Goal: Task Accomplishment & Management: Complete application form

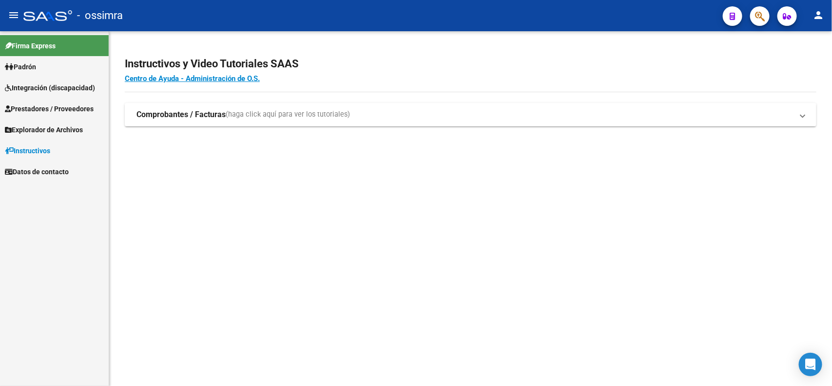
click at [44, 105] on span "Prestadores / Proveedores" at bounding box center [49, 108] width 89 height 11
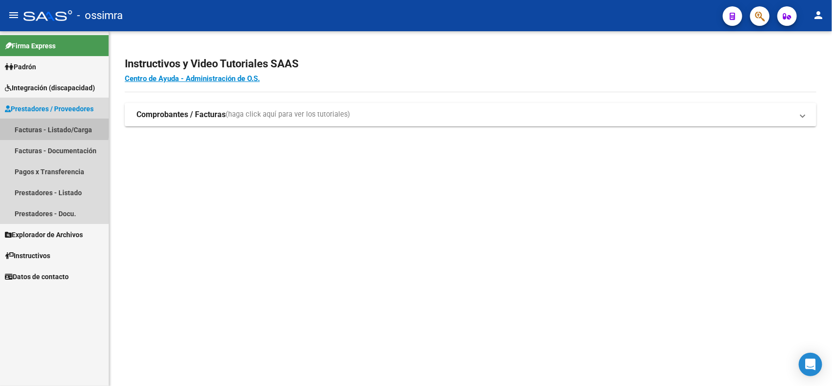
click at [43, 126] on link "Facturas - Listado/Carga" at bounding box center [54, 129] width 109 height 21
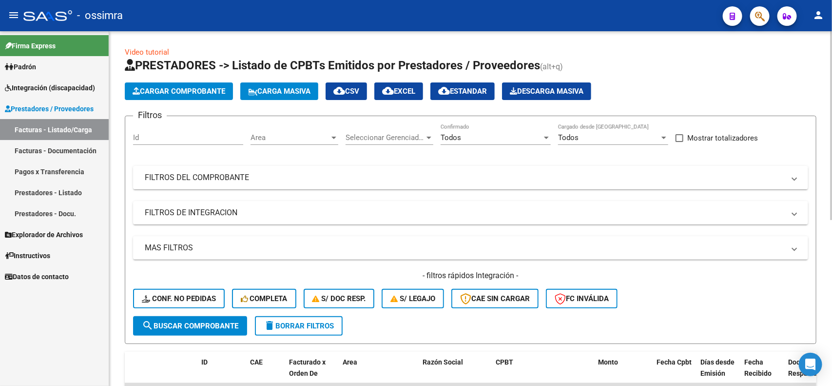
click at [325, 135] on span "Area" at bounding box center [290, 137] width 79 height 9
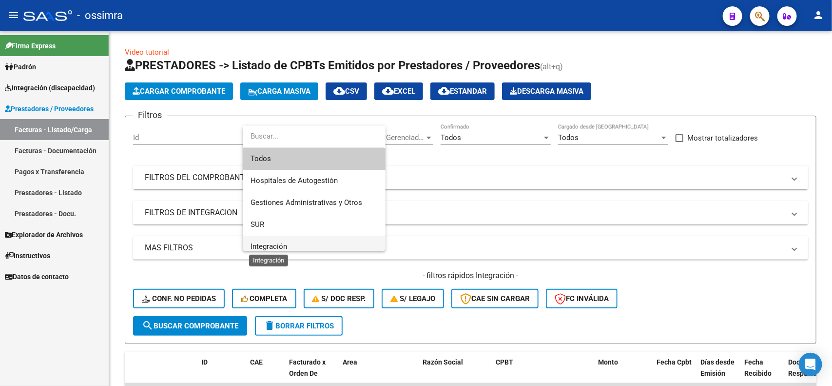
click at [264, 245] on span "Integración" at bounding box center [269, 246] width 37 height 9
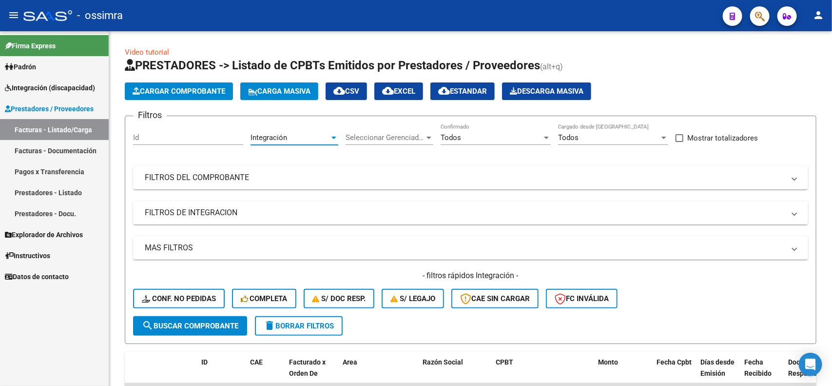
scroll to position [6, 0]
click at [526, 141] on div "Todos Confirmado" at bounding box center [496, 134] width 110 height 21
click at [615, 175] on div at bounding box center [416, 193] width 832 height 386
click at [431, 137] on div at bounding box center [429, 138] width 5 height 2
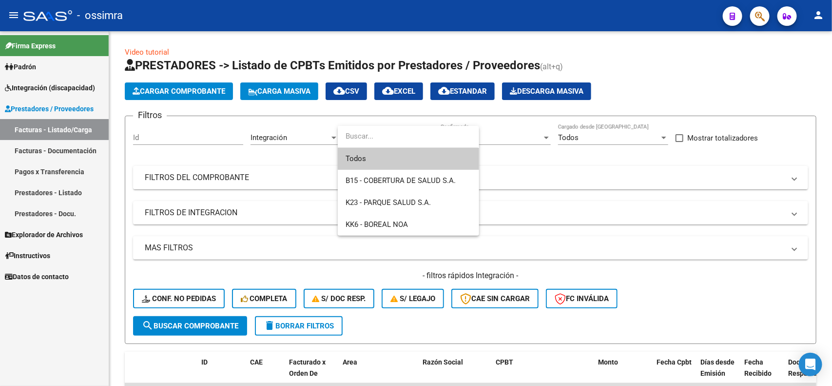
click at [523, 145] on div at bounding box center [416, 193] width 832 height 386
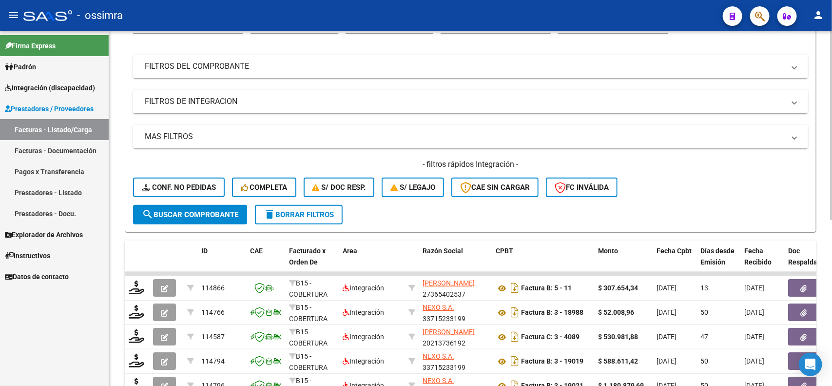
scroll to position [122, 0]
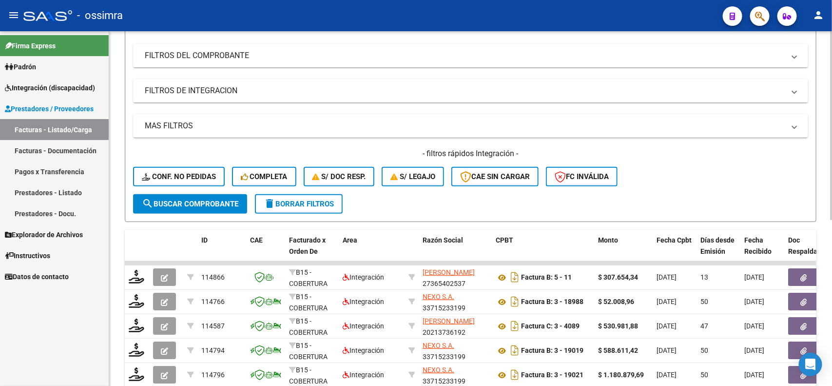
click at [188, 205] on span "search Buscar Comprobante" at bounding box center [190, 203] width 97 height 9
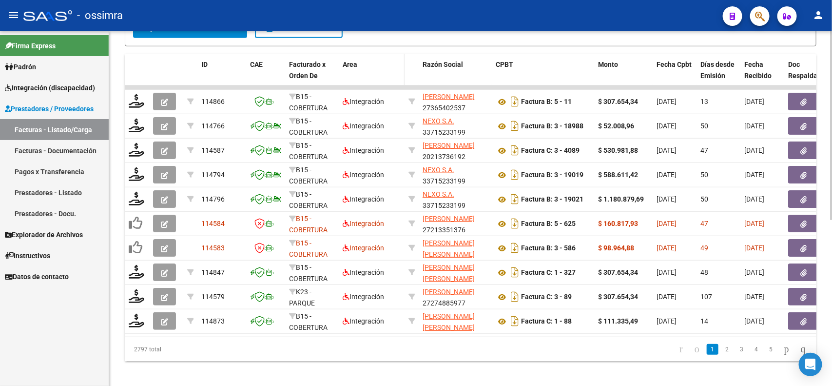
scroll to position [312, 0]
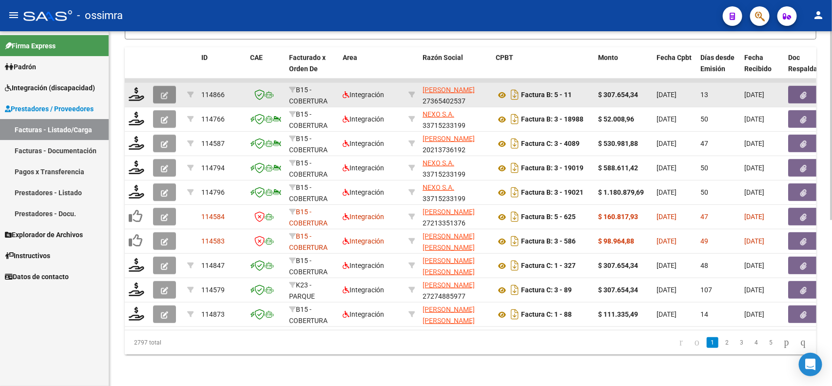
click at [162, 92] on icon "button" at bounding box center [164, 95] width 7 height 7
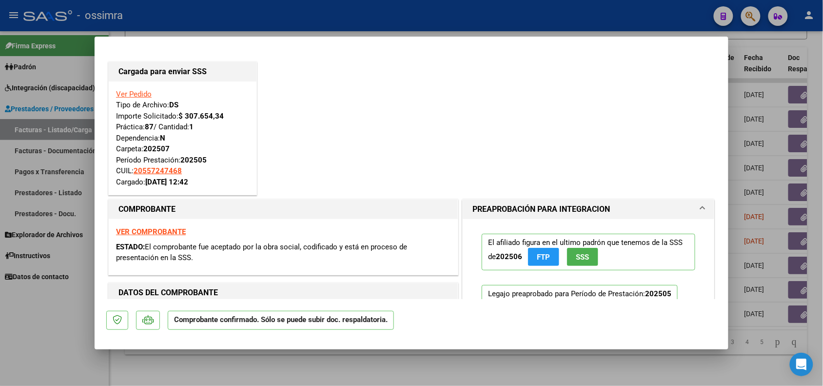
click at [67, 328] on div at bounding box center [411, 193] width 823 height 386
type input "$ 0,00"
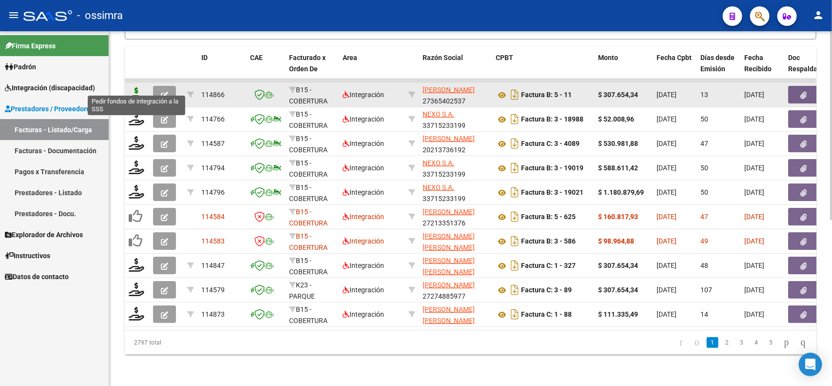
click at [139, 87] on icon at bounding box center [137, 94] width 16 height 14
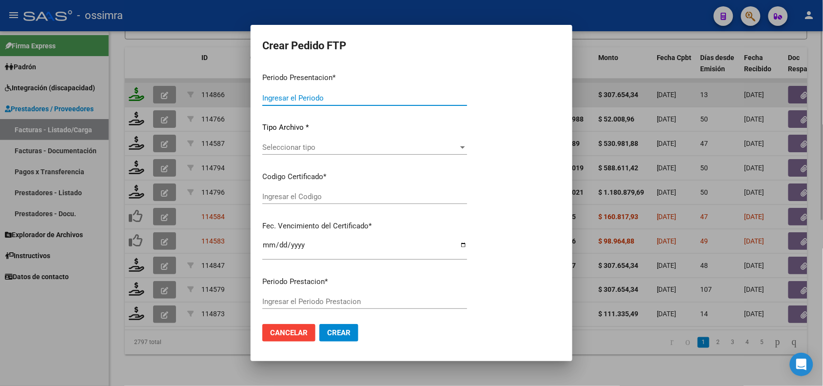
type input "202507"
type input "202505"
type input "$ 307.654,34"
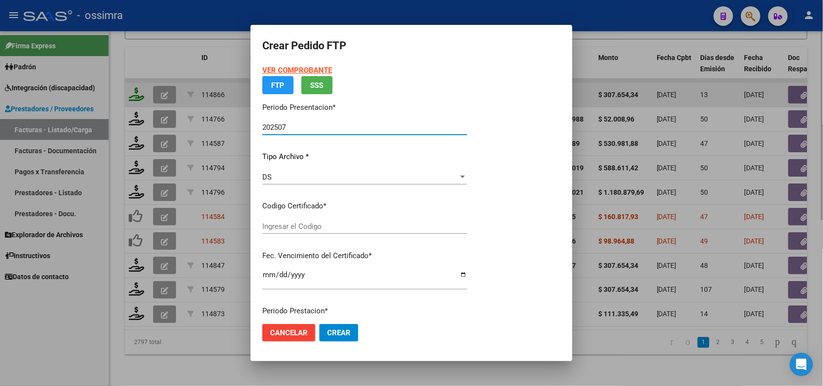
type input "ARG02000557247462020051220250512TUC136"
type input "[DATE]"
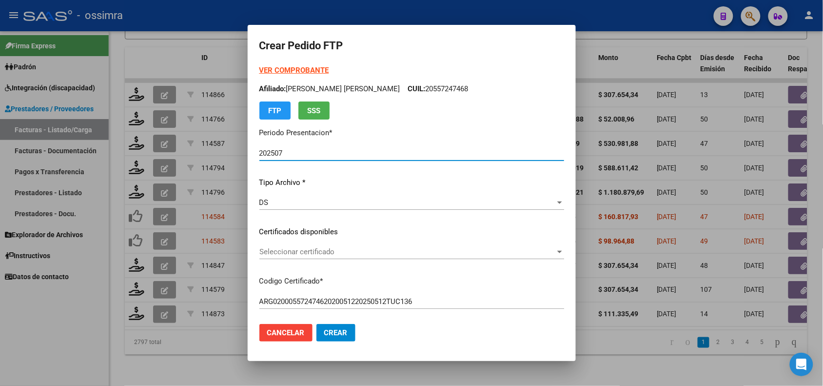
click at [54, 332] on div at bounding box center [411, 193] width 823 height 386
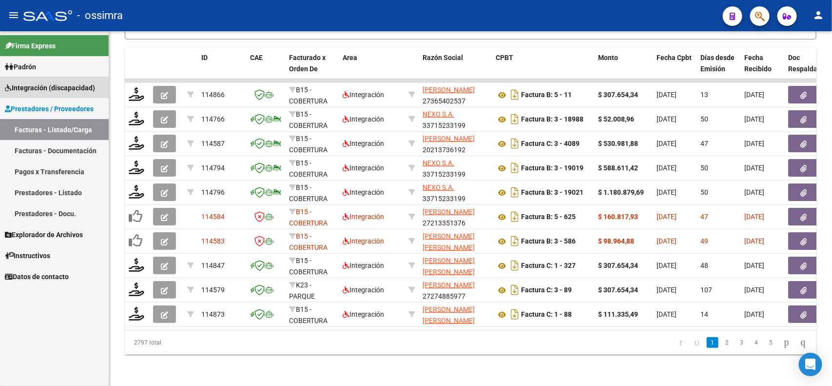
click at [61, 88] on span "Integración (discapacidad)" at bounding box center [50, 87] width 90 height 11
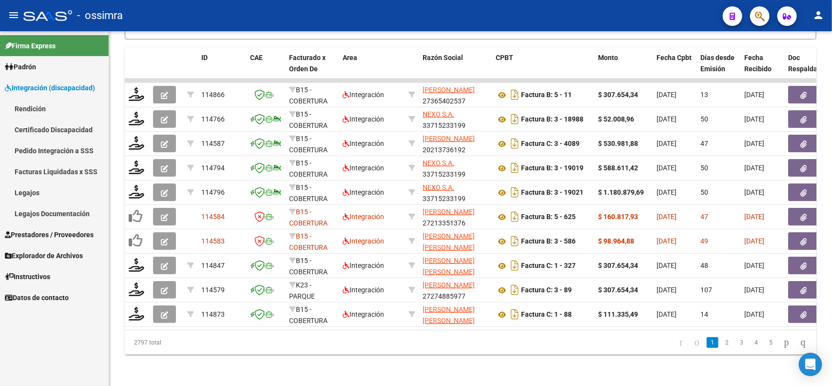
click at [43, 166] on link "Facturas Liquidadas x SSS" at bounding box center [54, 171] width 109 height 21
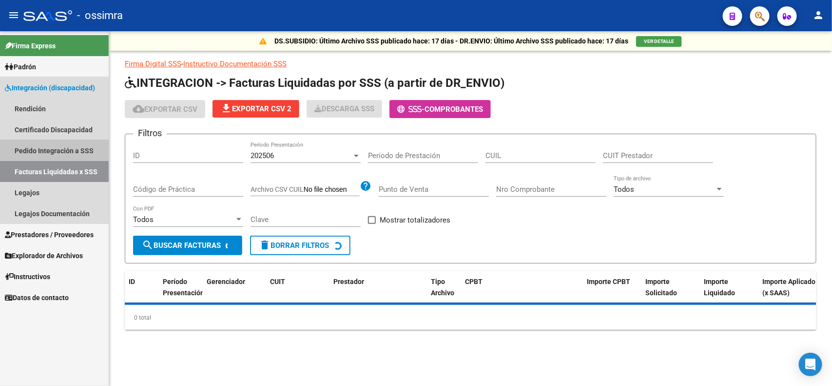
click at [86, 146] on link "Pedido Integración a SSS" at bounding box center [54, 150] width 109 height 21
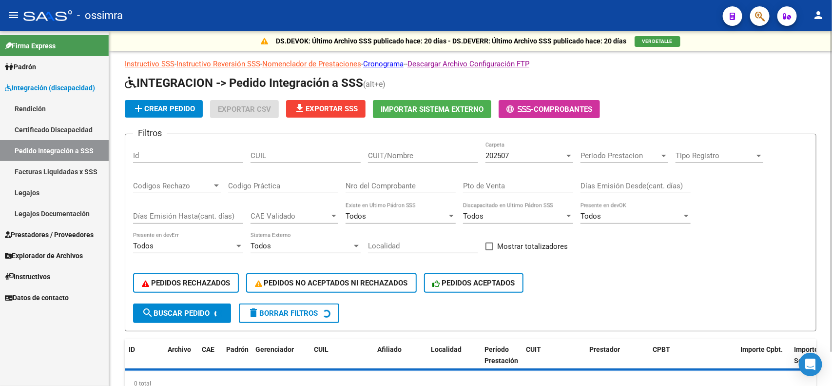
click at [439, 184] on input "Nro del Comprobante" at bounding box center [401, 185] width 110 height 9
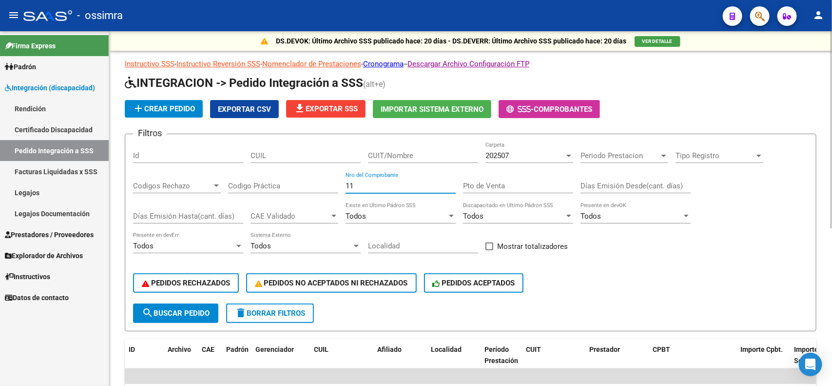
type input "11"
click at [150, 318] on button "search Buscar Pedido" at bounding box center [175, 313] width 85 height 20
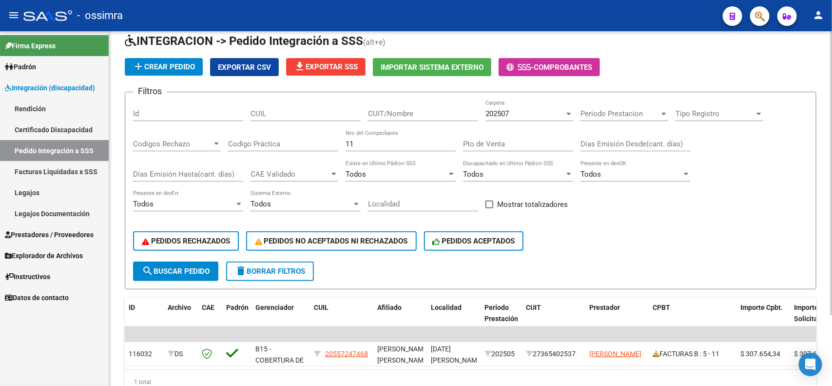
scroll to position [88, 0]
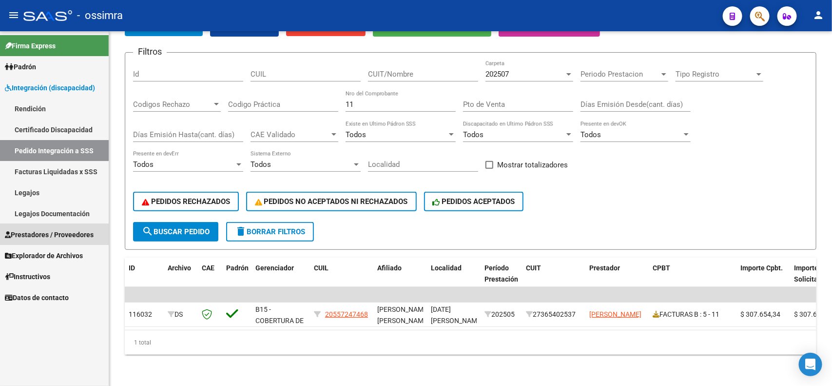
click at [59, 240] on link "Prestadores / Proveedores" at bounding box center [54, 234] width 109 height 21
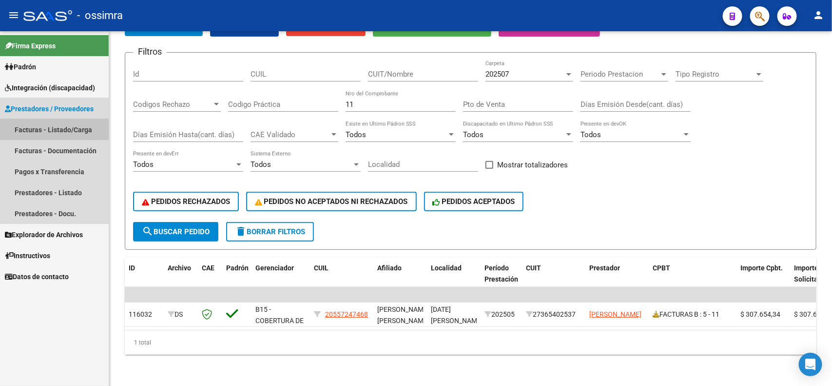
click at [45, 123] on link "Facturas - Listado/Carga" at bounding box center [54, 129] width 109 height 21
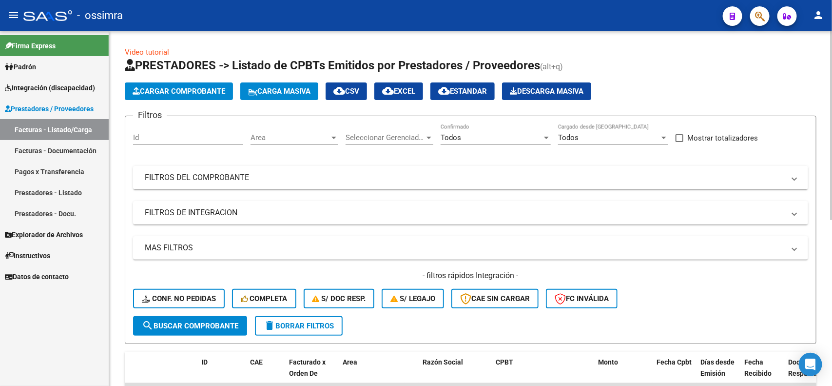
click at [534, 137] on div "Todos" at bounding box center [491, 137] width 101 height 9
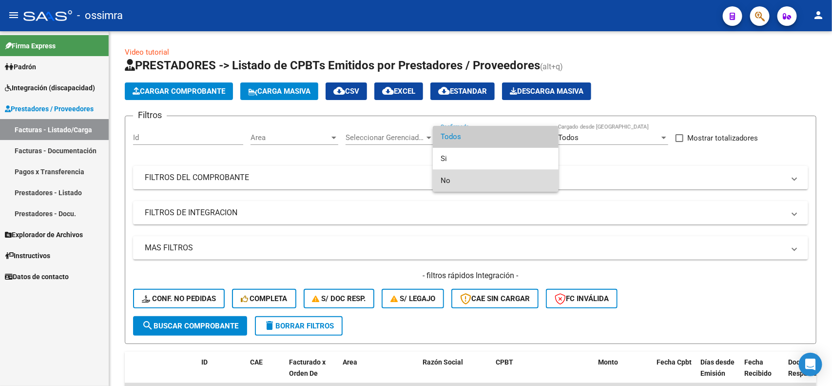
click at [459, 179] on span "No" at bounding box center [496, 181] width 110 height 22
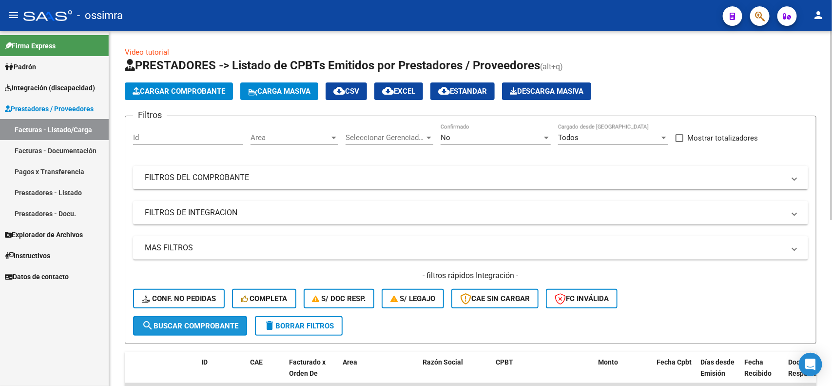
click at [162, 328] on button "search Buscar Comprobante" at bounding box center [190, 326] width 114 height 20
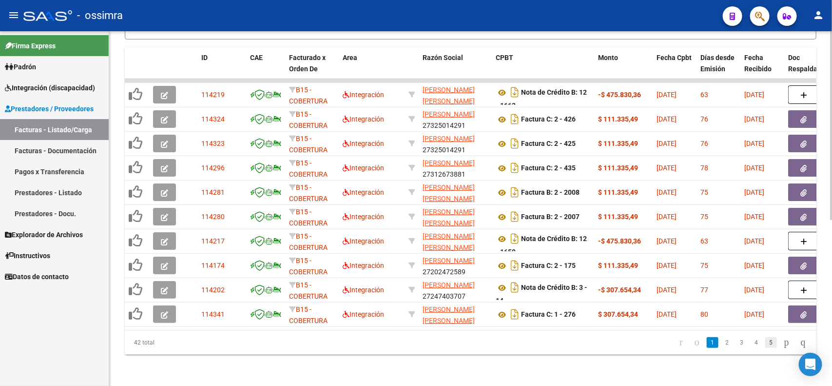
click at [765, 341] on link "5" at bounding box center [771, 342] width 12 height 11
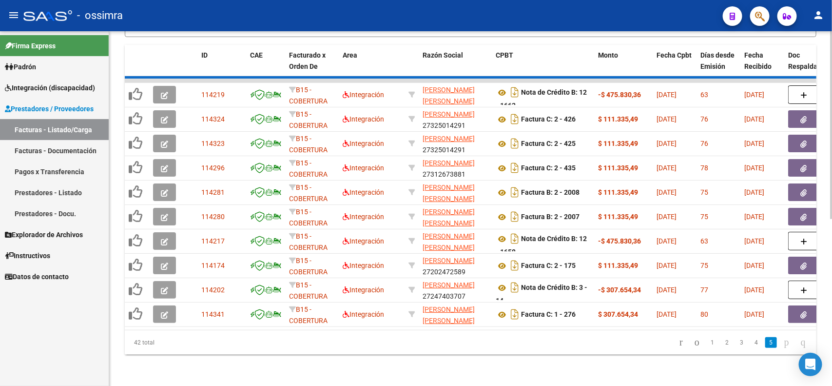
scroll to position [117, 0]
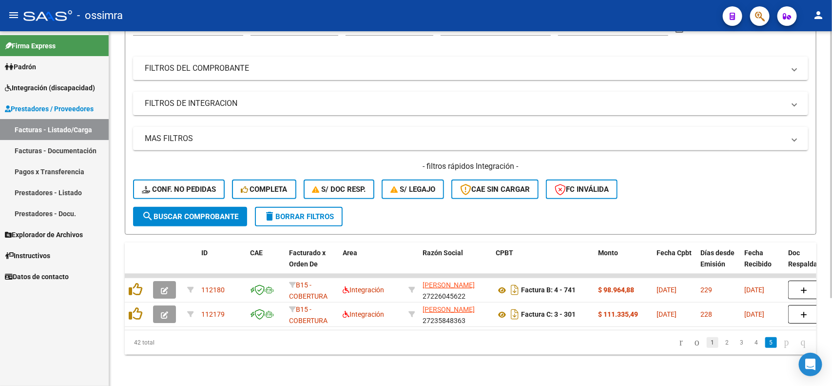
click at [707, 344] on link "1" at bounding box center [713, 342] width 12 height 11
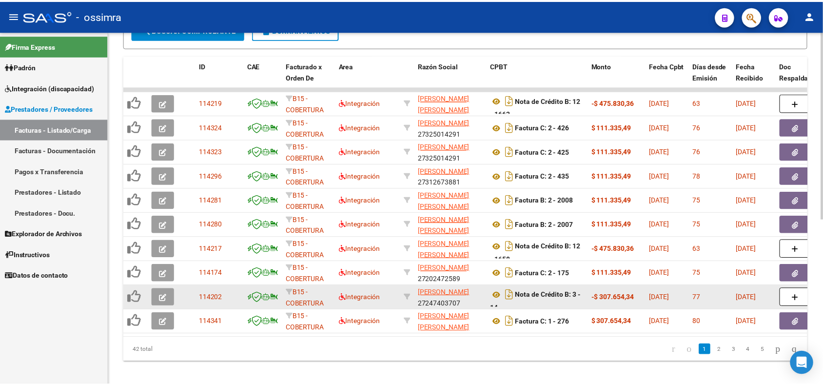
scroll to position [300, 0]
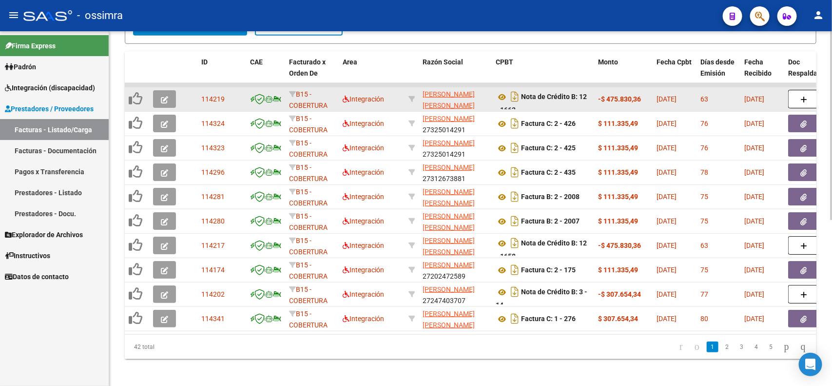
click at [162, 96] on icon "button" at bounding box center [164, 99] width 7 height 7
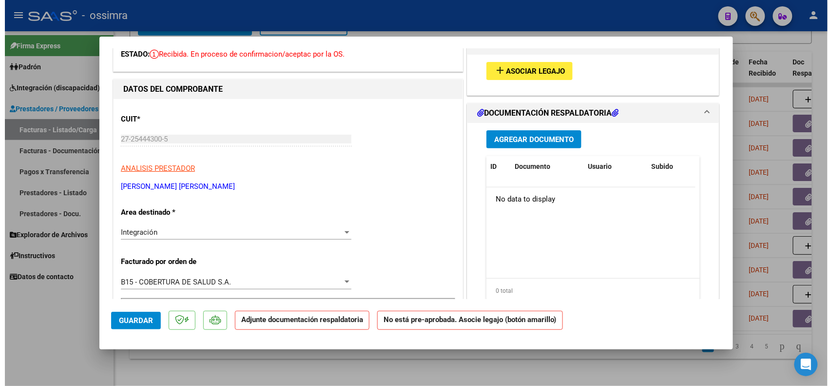
scroll to position [0, 0]
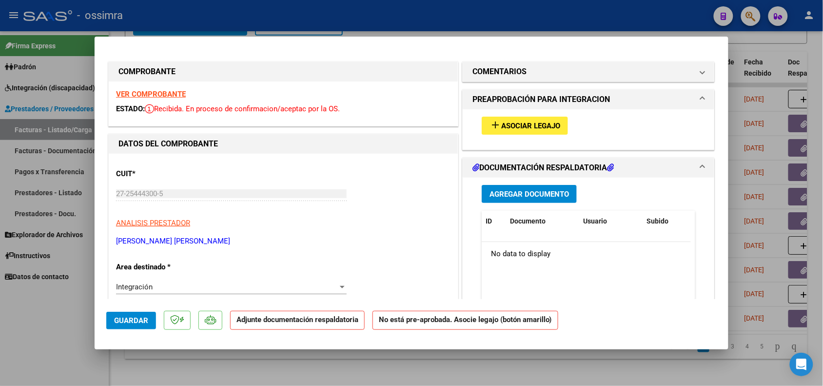
click at [52, 334] on div at bounding box center [411, 193] width 823 height 386
type input "$ 0,00"
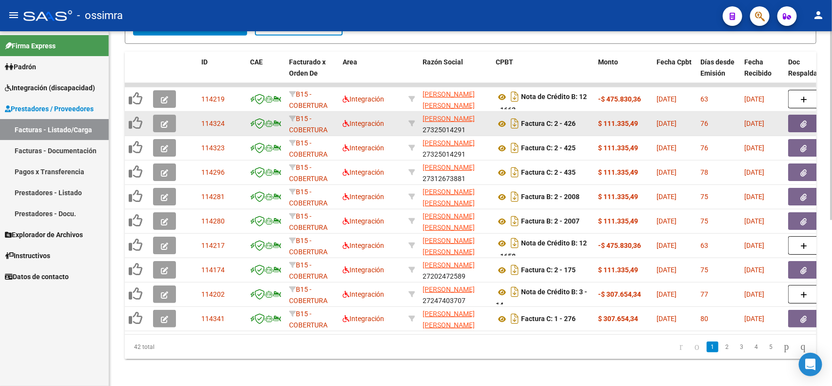
click at [161, 125] on icon "button" at bounding box center [164, 123] width 7 height 7
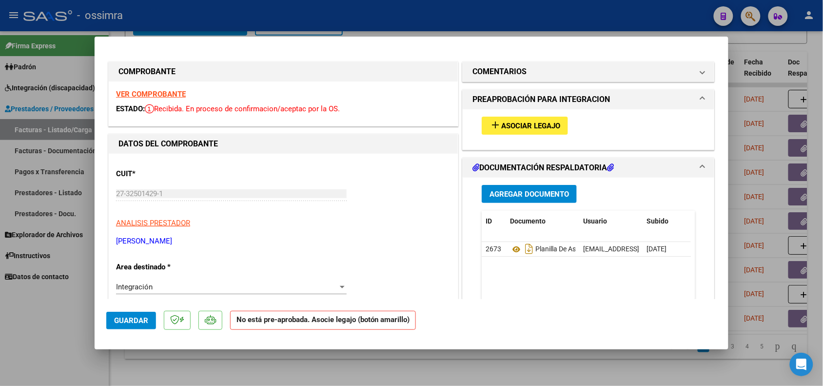
click at [33, 342] on div at bounding box center [411, 193] width 823 height 386
type input "$ 0,00"
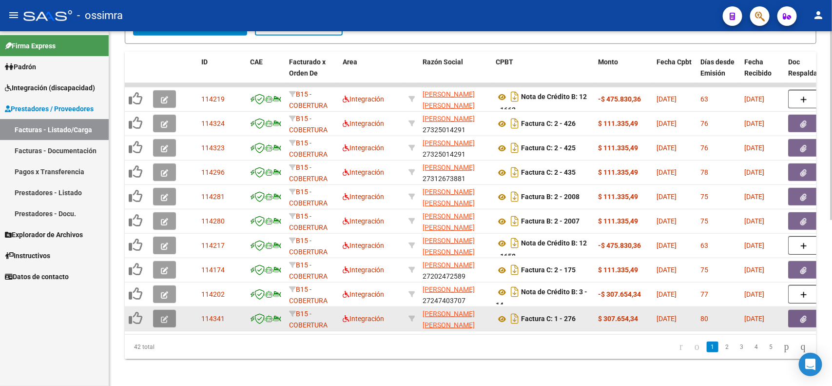
click at [164, 317] on icon "button" at bounding box center [164, 318] width 7 height 7
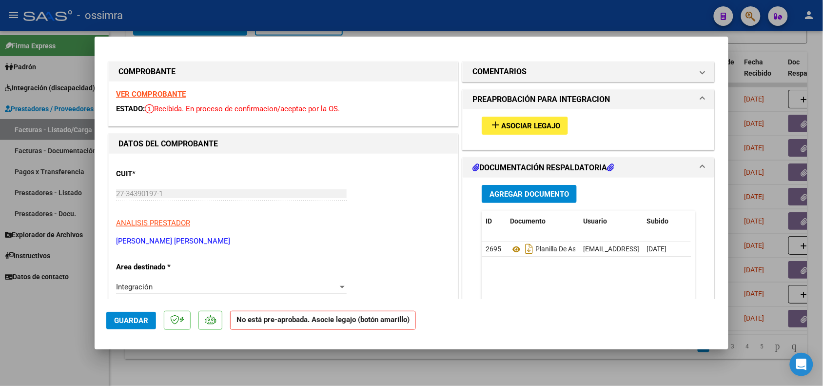
click at [37, 323] on div at bounding box center [411, 193] width 823 height 386
type input "$ 0,00"
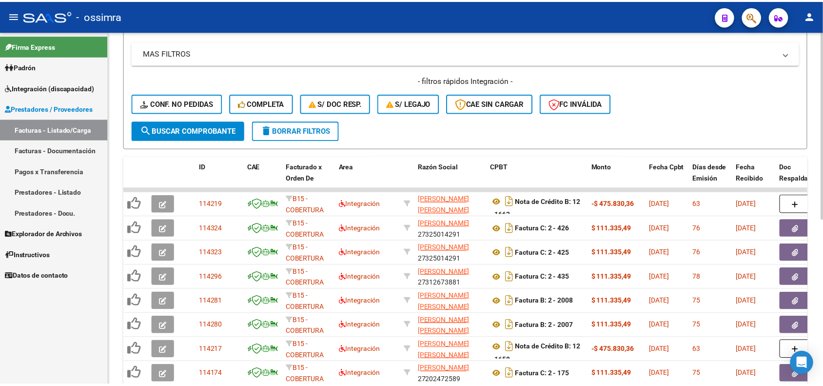
scroll to position [239, 0]
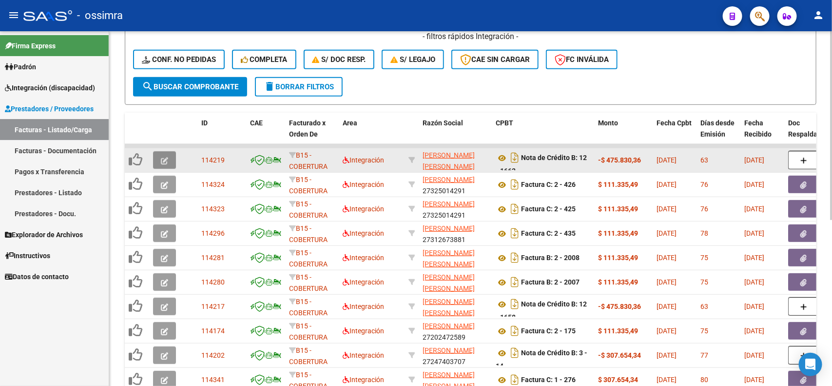
click at [169, 151] on button "button" at bounding box center [164, 160] width 23 height 18
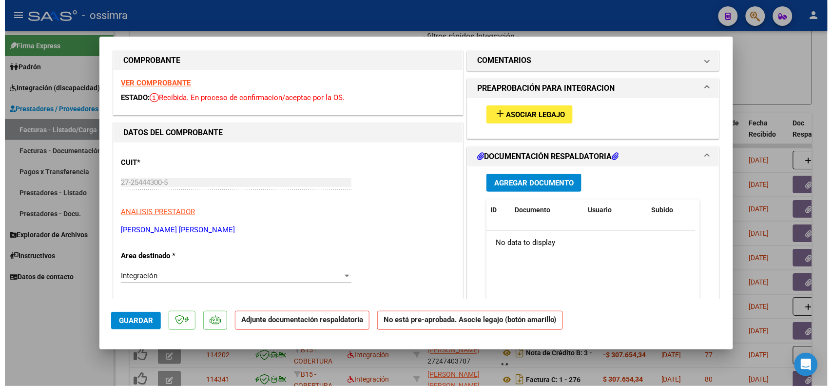
scroll to position [0, 0]
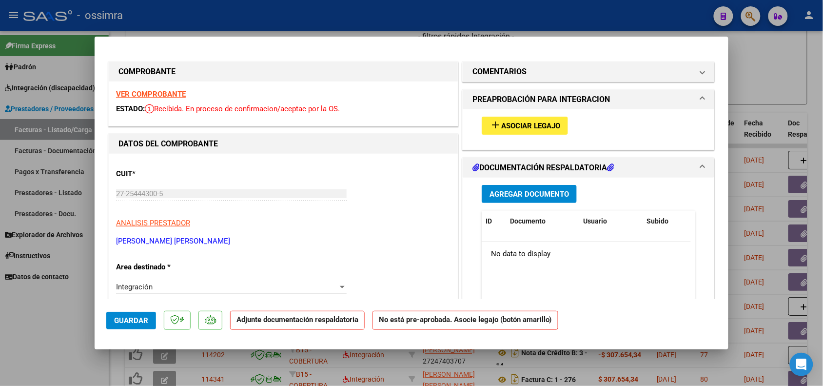
click at [49, 315] on div at bounding box center [411, 193] width 823 height 386
type input "$ 0,00"
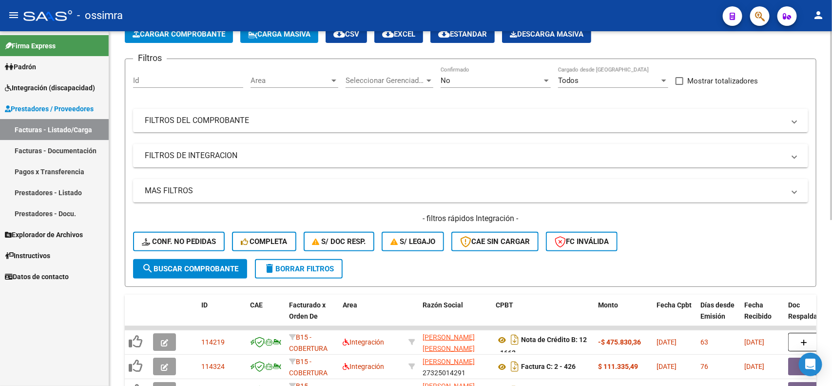
scroll to position [56, 0]
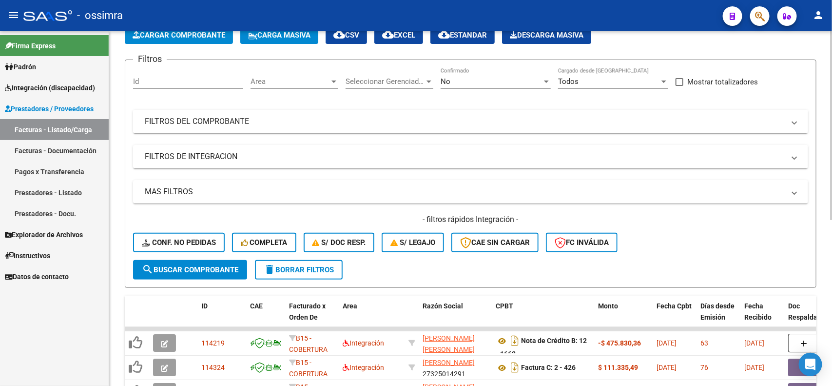
click at [188, 123] on mat-panel-title "FILTROS DEL COMPROBANTE" at bounding box center [465, 121] width 640 height 11
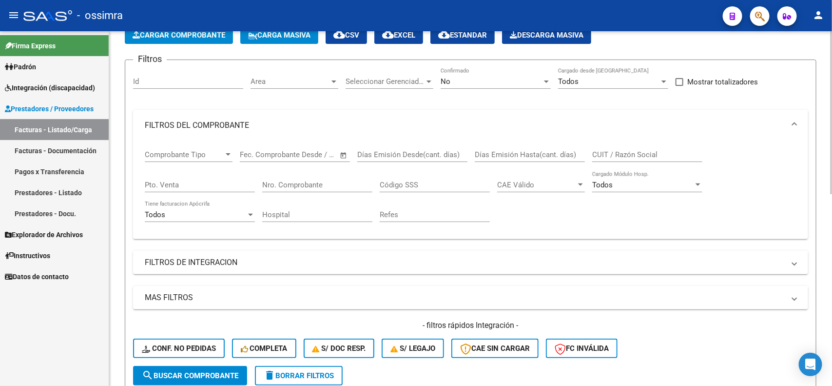
click at [279, 183] on input "Nro. Comprobante" at bounding box center [317, 184] width 110 height 9
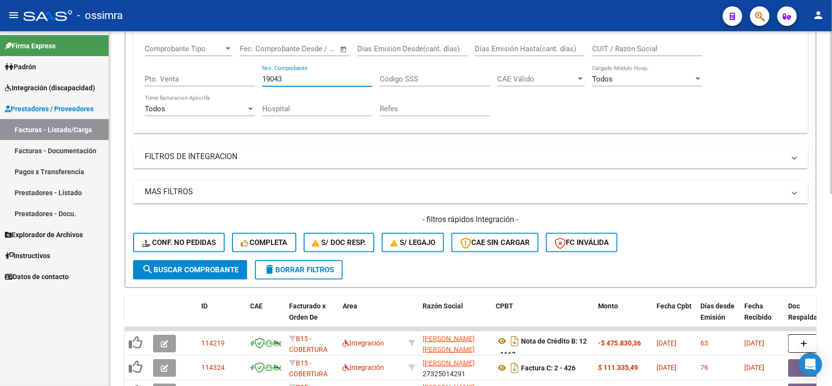
scroll to position [178, 0]
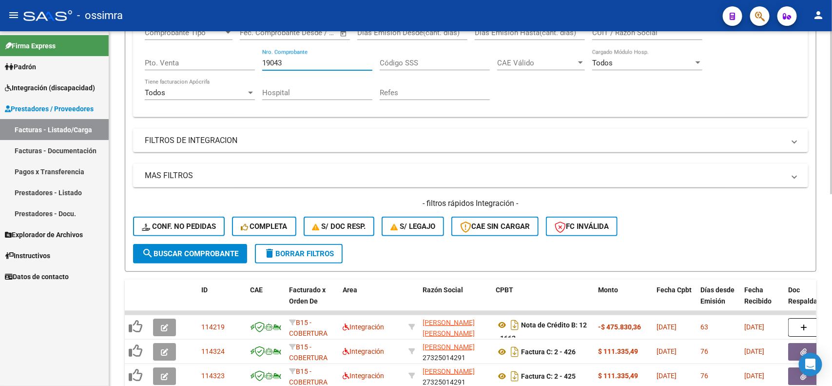
type input "19043"
click at [200, 254] on span "search Buscar Comprobante" at bounding box center [190, 253] width 97 height 9
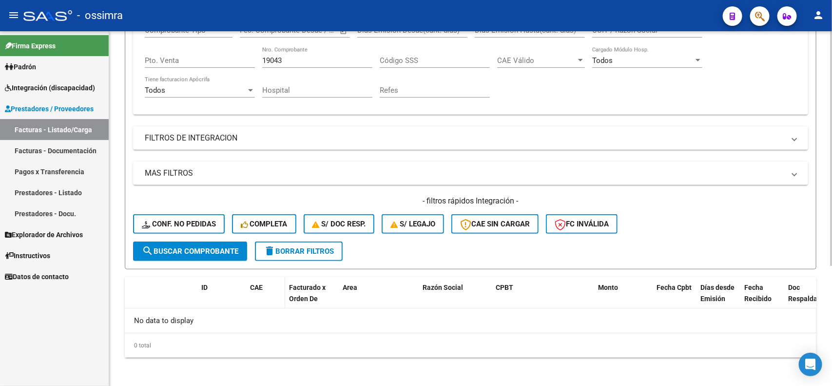
scroll to position [59, 0]
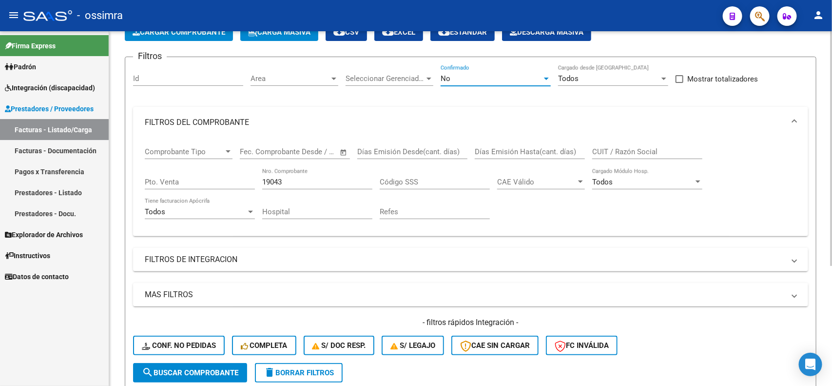
click at [543, 77] on div at bounding box center [546, 79] width 9 height 8
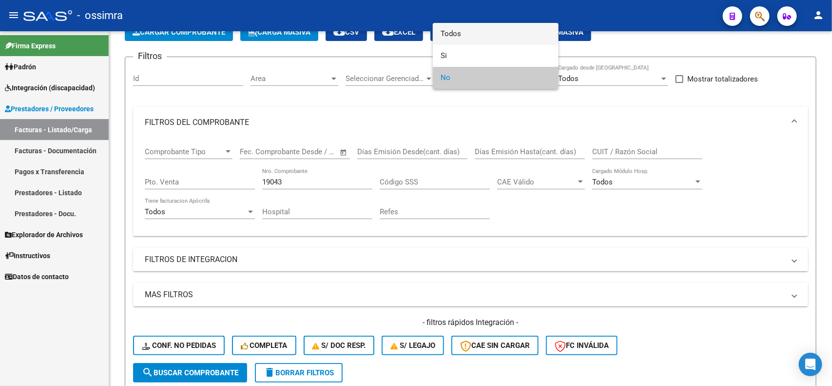
click at [467, 34] on span "Todos" at bounding box center [496, 34] width 110 height 22
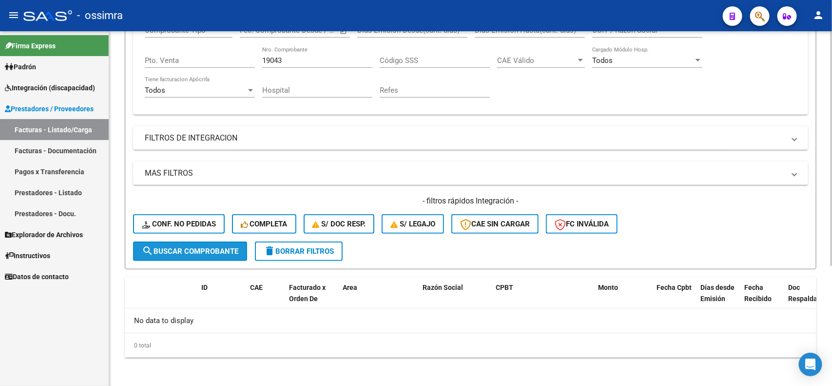
click at [200, 247] on span "search Buscar Comprobante" at bounding box center [190, 251] width 97 height 9
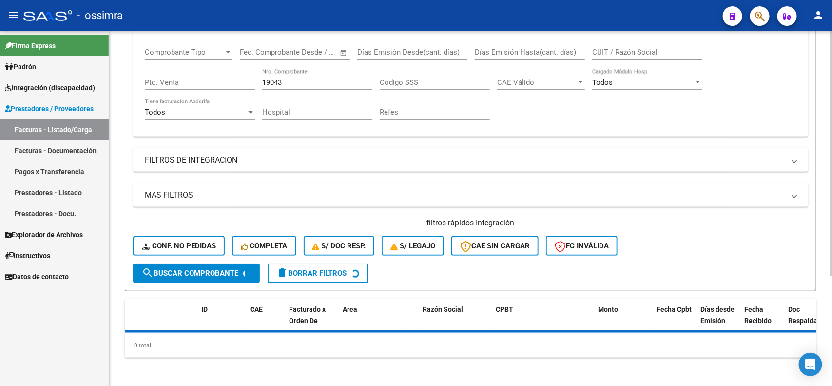
scroll to position [180, 0]
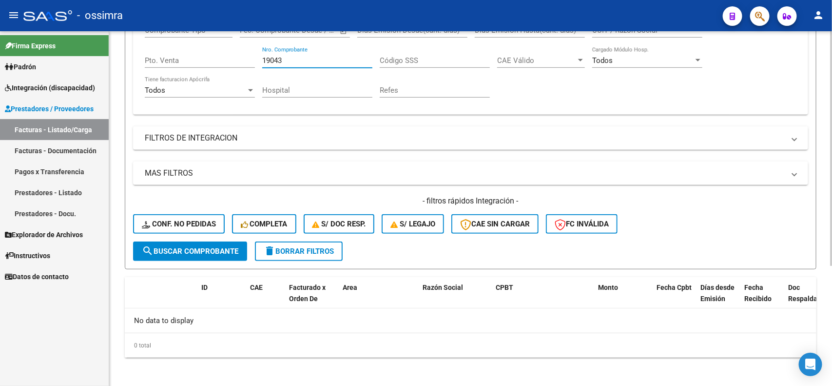
drag, startPoint x: 292, startPoint y: 56, endPoint x: 258, endPoint y: 58, distance: 33.2
click at [258, 58] on div "Comprobante Tipo Comprobante Tipo Start date – End date Fec. Comprobante Desde …" at bounding box center [471, 62] width 652 height 90
click at [204, 254] on button "search Buscar Comprobante" at bounding box center [190, 251] width 114 height 20
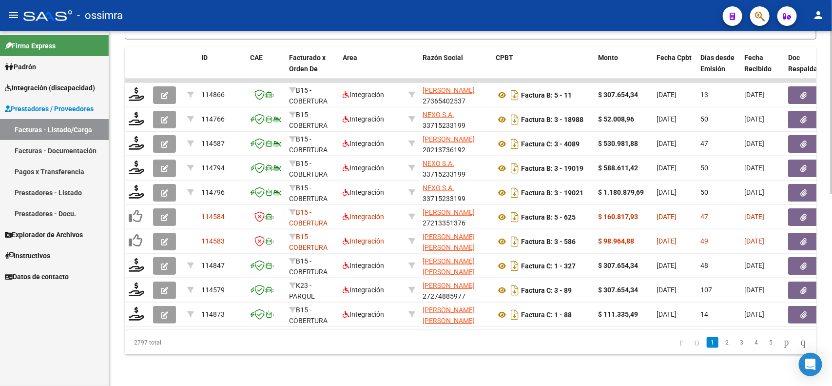
scroll to position [417, 0]
click at [765, 341] on link "5" at bounding box center [771, 342] width 12 height 11
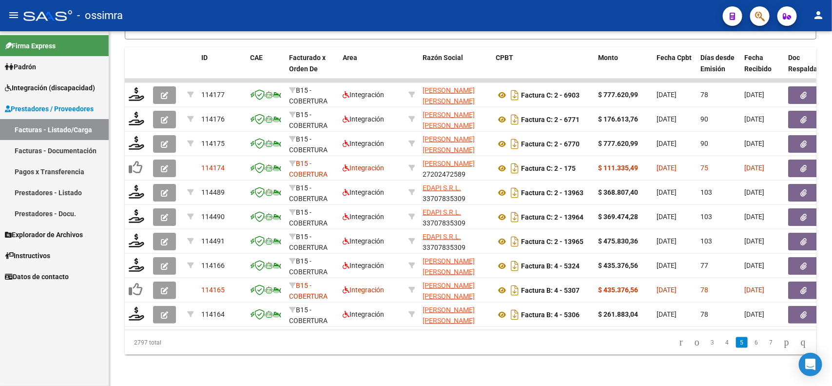
click at [800, 343] on icon "go to last page" at bounding box center [804, 342] width 8 height 12
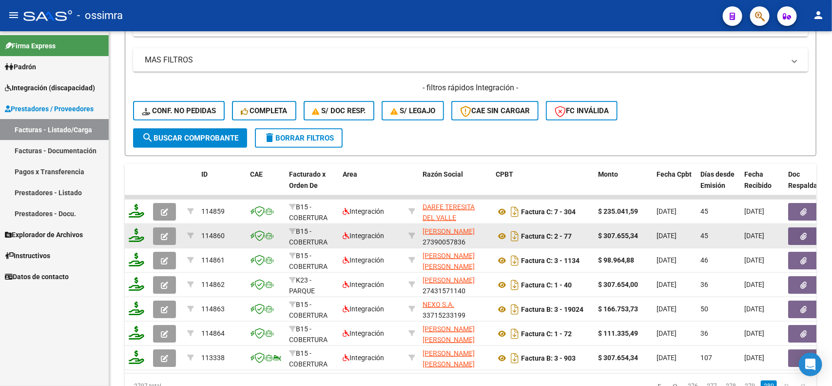
scroll to position [222, 0]
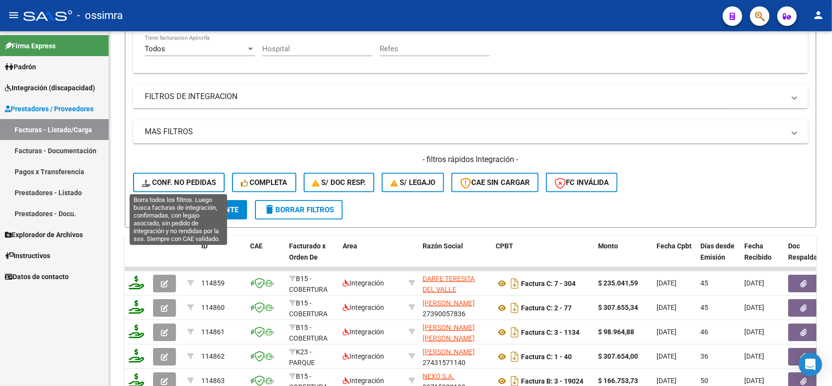
click at [180, 174] on button "Conf. no pedidas" at bounding box center [179, 183] width 92 height 20
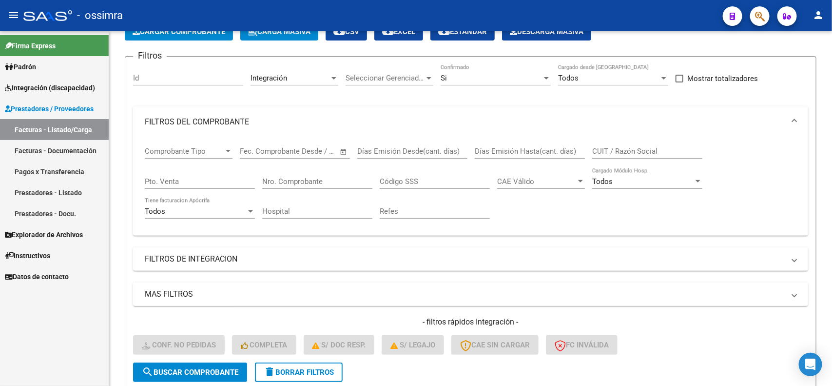
scroll to position [59, 0]
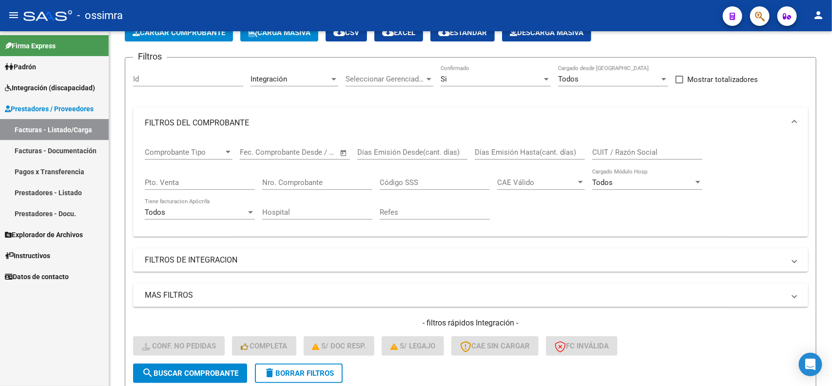
click at [545, 79] on div at bounding box center [546, 79] width 5 height 2
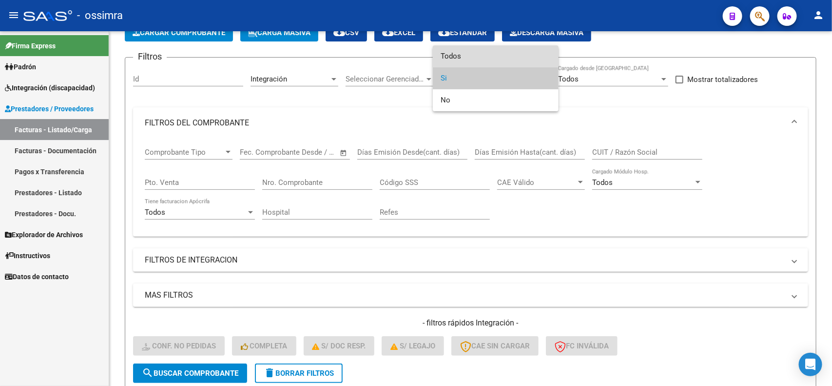
click at [475, 55] on span "Todos" at bounding box center [496, 56] width 110 height 22
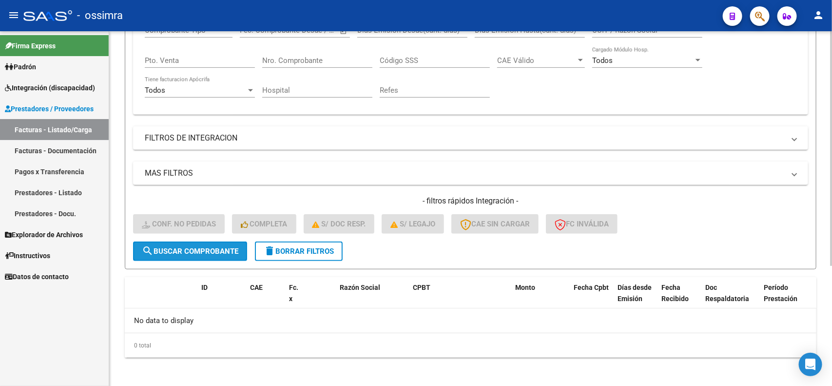
click at [189, 247] on span "search Buscar Comprobante" at bounding box center [190, 251] width 97 height 9
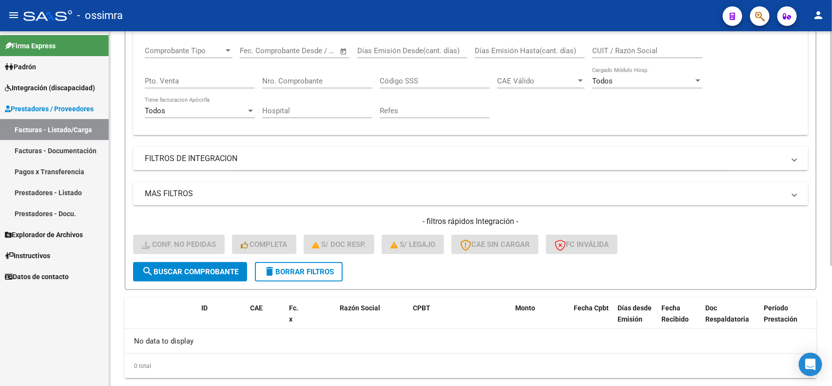
scroll to position [180, 0]
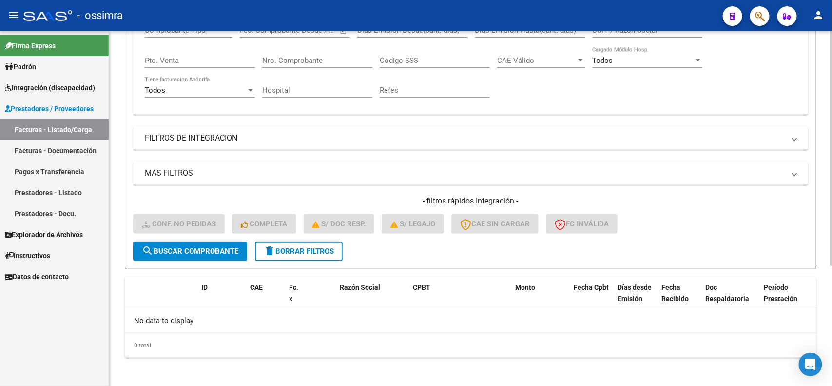
click at [313, 247] on span "delete Borrar Filtros" at bounding box center [299, 251] width 70 height 9
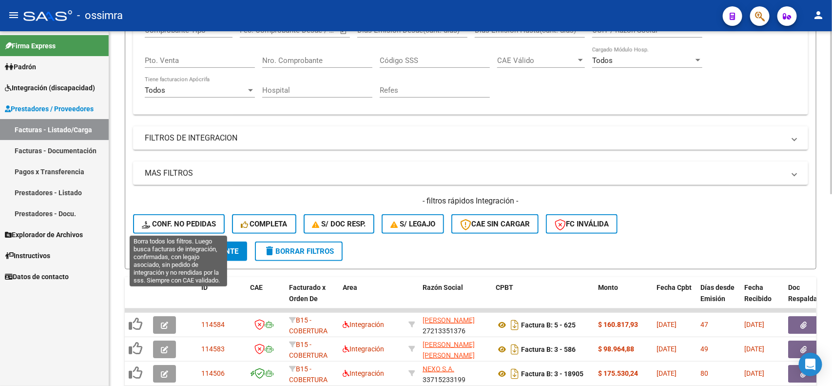
click at [171, 225] on span "Conf. no pedidas" at bounding box center [179, 223] width 74 height 9
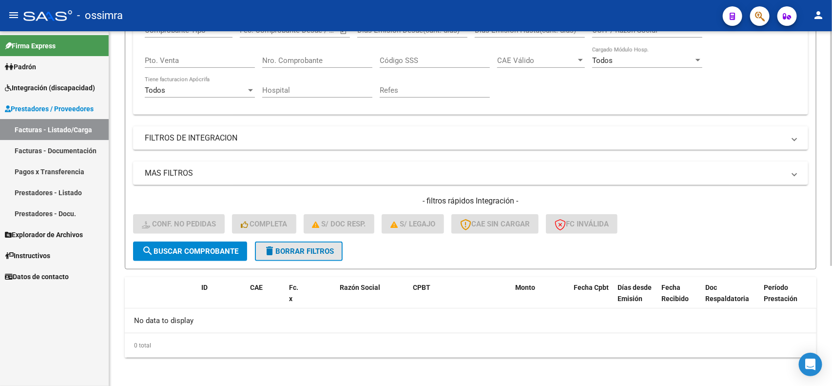
click at [307, 252] on span "delete Borrar Filtros" at bounding box center [299, 251] width 70 height 9
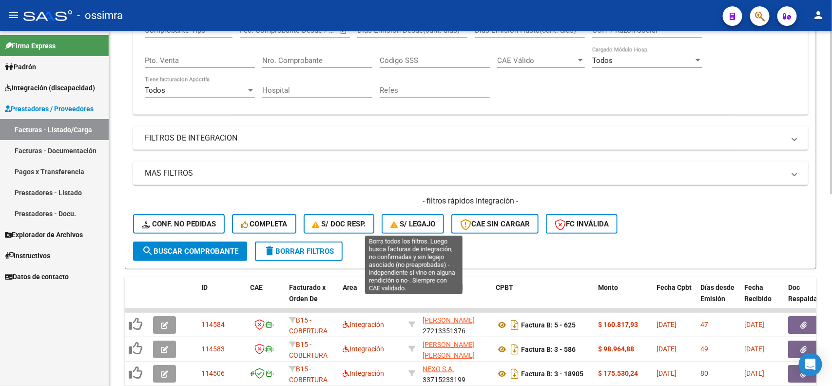
click at [415, 220] on span "S/ legajo" at bounding box center [413, 223] width 45 height 9
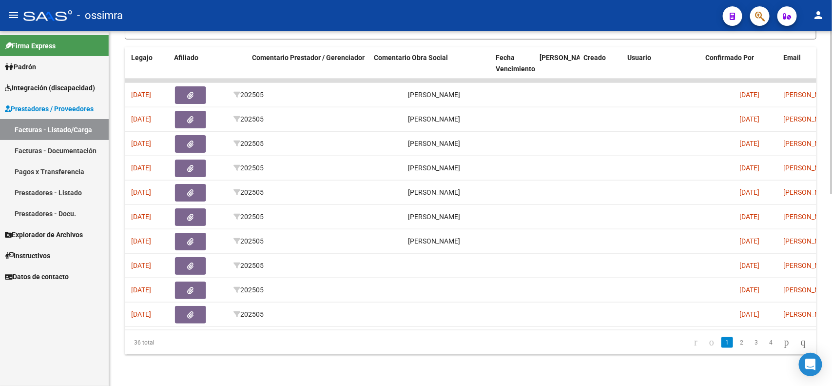
scroll to position [0, 746]
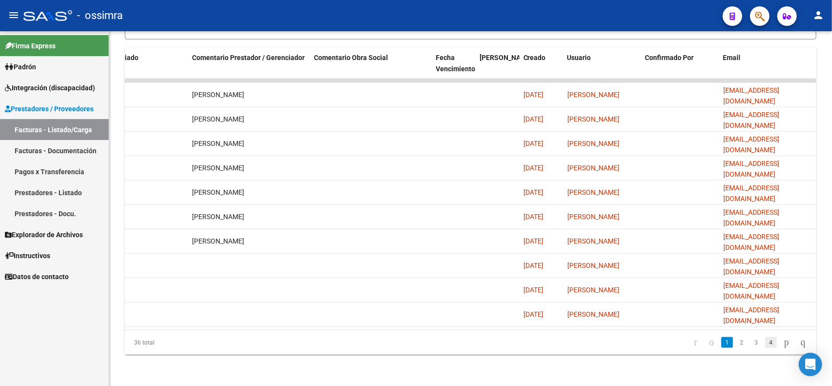
click at [765, 343] on link "4" at bounding box center [771, 342] width 12 height 11
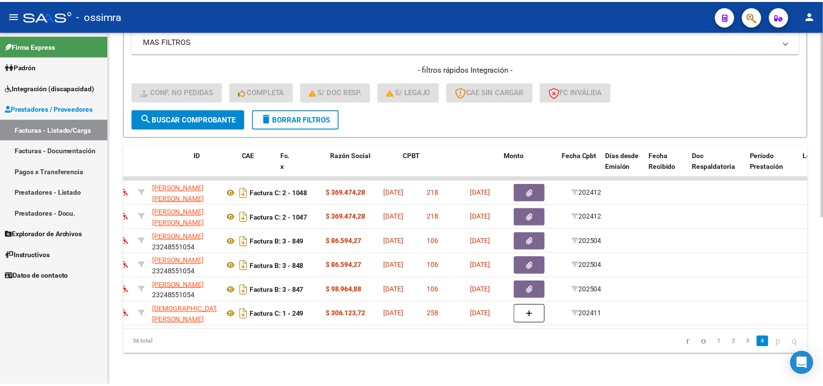
scroll to position [0, 0]
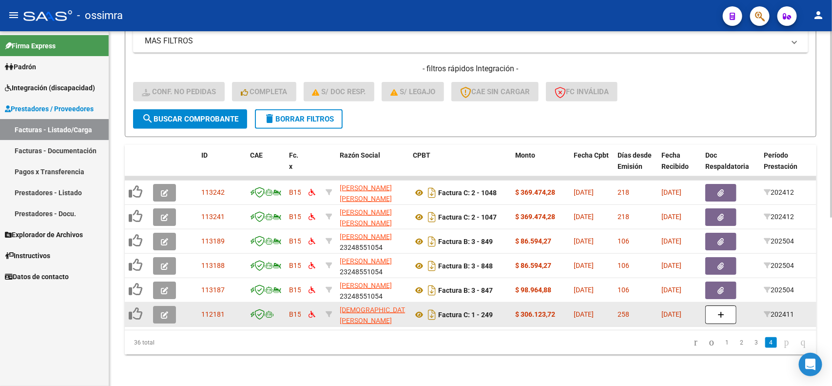
click at [169, 306] on button "button" at bounding box center [164, 315] width 23 height 18
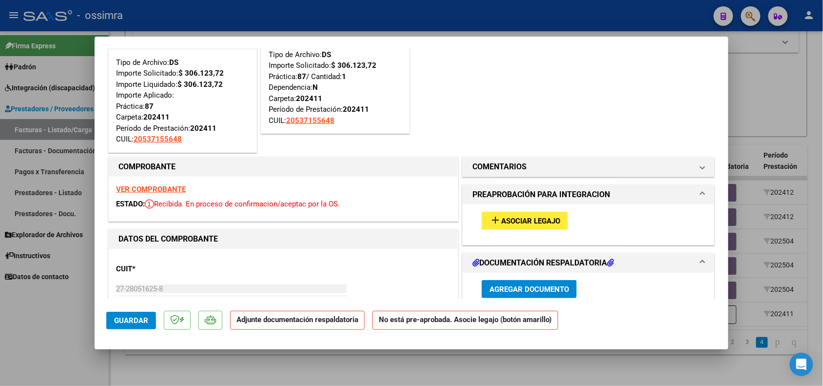
scroll to position [61, 0]
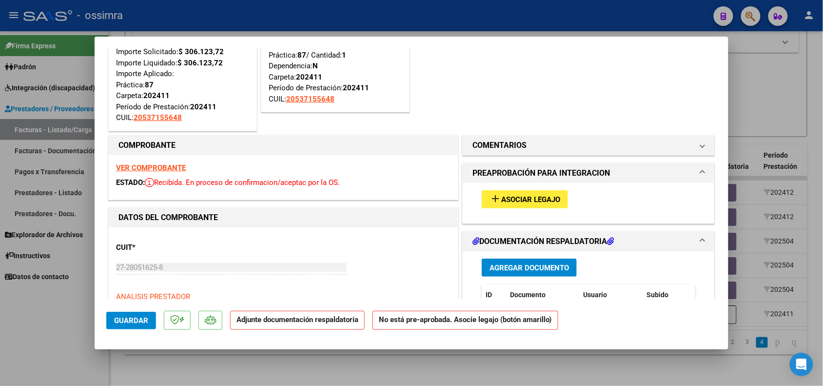
click at [162, 164] on strong "VER COMPROBANTE" at bounding box center [151, 167] width 70 height 9
click at [501, 199] on span "Asociar Legajo" at bounding box center [530, 199] width 59 height 9
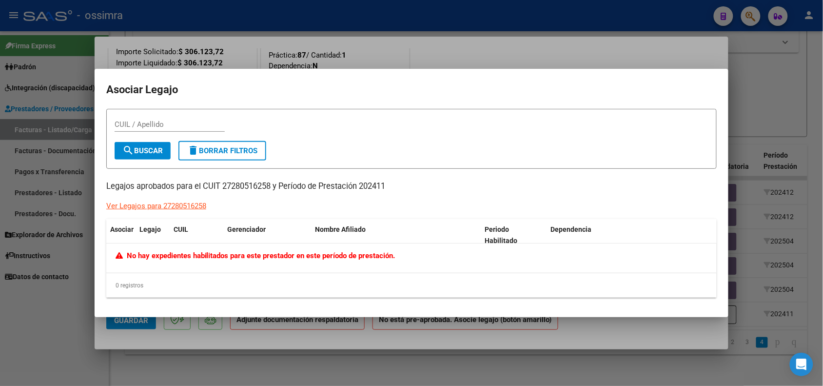
click at [125, 372] on div at bounding box center [411, 193] width 823 height 386
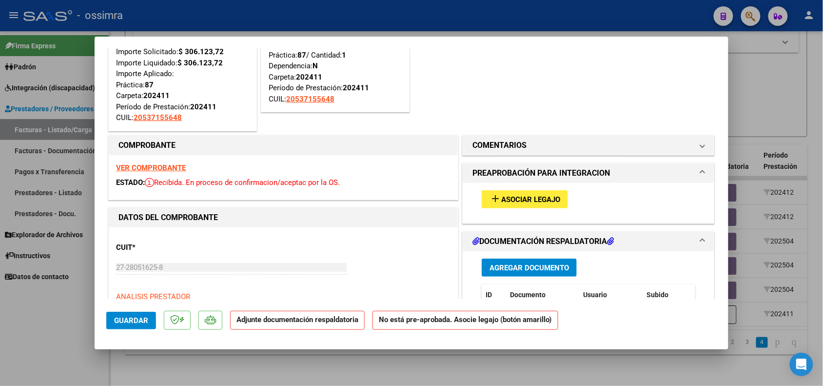
click at [83, 357] on div at bounding box center [411, 193] width 823 height 386
type input "$ 0,00"
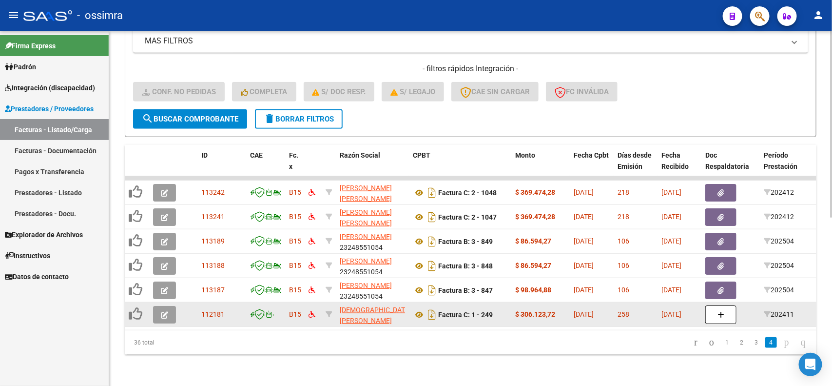
click at [176, 308] on button "button" at bounding box center [164, 315] width 23 height 18
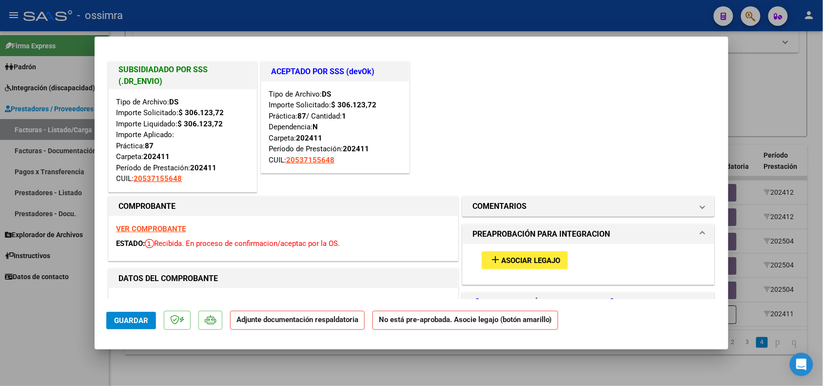
scroll to position [244, 0]
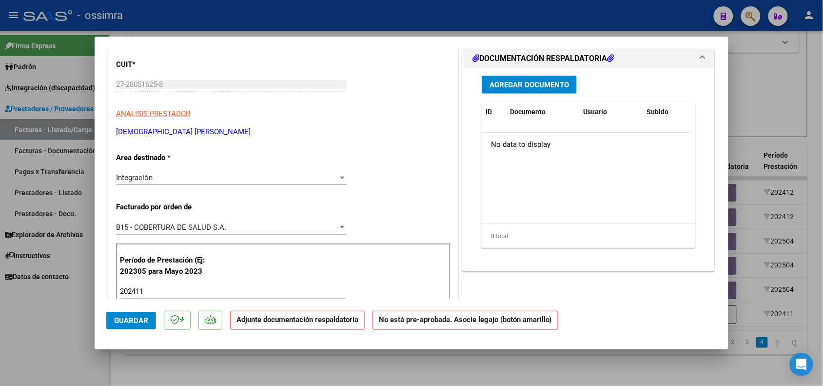
click at [273, 183] on div "Integración Seleccionar Area" at bounding box center [231, 177] width 231 height 15
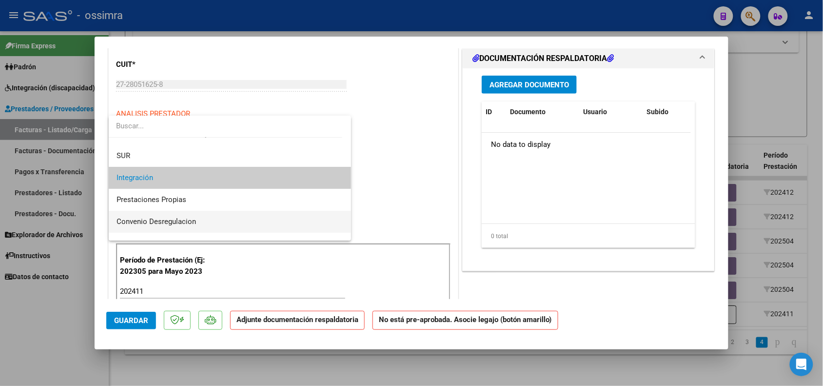
scroll to position [94, 0]
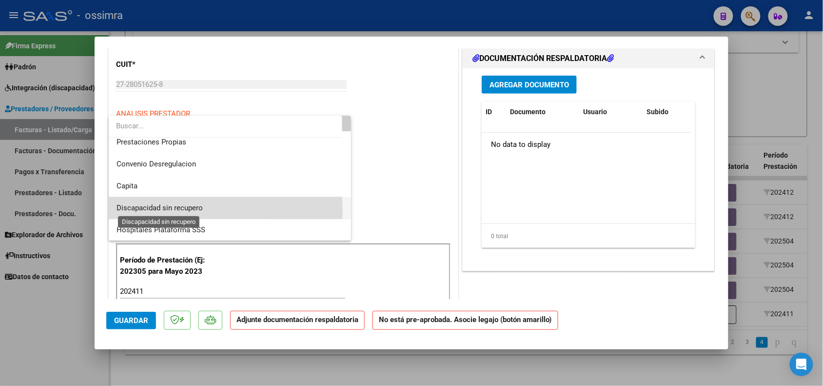
click at [180, 211] on span "Discapacidad sin recupero" at bounding box center [160, 207] width 86 height 9
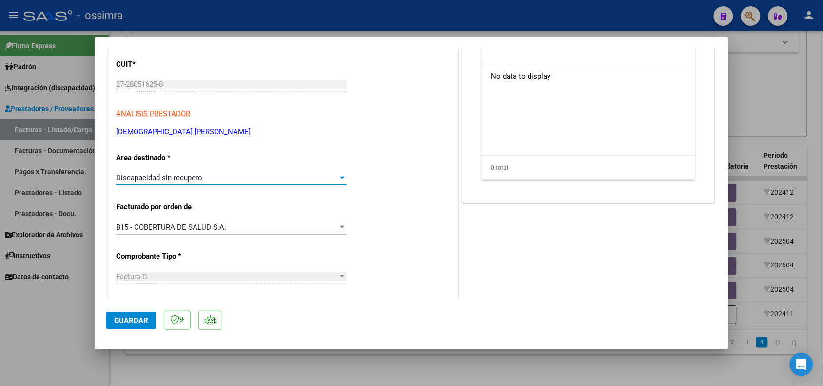
click at [120, 321] on span "Guardar" at bounding box center [131, 320] width 34 height 9
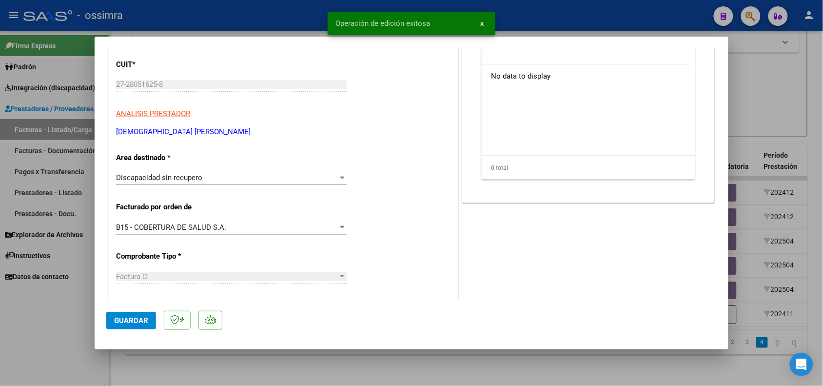
click at [66, 332] on div at bounding box center [411, 193] width 823 height 386
type input "$ 0,00"
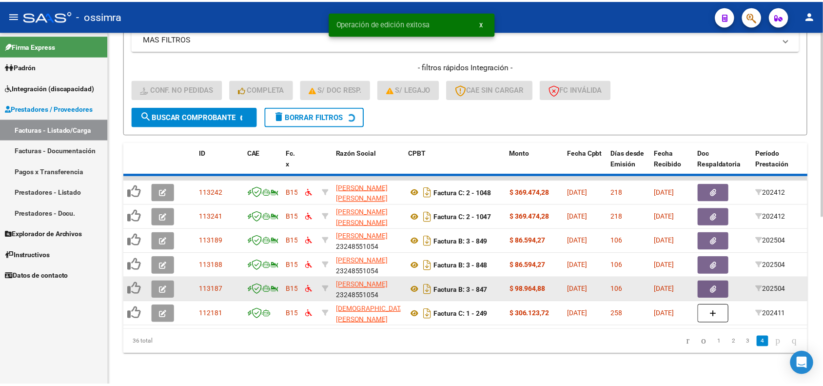
scroll to position [295, 0]
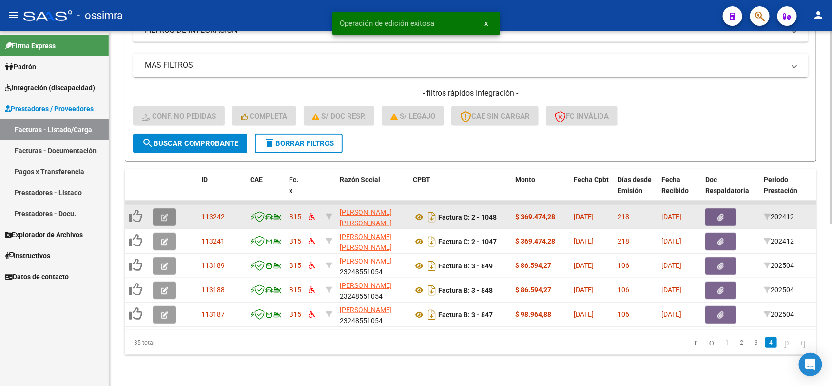
click at [161, 214] on icon "button" at bounding box center [164, 217] width 7 height 7
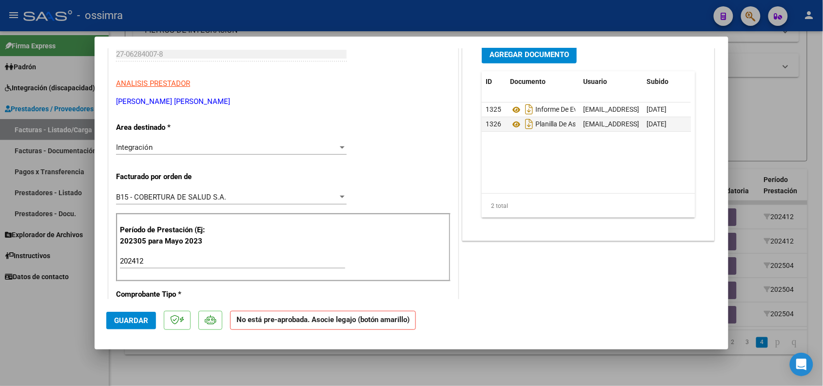
scroll to position [122, 0]
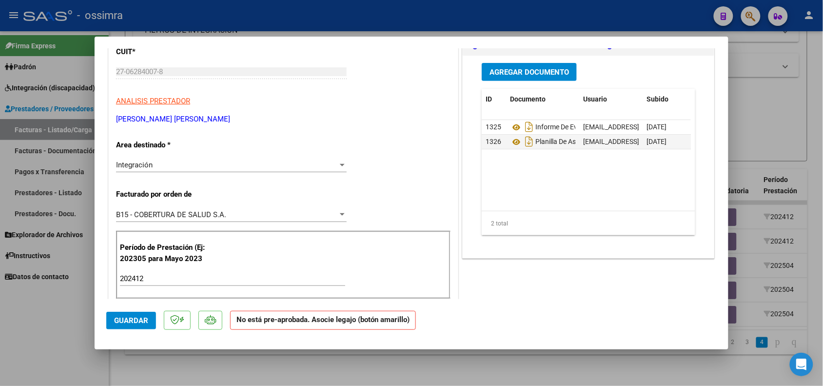
click at [61, 339] on div at bounding box center [411, 193] width 823 height 386
type input "$ 0,00"
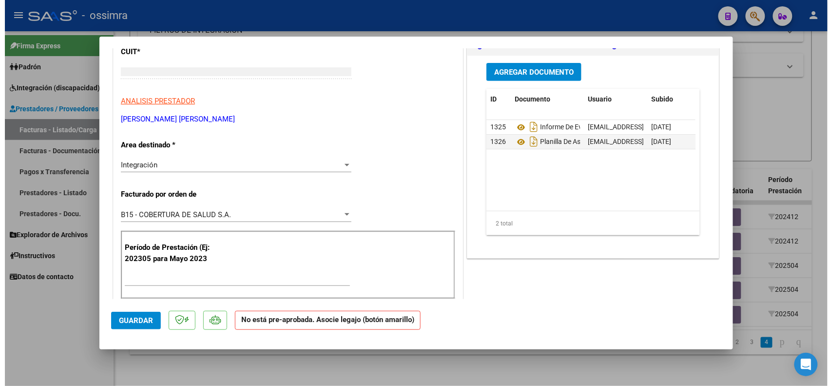
scroll to position [0, 0]
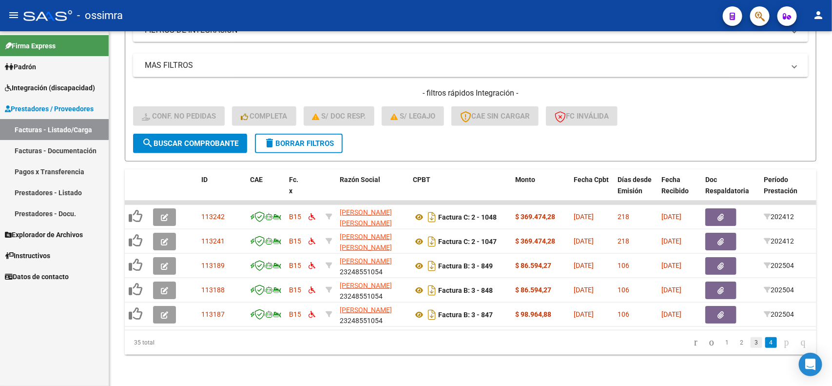
click at [751, 344] on link "3" at bounding box center [757, 342] width 12 height 11
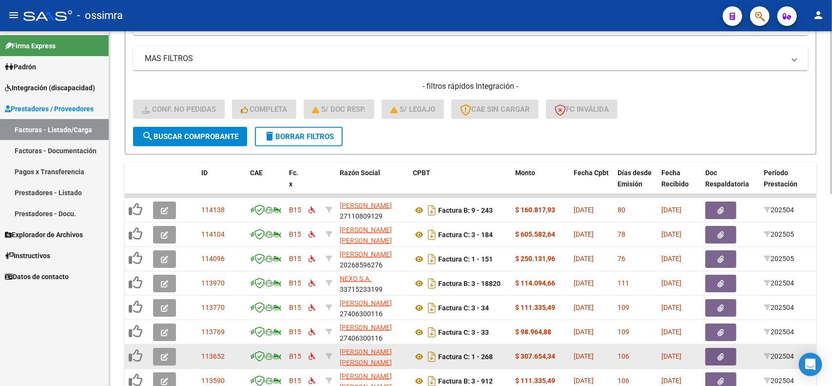
scroll to position [417, 0]
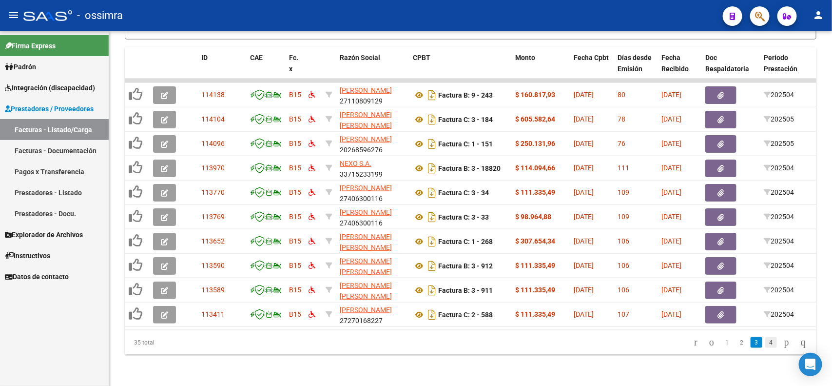
click at [765, 344] on link "4" at bounding box center [771, 342] width 12 height 11
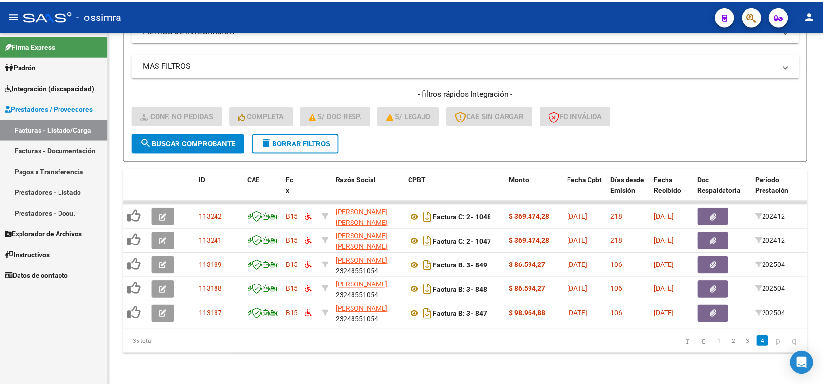
scroll to position [295, 0]
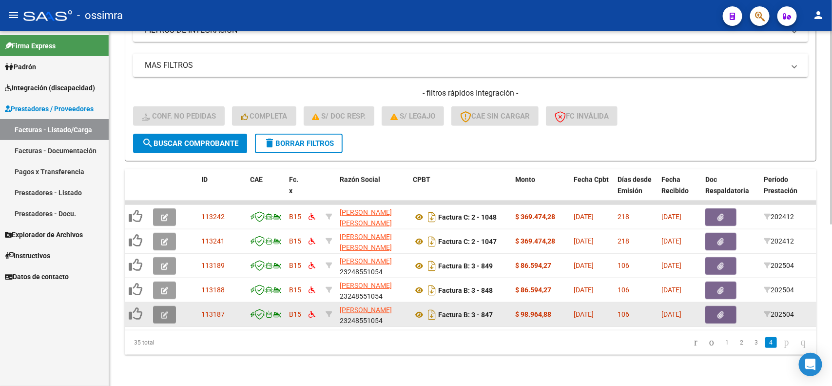
click at [167, 306] on button "button" at bounding box center [164, 315] width 23 height 18
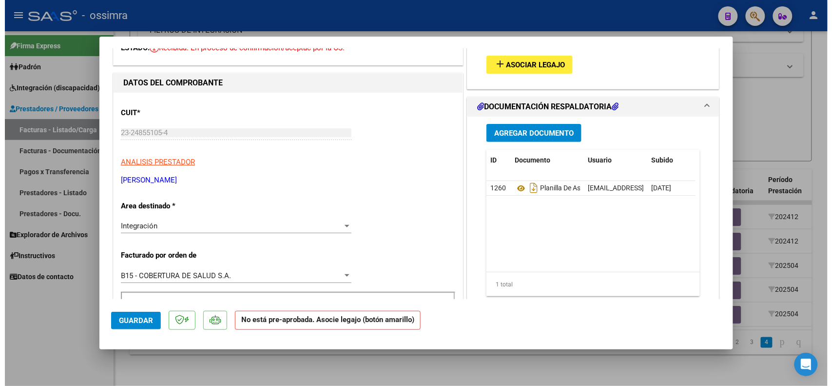
scroll to position [0, 0]
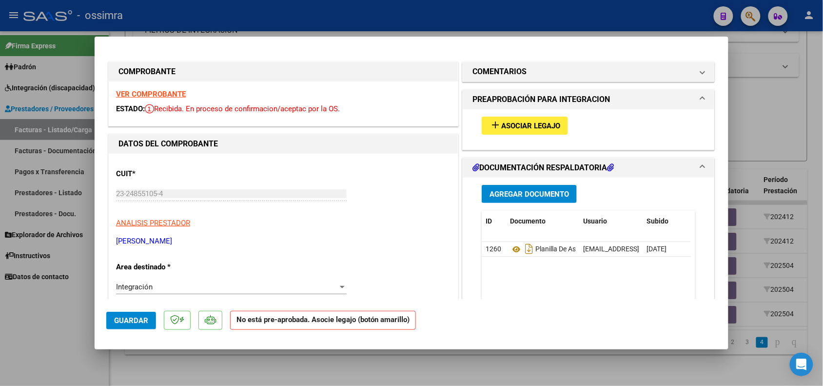
click at [127, 91] on strong "VER COMPROBANTE" at bounding box center [151, 94] width 70 height 9
click at [516, 125] on span "Asociar Legajo" at bounding box center [530, 125] width 59 height 9
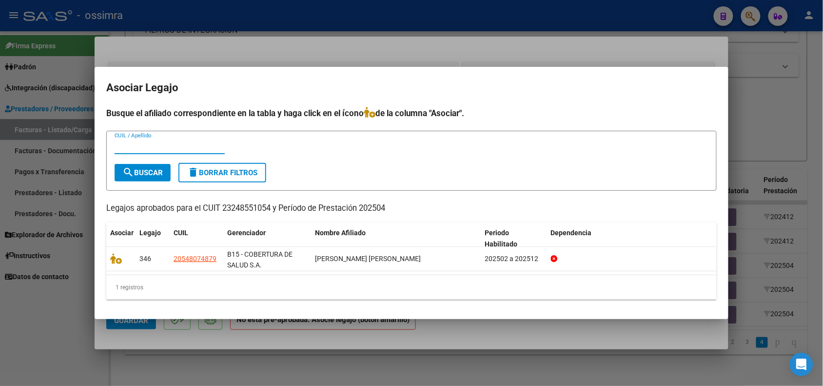
click at [337, 337] on div at bounding box center [411, 193] width 823 height 386
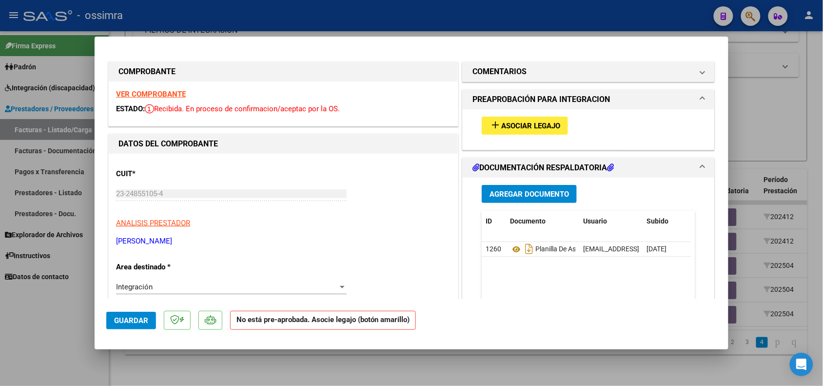
click at [167, 368] on div at bounding box center [411, 193] width 823 height 386
type input "$ 0,00"
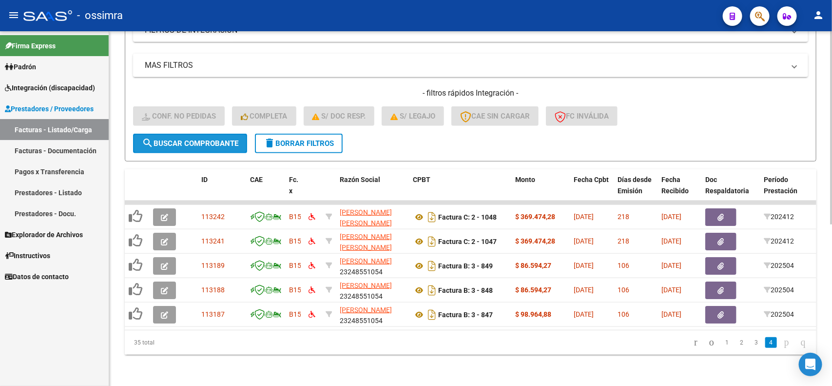
click at [188, 139] on span "search Buscar Comprobante" at bounding box center [190, 143] width 97 height 9
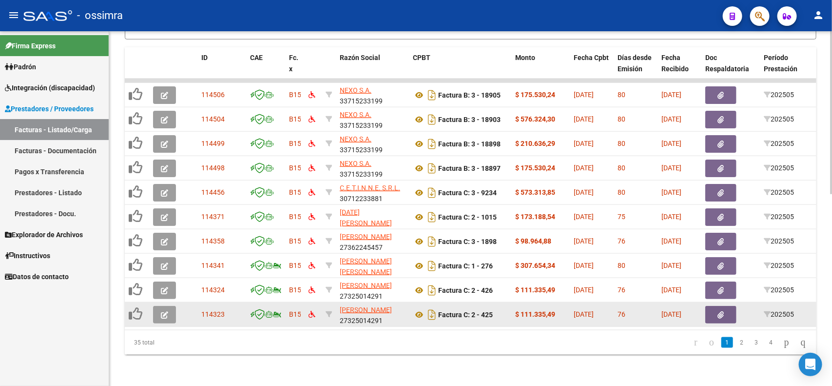
scroll to position [295, 0]
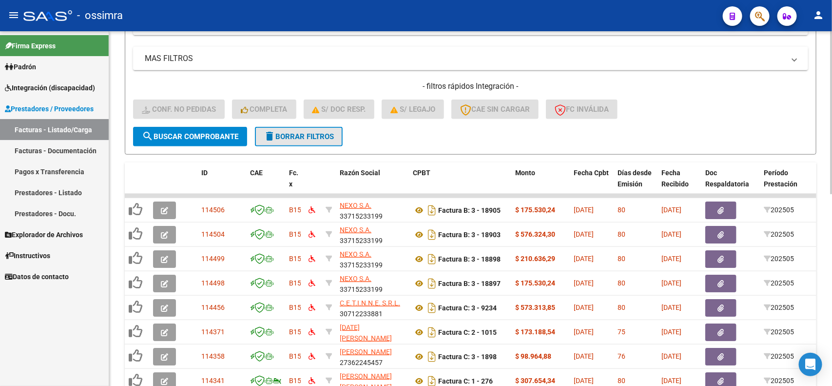
click at [288, 128] on button "delete Borrar Filtros" at bounding box center [299, 137] width 88 height 20
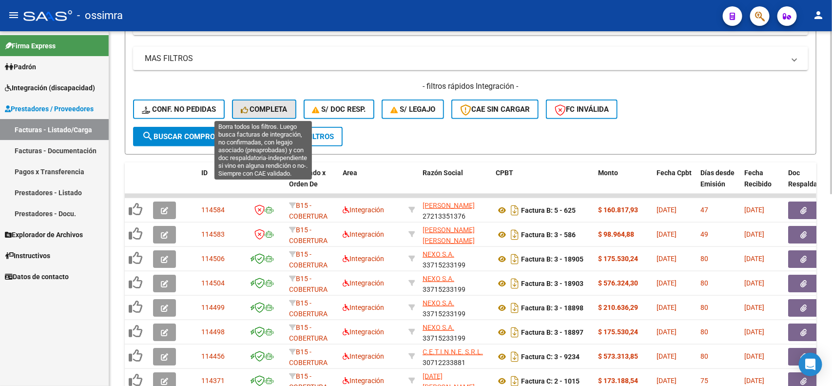
click at [240, 114] on button "Completa" at bounding box center [264, 109] width 64 height 20
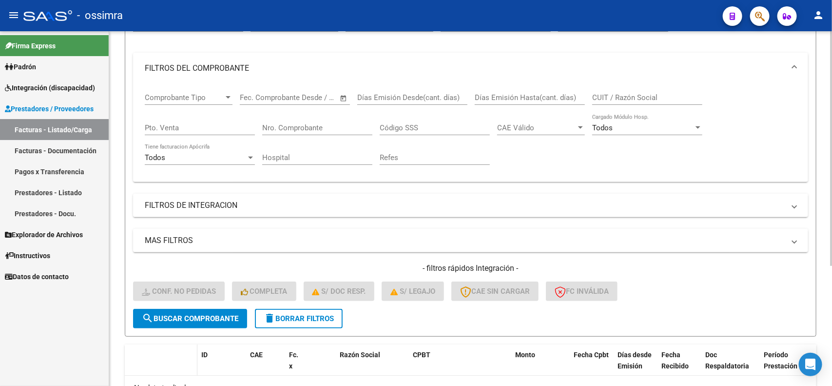
scroll to position [180, 0]
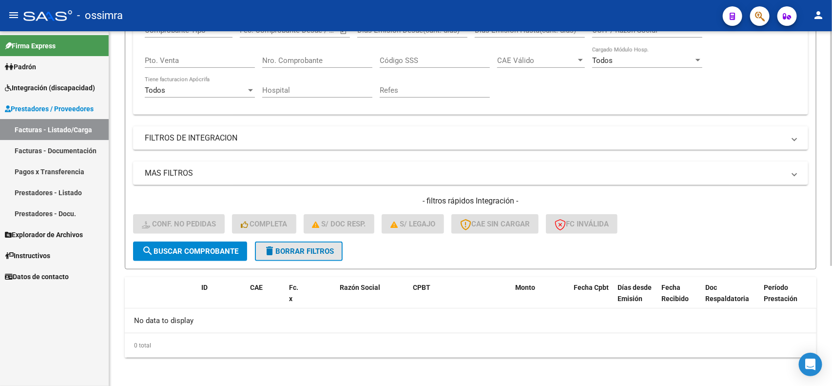
click at [302, 250] on span "delete Borrar Filtros" at bounding box center [299, 251] width 70 height 9
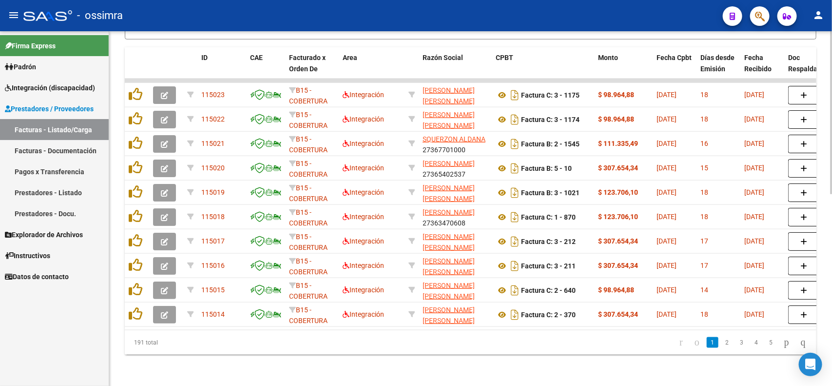
scroll to position [417, 0]
click at [765, 337] on link "5" at bounding box center [771, 342] width 12 height 11
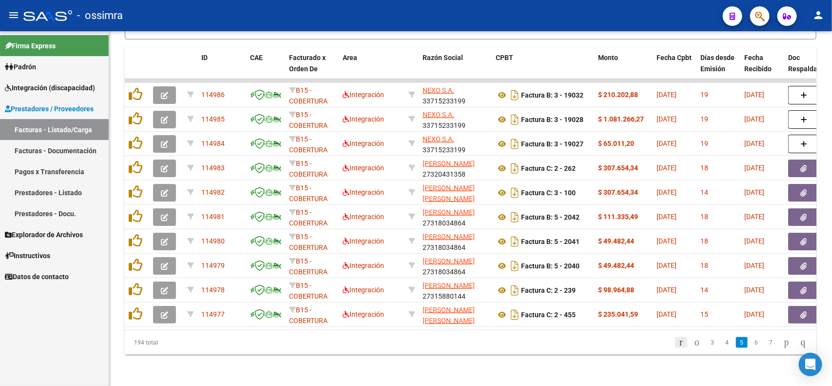
click at [678, 344] on icon "go to first page" at bounding box center [681, 342] width 6 height 12
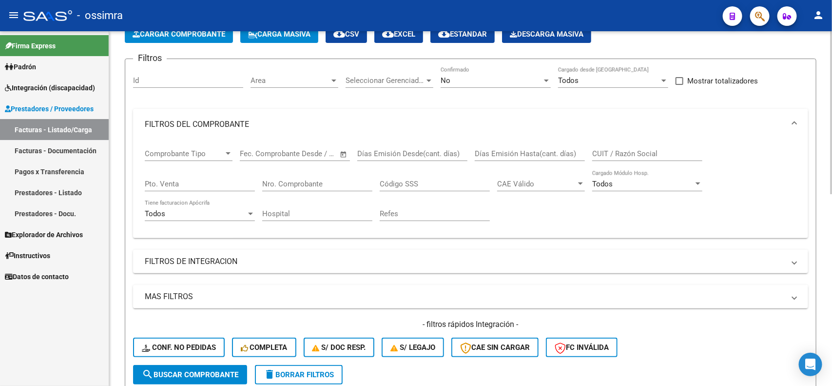
scroll to position [0, 0]
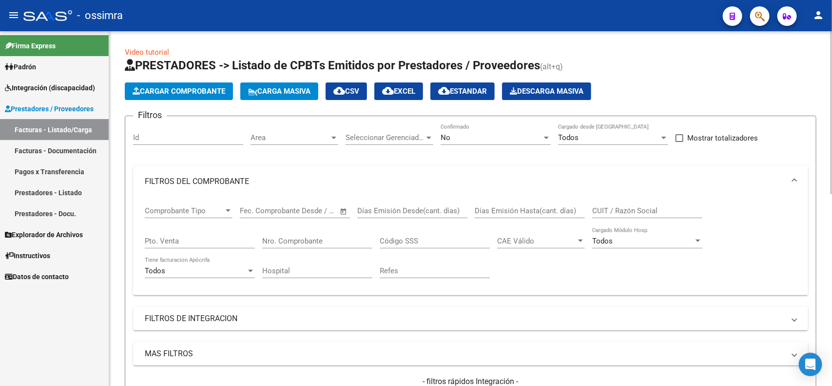
click at [211, 89] on span "Cargar Comprobante" at bounding box center [179, 91] width 93 height 9
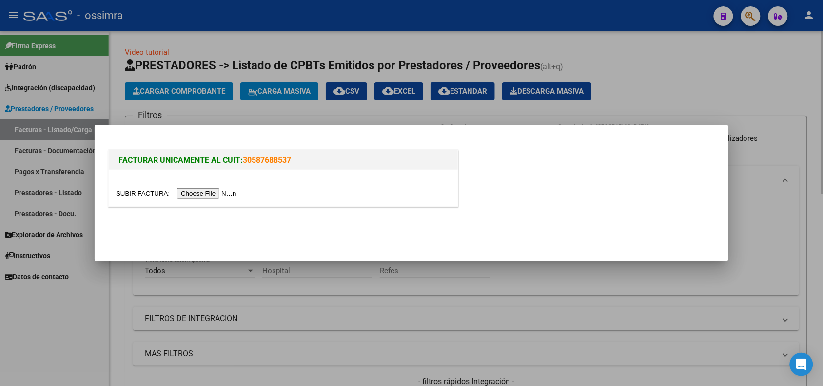
click at [293, 291] on div at bounding box center [411, 193] width 823 height 386
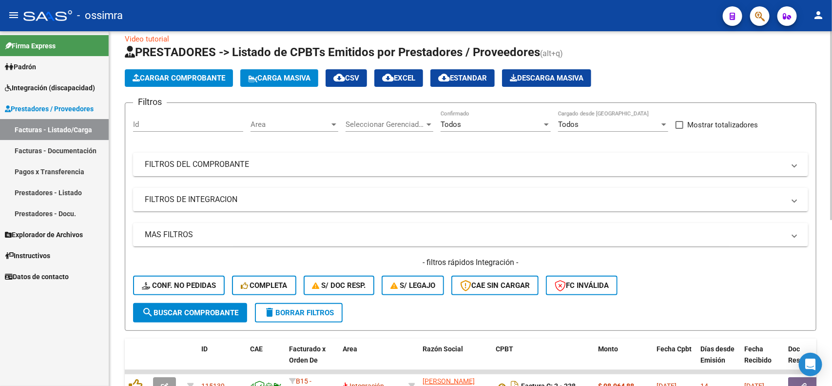
scroll to position [7, 0]
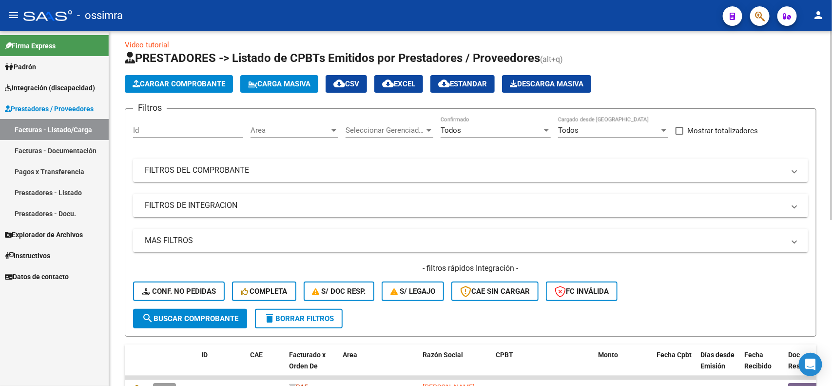
click at [277, 210] on mat-expansion-panel-header "FILTROS DE INTEGRACION" at bounding box center [470, 205] width 675 height 23
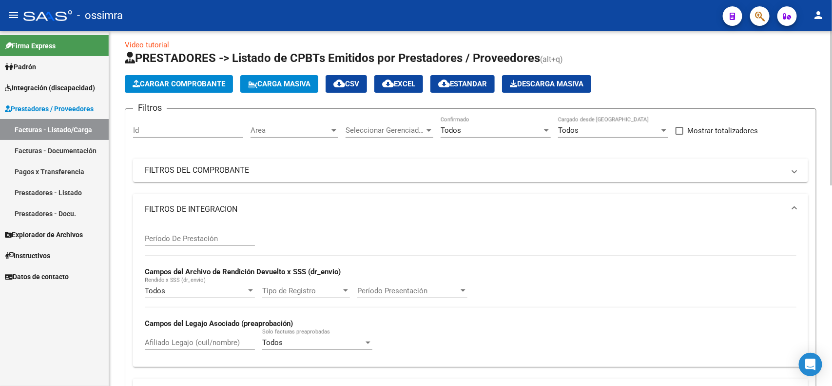
click at [277, 210] on mat-panel-title "FILTROS DE INTEGRACION" at bounding box center [465, 209] width 640 height 11
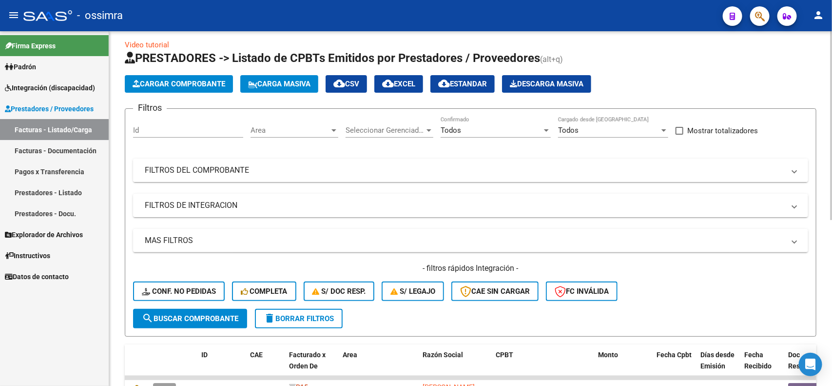
click at [268, 176] on mat-expansion-panel-header "FILTROS DEL COMPROBANTE" at bounding box center [470, 169] width 675 height 23
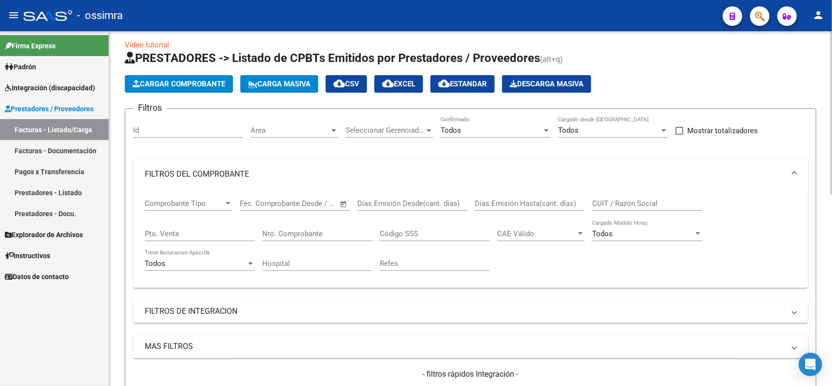
click at [230, 176] on mat-panel-title "FILTROS DEL COMPROBANTE" at bounding box center [465, 174] width 640 height 11
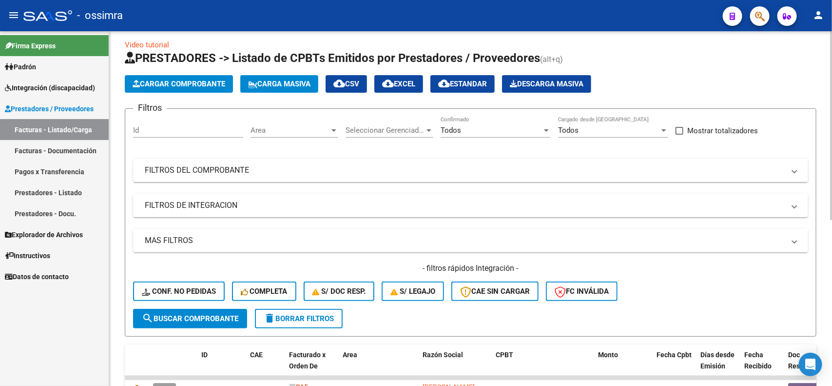
click at [228, 242] on mat-panel-title "MAS FILTROS" at bounding box center [465, 240] width 640 height 11
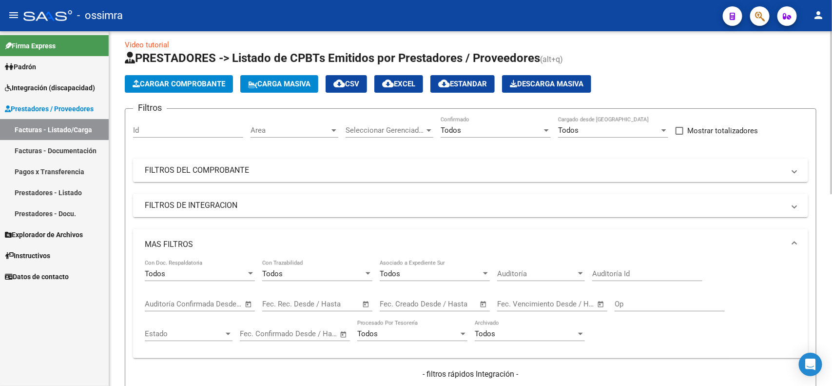
click at [366, 300] on span "Open calendar" at bounding box center [365, 304] width 23 height 23
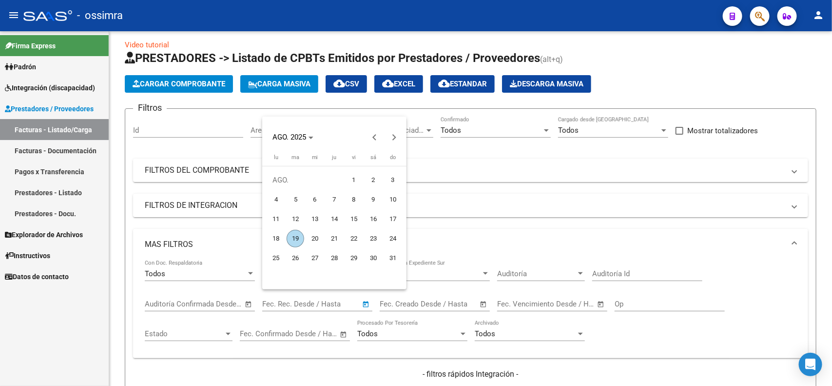
click at [354, 181] on span "1" at bounding box center [354, 180] width 18 height 18
type input "1/8/2025"
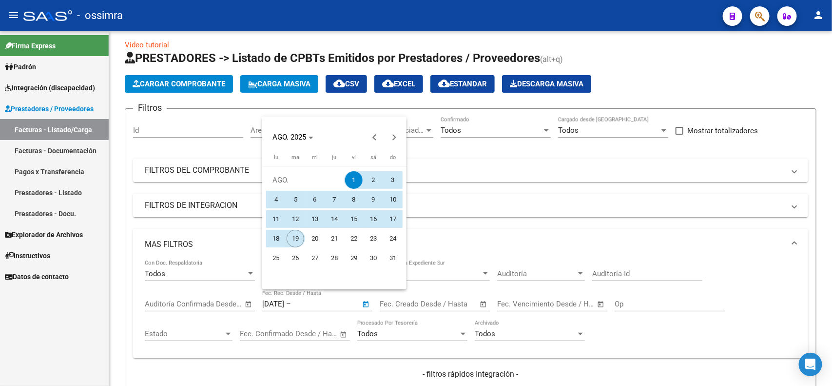
click at [297, 237] on span "19" at bounding box center [296, 239] width 18 height 18
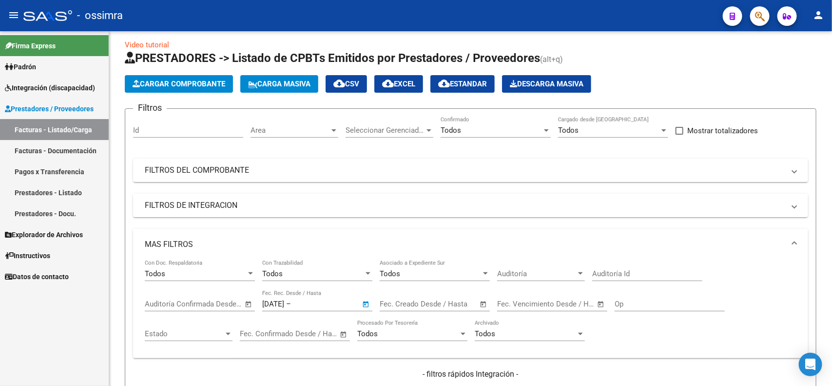
type input "19/8/2025"
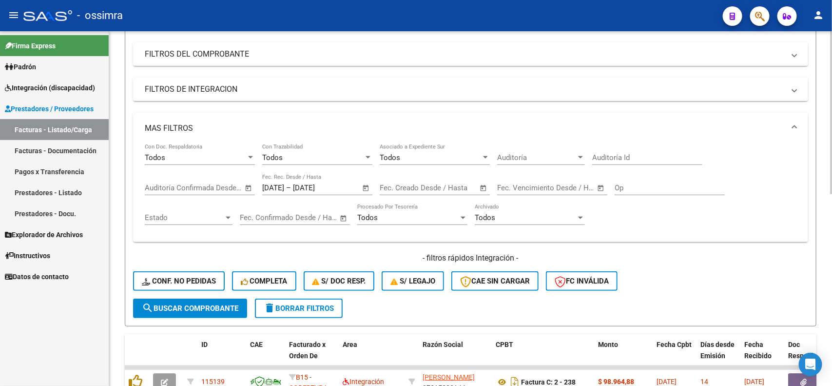
scroll to position [129, 0]
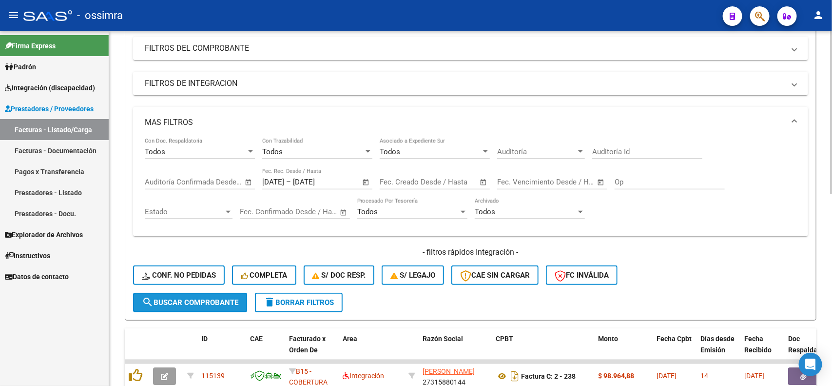
click at [184, 298] on span "search Buscar Comprobante" at bounding box center [190, 302] width 97 height 9
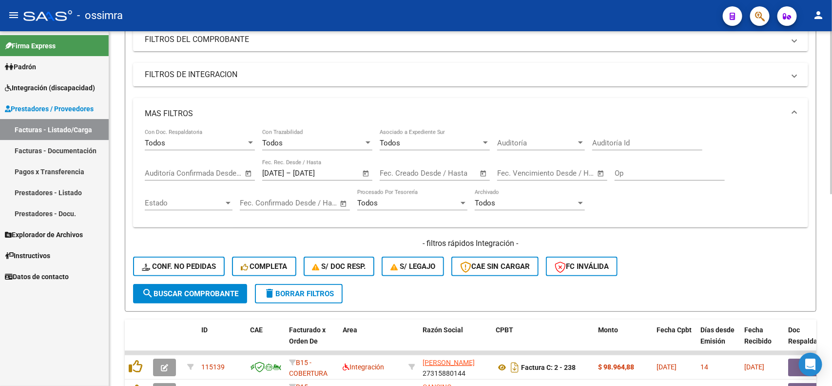
scroll to position [112, 0]
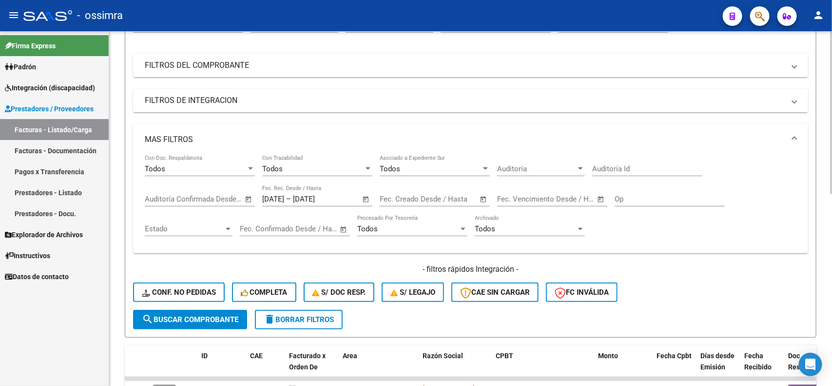
click at [355, 106] on mat-expansion-panel-header "FILTROS DE INTEGRACION" at bounding box center [470, 100] width 675 height 23
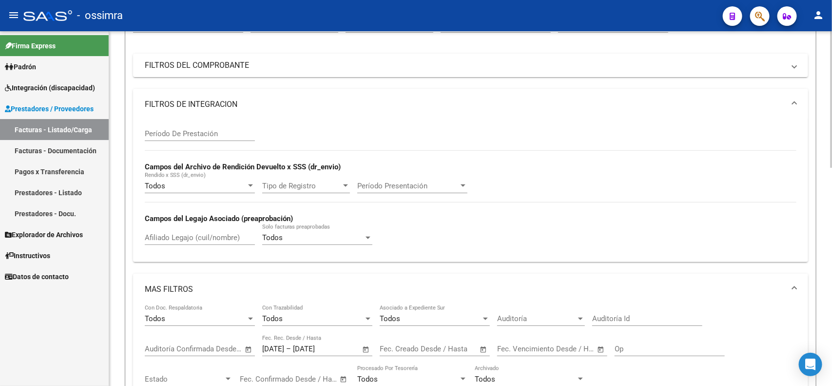
click at [328, 106] on mat-panel-title "FILTROS DE INTEGRACION" at bounding box center [465, 104] width 640 height 11
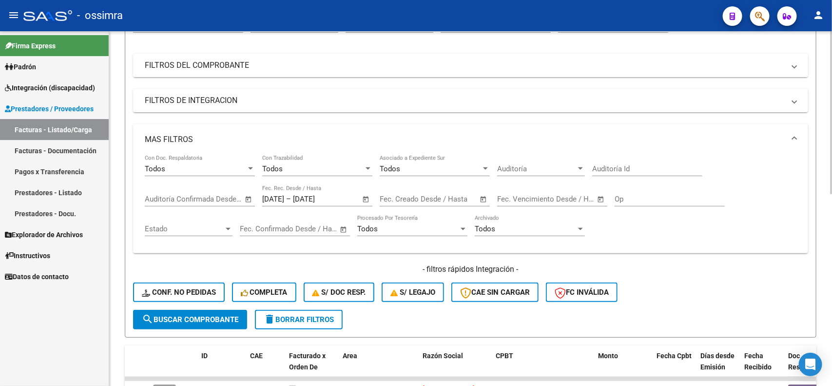
click at [375, 72] on mat-expansion-panel-header "FILTROS DEL COMPROBANTE" at bounding box center [470, 65] width 675 height 23
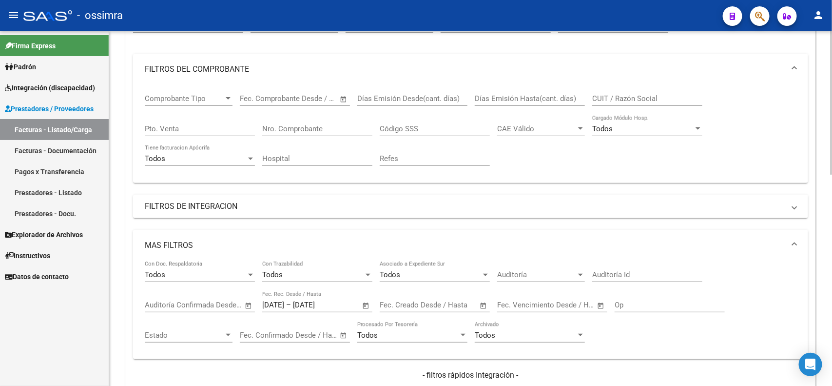
click at [322, 128] on input "Nro. Comprobante" at bounding box center [317, 128] width 110 height 9
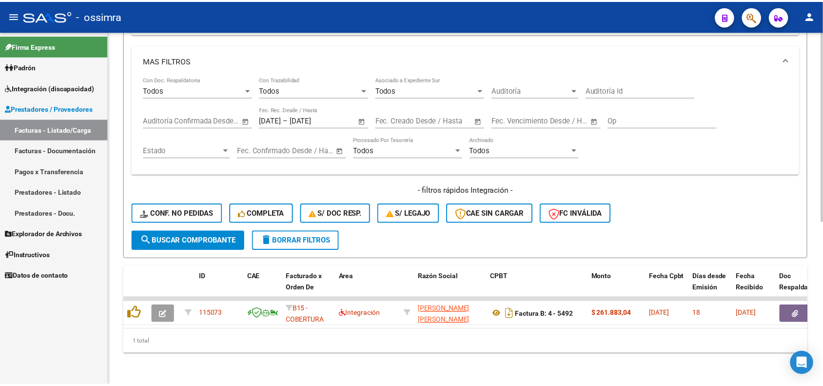
scroll to position [303, 0]
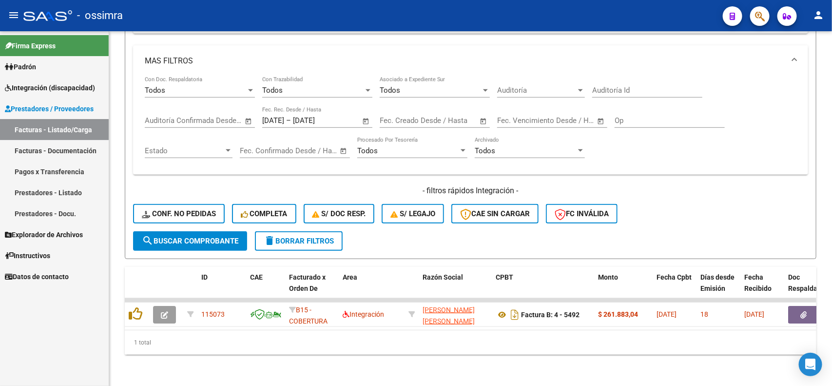
type input "5492"
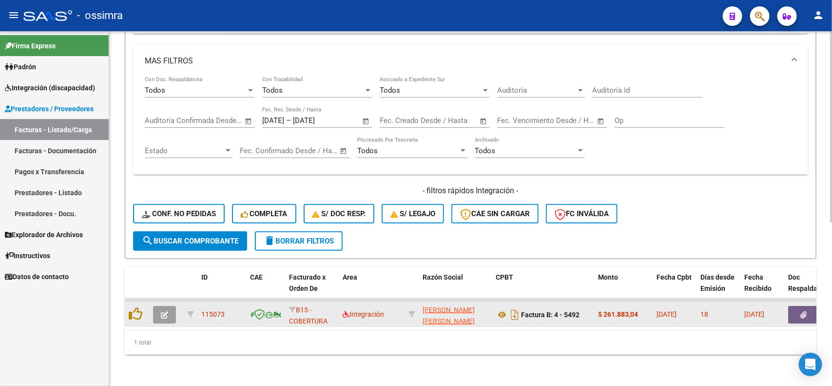
click at [157, 306] on button "button" at bounding box center [164, 315] width 23 height 18
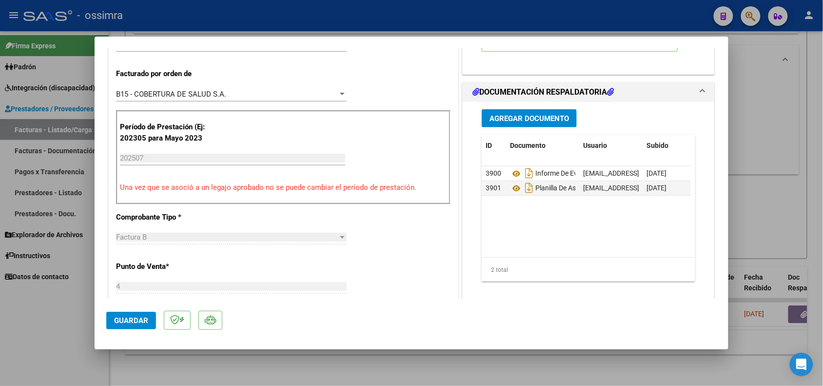
scroll to position [244, 0]
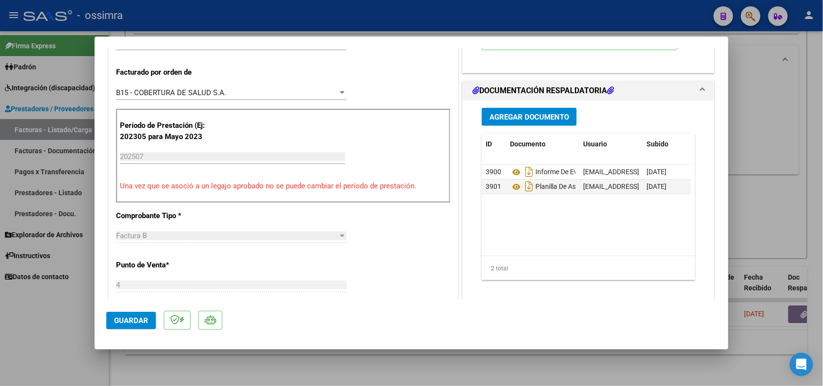
click at [59, 336] on div at bounding box center [411, 193] width 823 height 386
type input "$ 0,00"
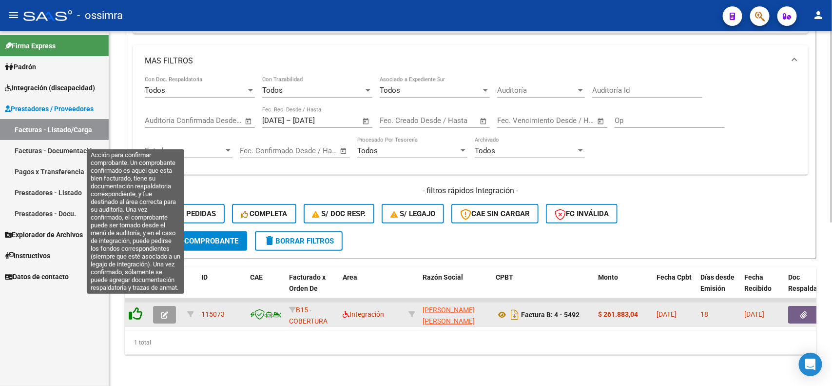
click at [130, 307] on icon at bounding box center [136, 314] width 14 height 14
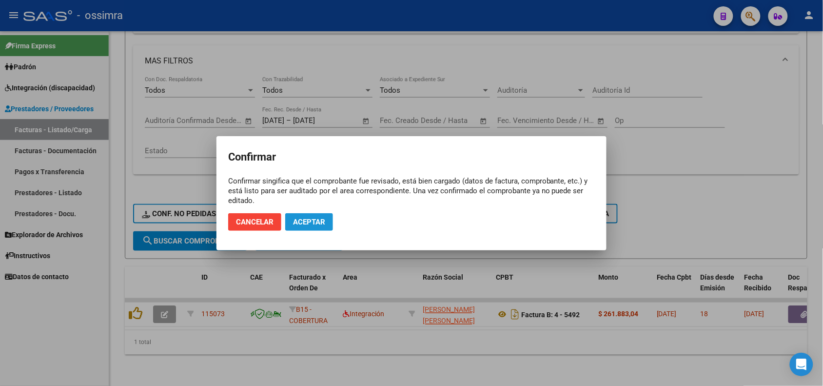
click at [303, 222] on span "Aceptar" at bounding box center [309, 221] width 32 height 9
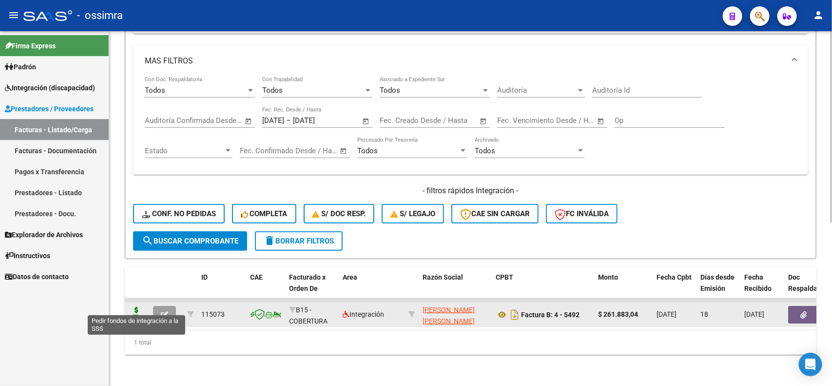
click at [134, 307] on icon at bounding box center [137, 314] width 16 height 14
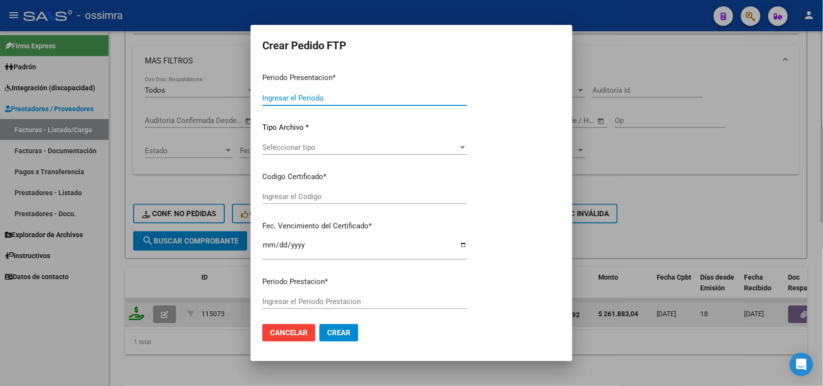
type input "202507"
type input "$ 261.883,04"
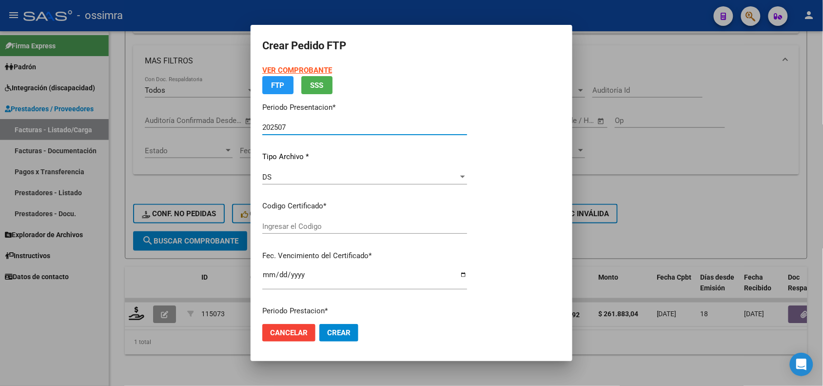
type input "ARG02000491484452022050320270503TUC138"
type input "2027-05-03"
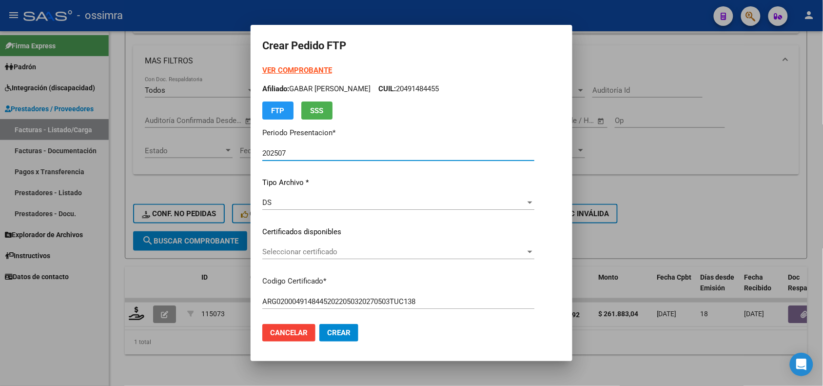
click at [330, 249] on span "Seleccionar certificado" at bounding box center [393, 251] width 263 height 9
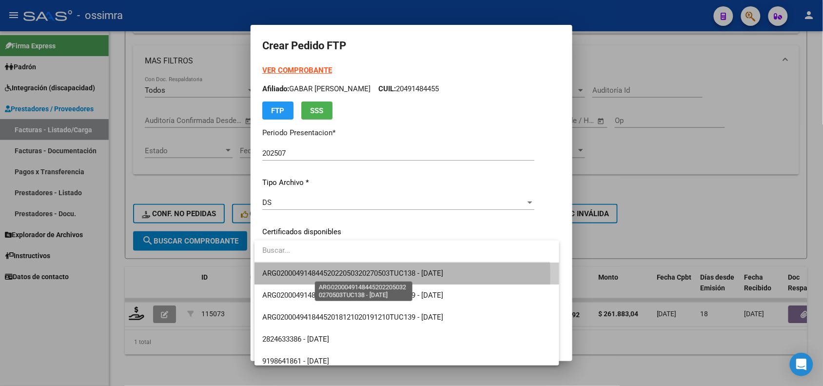
click at [320, 274] on span "ARG02000491484452022050320270503TUC138 - 2027-05-03" at bounding box center [352, 273] width 181 height 9
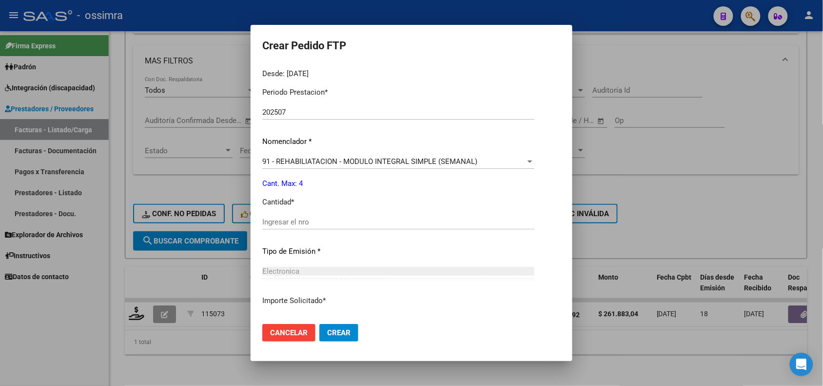
scroll to position [244, 0]
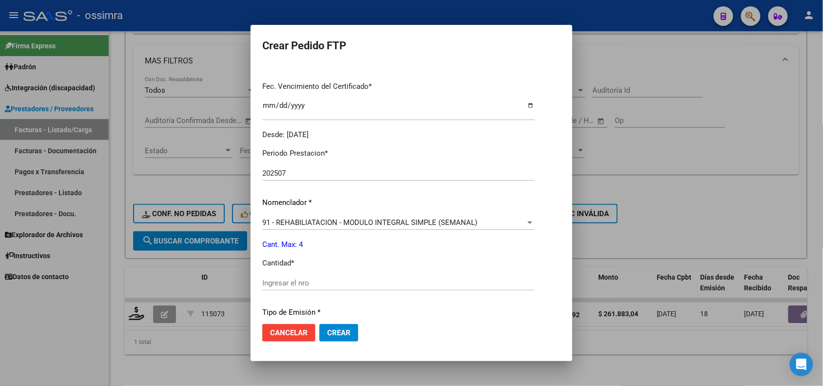
click at [289, 287] on div "Ingresar el nro" at bounding box center [398, 282] width 272 height 15
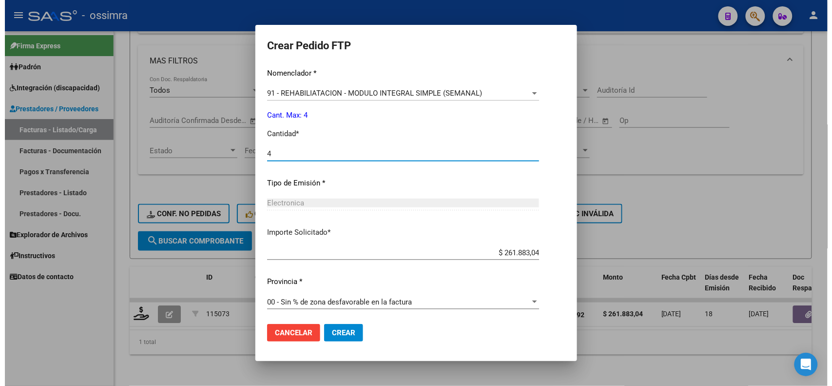
scroll to position [375, 0]
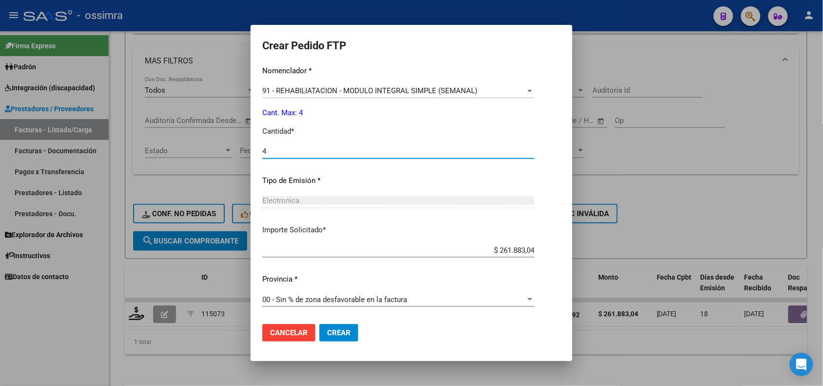
type input "4"
click at [343, 329] on span "Crear" at bounding box center [338, 332] width 23 height 9
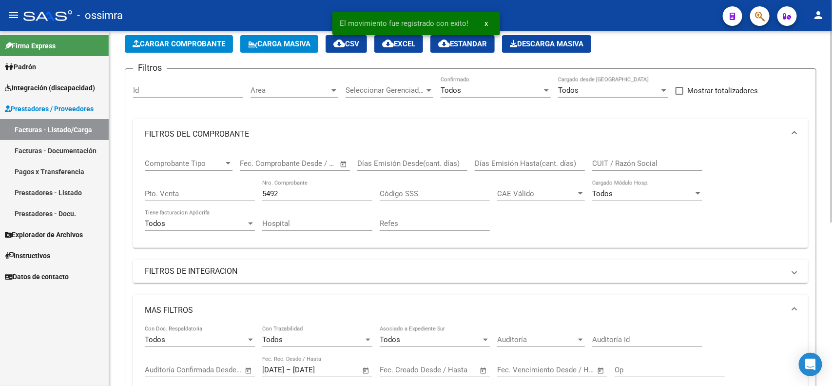
scroll to position [0, 0]
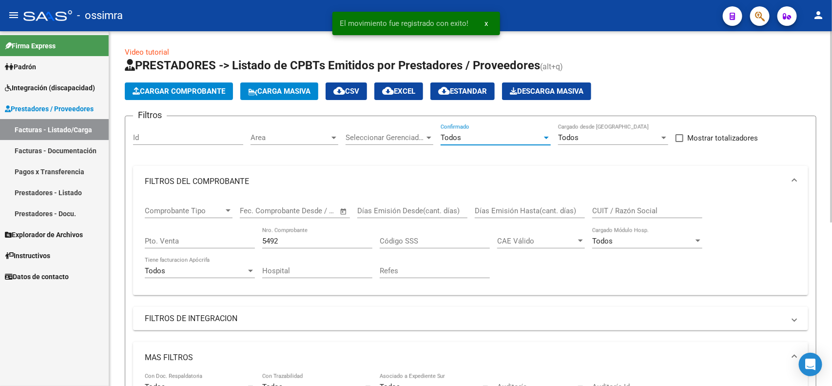
click at [545, 139] on div at bounding box center [546, 138] width 9 height 8
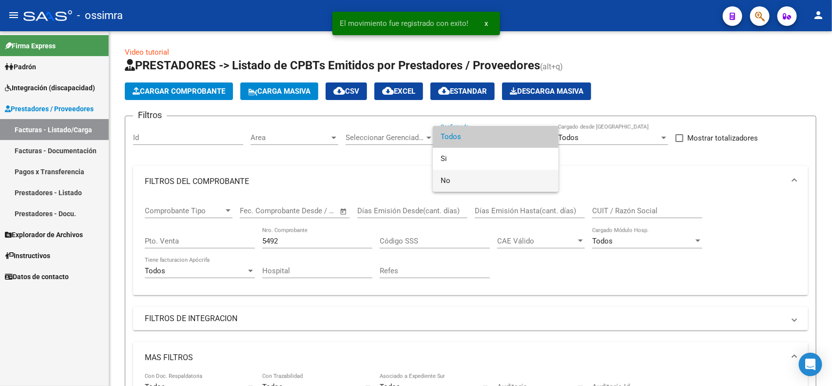
click at [456, 182] on span "No" at bounding box center [496, 181] width 110 height 22
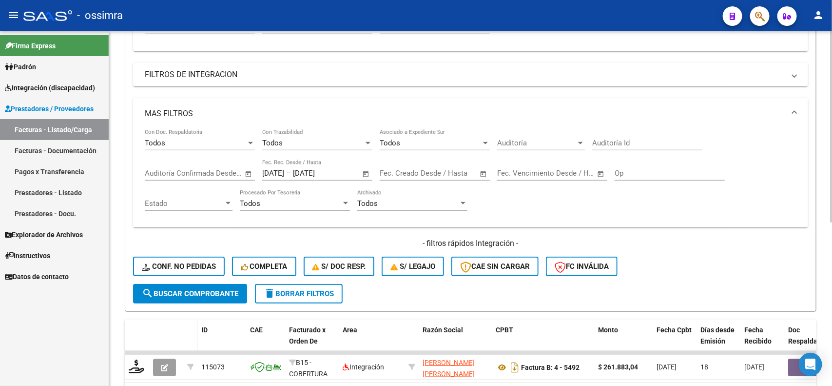
scroll to position [303, 0]
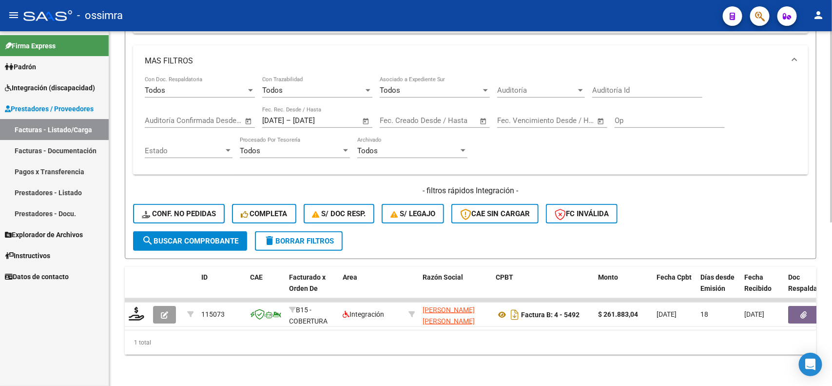
click at [176, 236] on span "search Buscar Comprobante" at bounding box center [190, 240] width 97 height 9
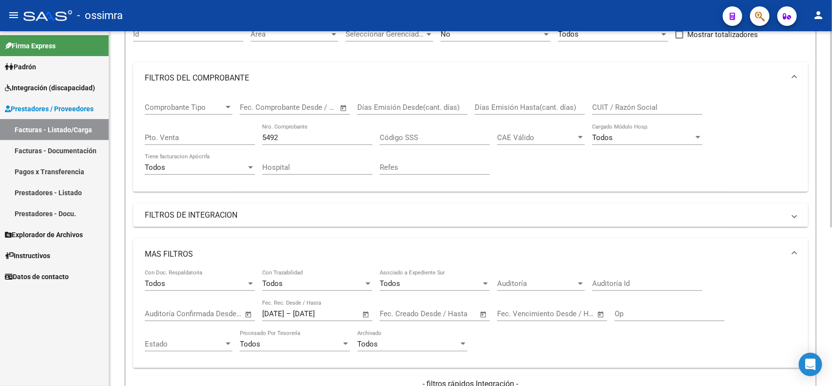
scroll to position [103, 0]
drag, startPoint x: 281, startPoint y: 138, endPoint x: 254, endPoint y: 138, distance: 26.8
click at [254, 138] on div "Comprobante Tipo Comprobante Tipo Start date – End date Fec. Comprobante Desde …" at bounding box center [471, 139] width 652 height 90
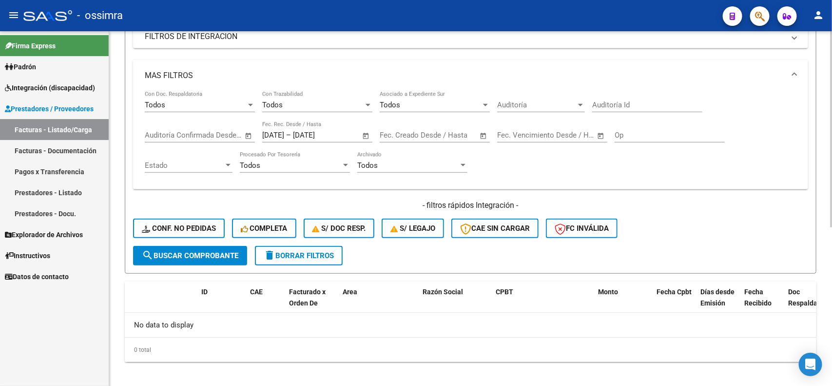
scroll to position [286, 0]
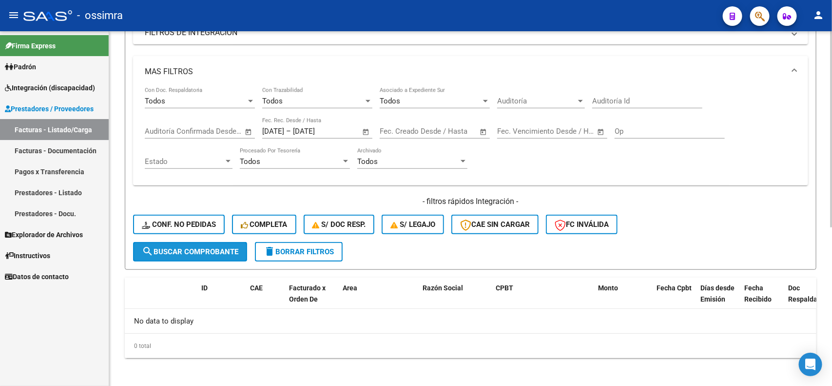
click at [203, 247] on span "search Buscar Comprobante" at bounding box center [190, 251] width 97 height 9
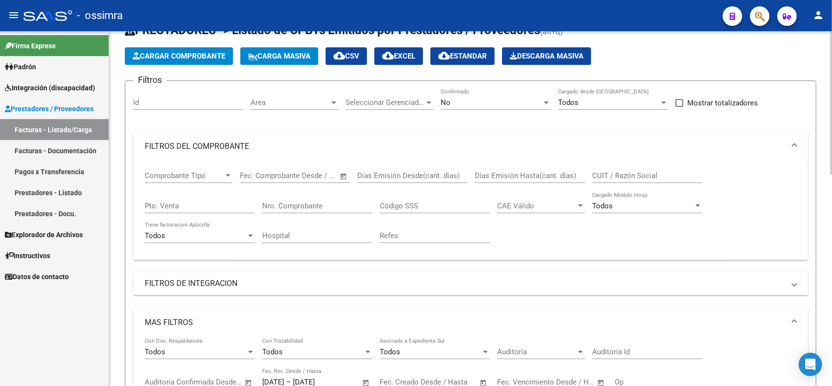
scroll to position [35, 0]
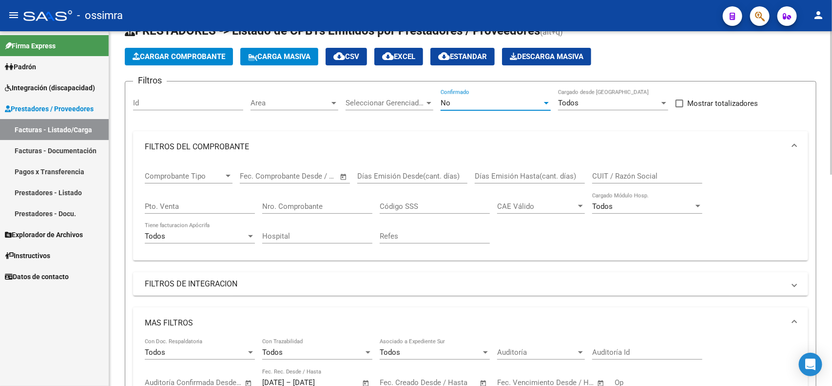
click at [532, 98] on div "No" at bounding box center [491, 102] width 101 height 9
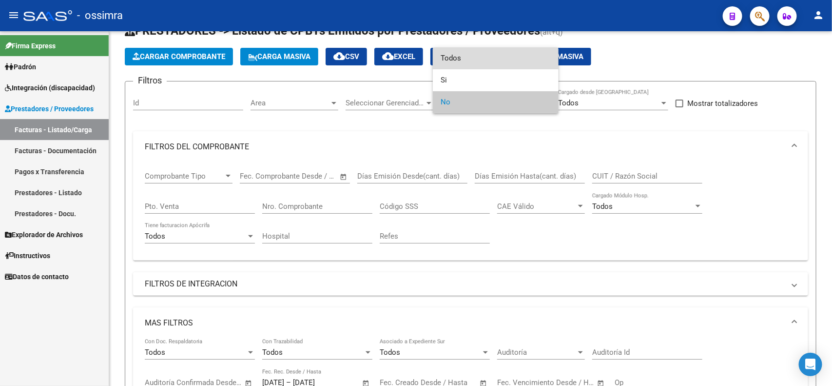
click at [462, 60] on span "Todos" at bounding box center [496, 58] width 110 height 22
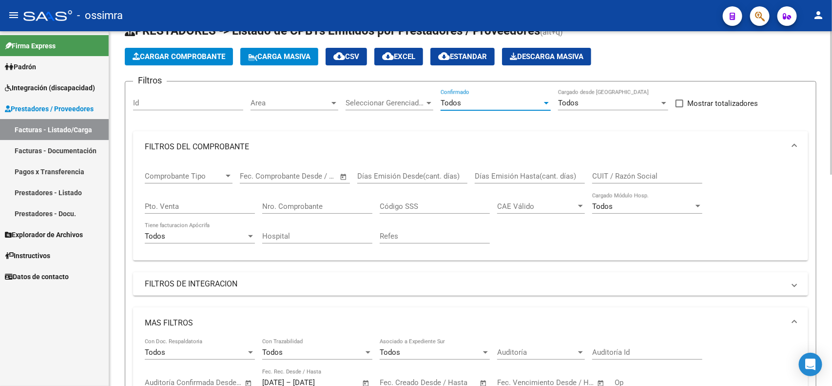
scroll to position [339, 0]
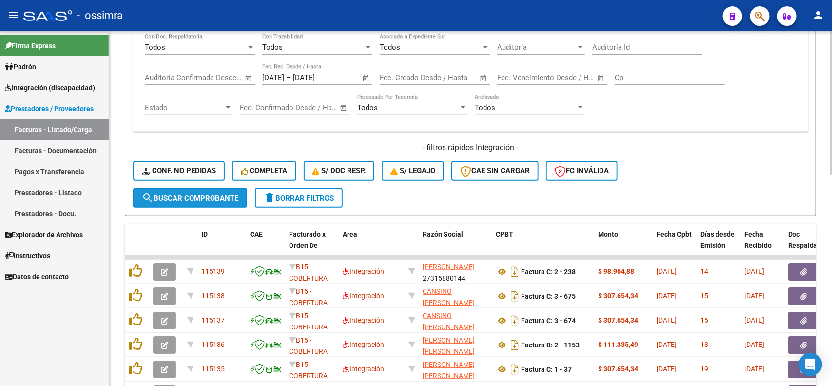
click at [185, 200] on button "search Buscar Comprobante" at bounding box center [190, 198] width 114 height 20
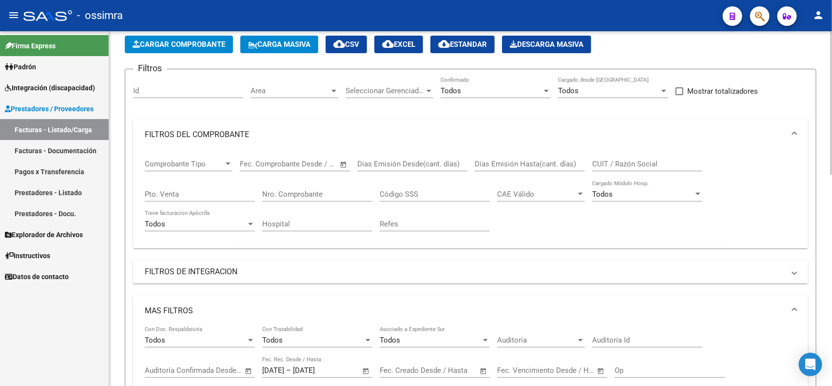
scroll to position [0, 0]
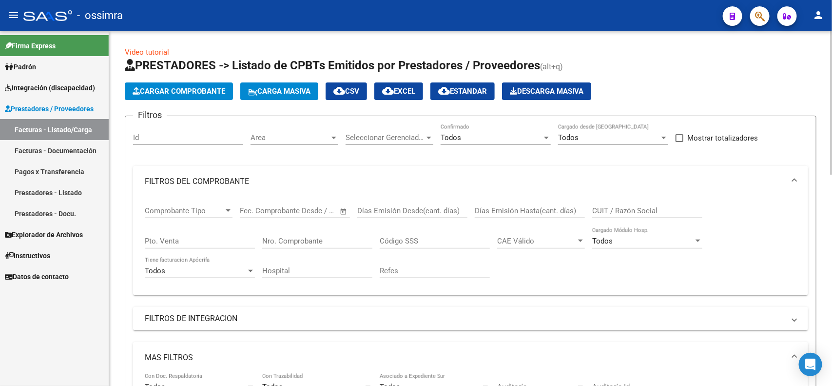
click at [496, 130] on div "Todos Confirmado" at bounding box center [496, 134] width 110 height 21
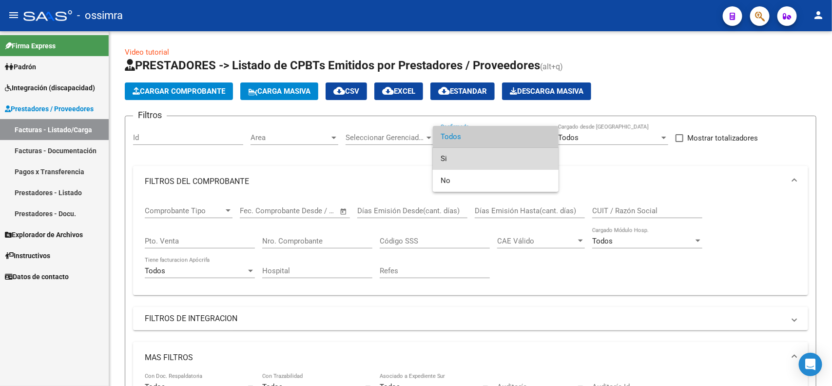
click at [452, 163] on span "Si" at bounding box center [496, 159] width 110 height 22
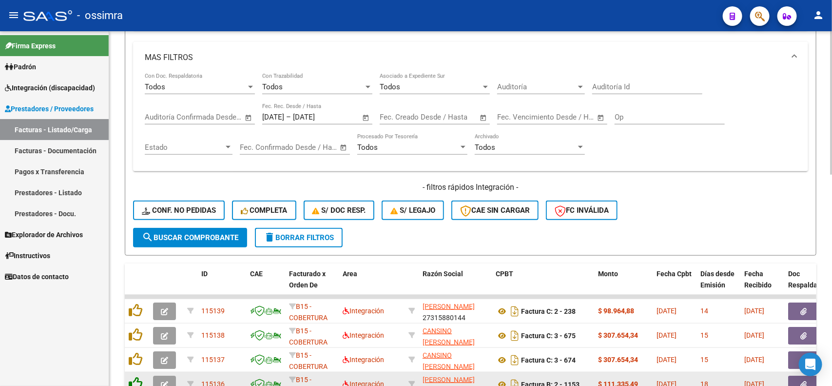
scroll to position [366, 0]
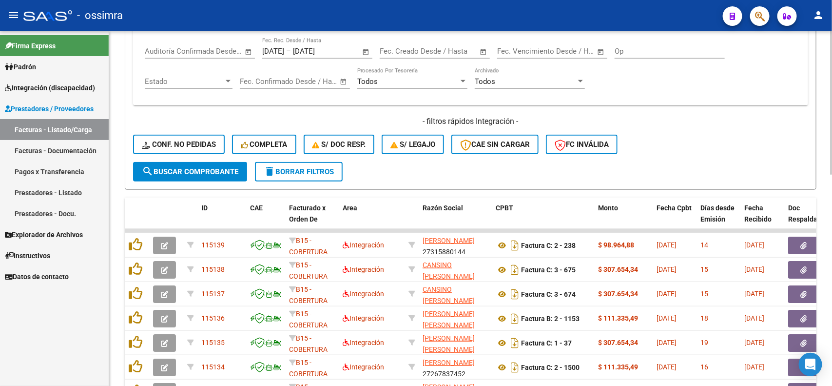
click at [200, 174] on button "search Buscar Comprobante" at bounding box center [190, 172] width 114 height 20
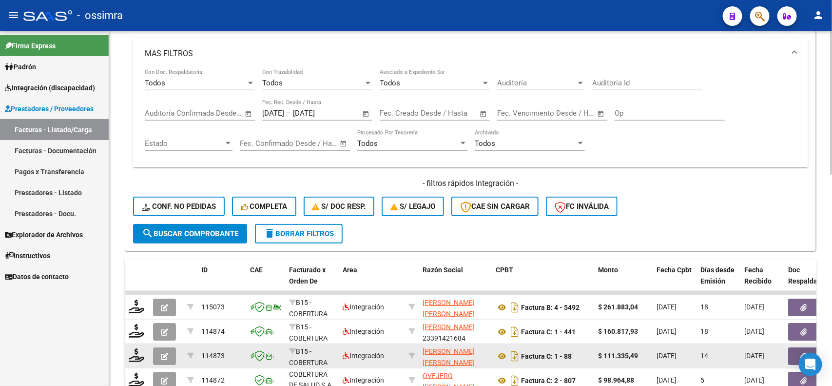
scroll to position [217, 0]
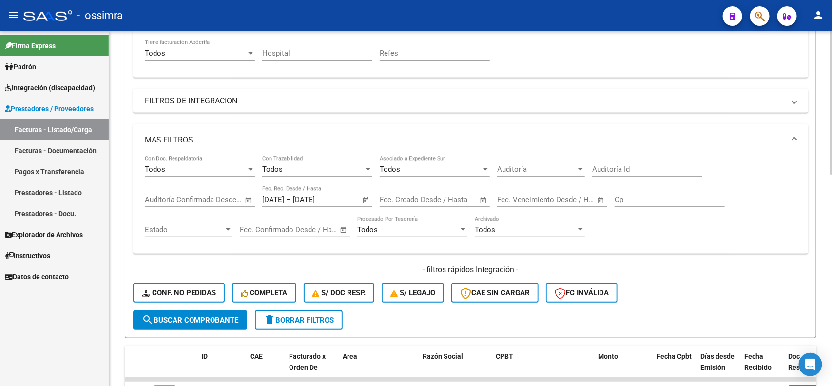
click at [261, 196] on app-date-range "Start date – End date Auditoría Confirmada Desde / Hasta" at bounding box center [203, 199] width 117 height 9
click at [260, 196] on app-date-range "Start date – End date Auditoría Confirmada Desde / Hasta" at bounding box center [203, 199] width 117 height 9
click at [273, 196] on input "1/8/2025" at bounding box center [273, 199] width 22 height 9
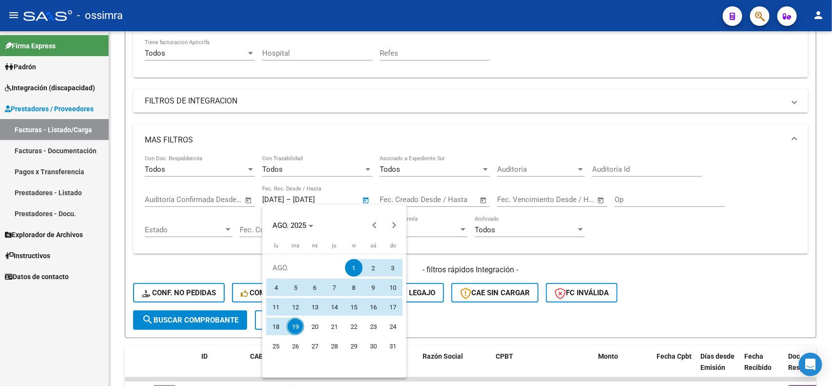
click at [298, 323] on span "19" at bounding box center [296, 326] width 18 height 18
type input "19/8/2025"
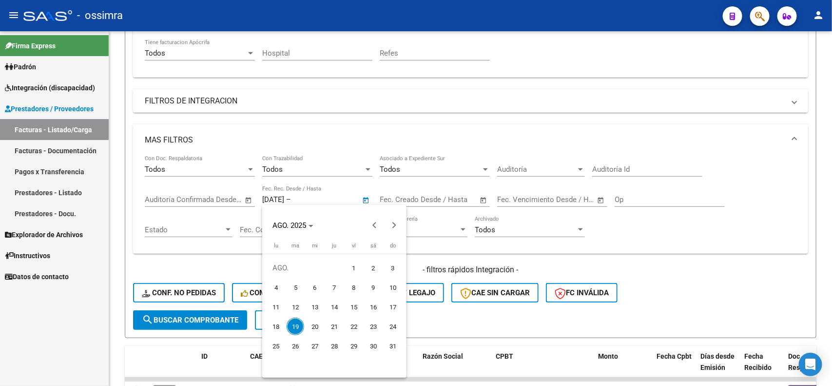
click at [297, 323] on span "19" at bounding box center [296, 326] width 18 height 18
type input "19/8/2025"
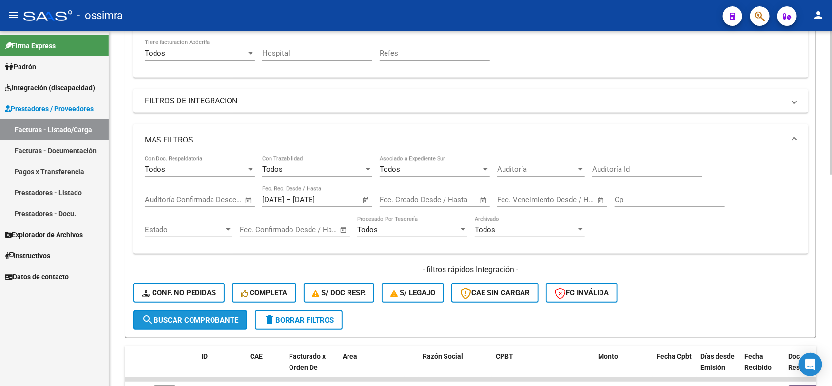
click at [216, 315] on span "search Buscar Comprobante" at bounding box center [190, 319] width 97 height 9
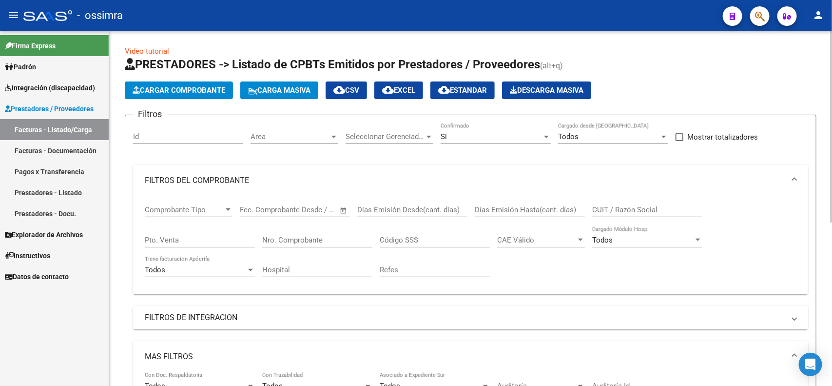
scroll to position [0, 0]
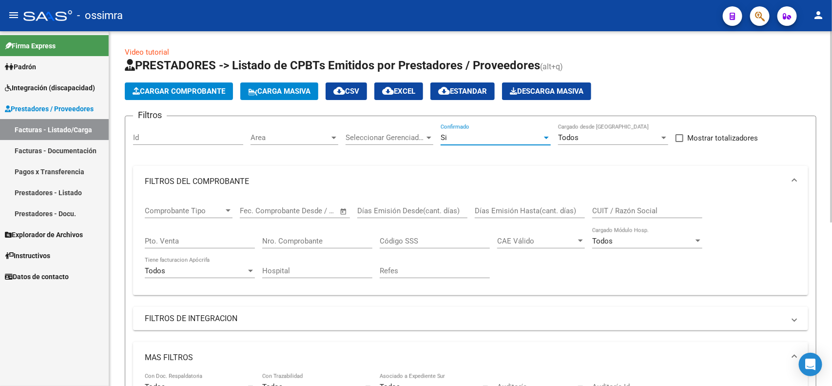
click at [544, 134] on div at bounding box center [546, 138] width 9 height 8
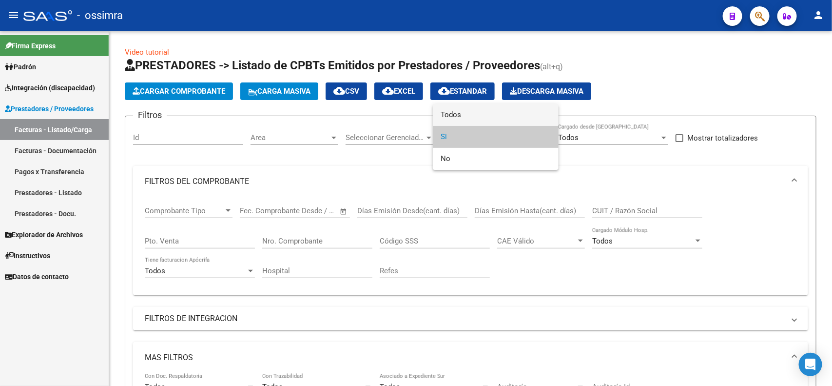
click at [454, 113] on span "Todos" at bounding box center [496, 115] width 110 height 22
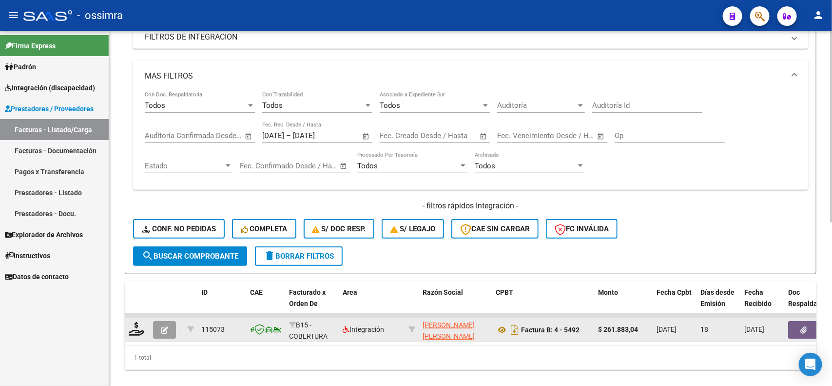
scroll to position [303, 0]
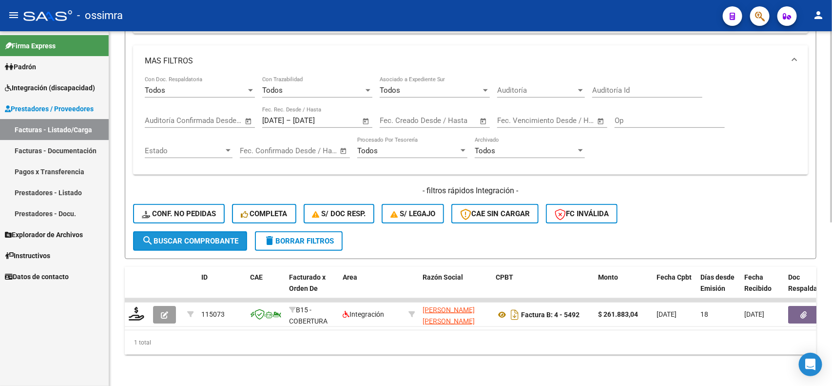
click at [176, 236] on span "search Buscar Comprobante" at bounding box center [190, 240] width 97 height 9
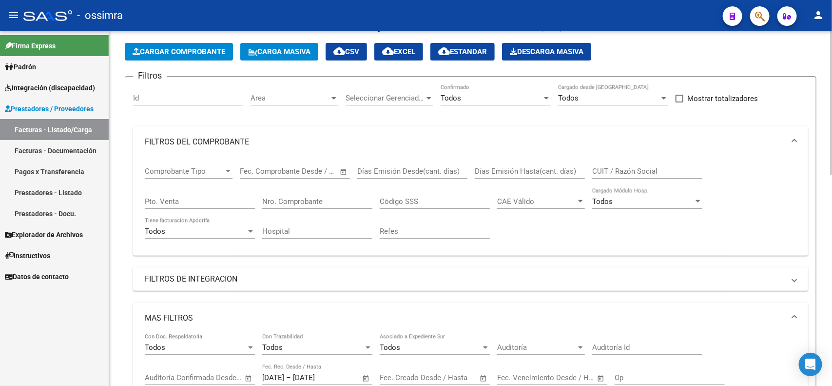
scroll to position [244, 0]
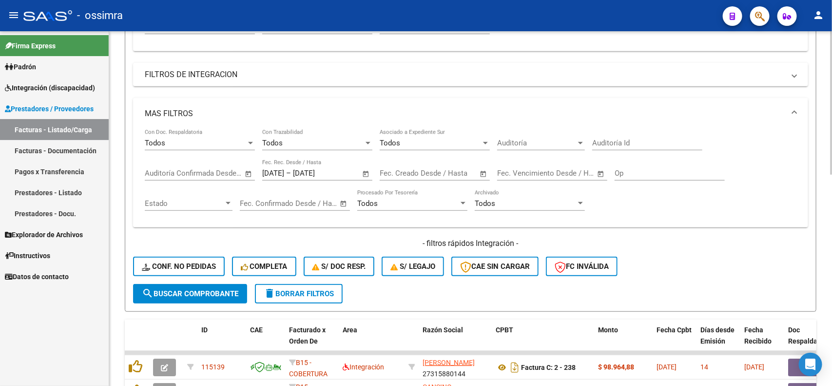
click at [266, 169] on input "19/8/2025" at bounding box center [273, 173] width 22 height 9
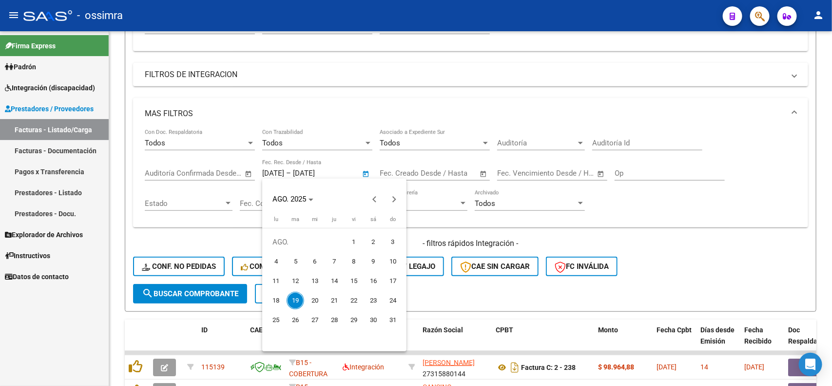
click at [359, 236] on span "1" at bounding box center [354, 242] width 18 height 18
type input "1/8/2025"
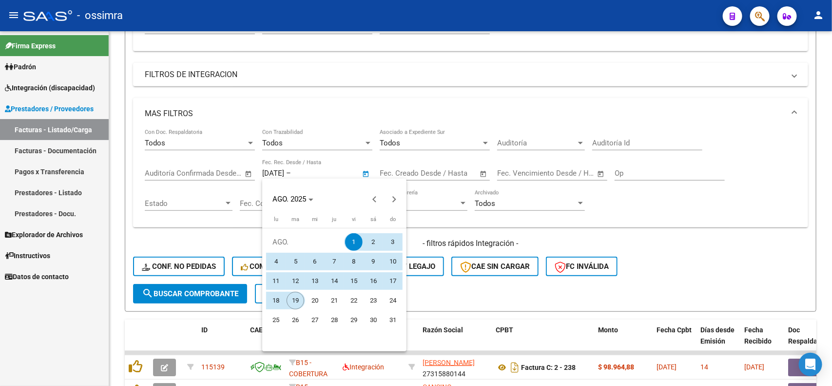
click at [294, 299] on span "19" at bounding box center [296, 301] width 18 height 18
type input "19/8/2025"
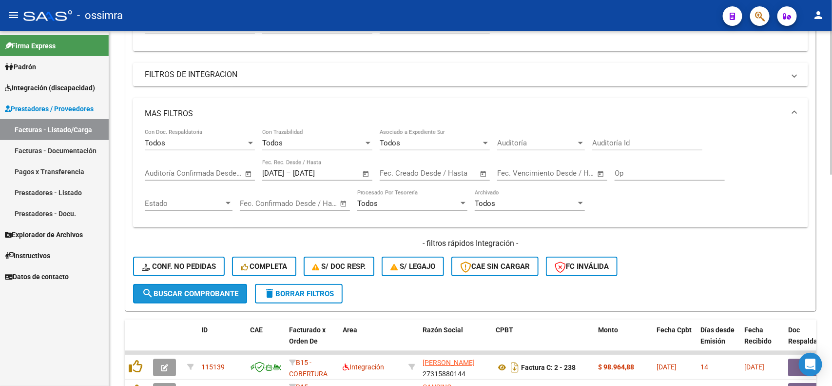
click at [194, 293] on span "search Buscar Comprobante" at bounding box center [190, 293] width 97 height 9
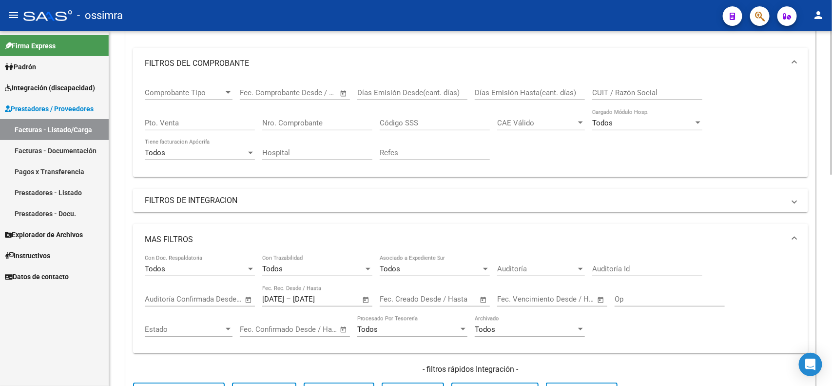
scroll to position [0, 0]
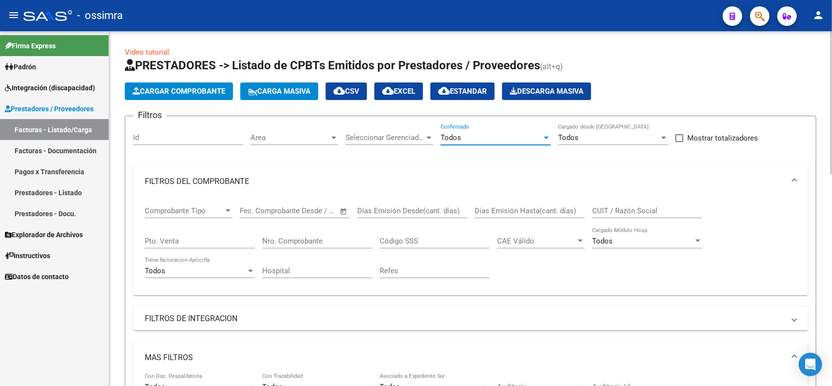
click at [483, 137] on div "Todos" at bounding box center [491, 137] width 101 height 9
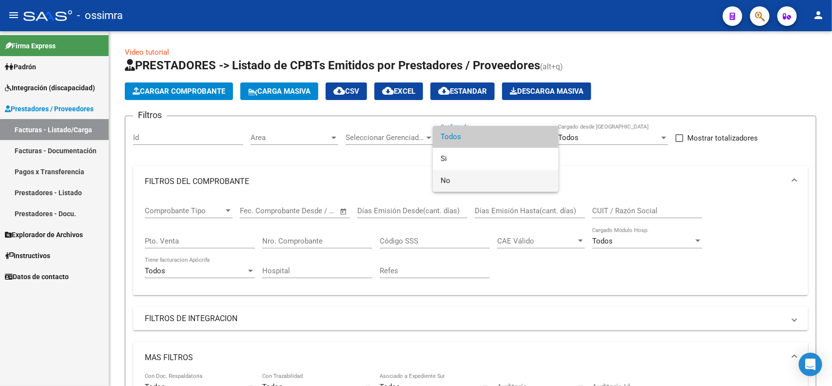
click at [452, 183] on span "No" at bounding box center [496, 181] width 110 height 22
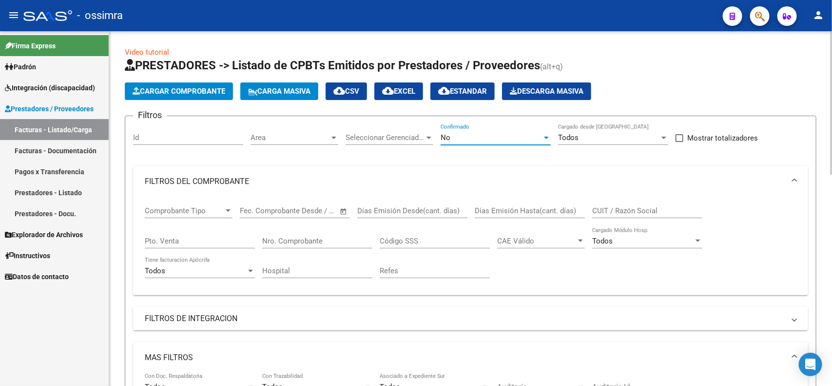
scroll to position [366, 0]
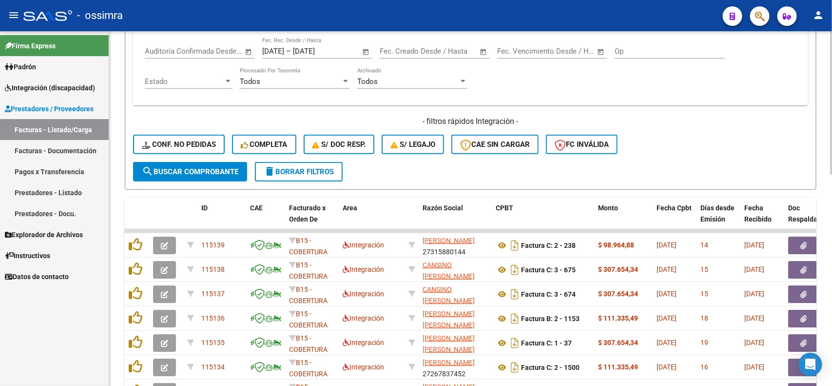
click at [204, 167] on span "search Buscar Comprobante" at bounding box center [190, 171] width 97 height 9
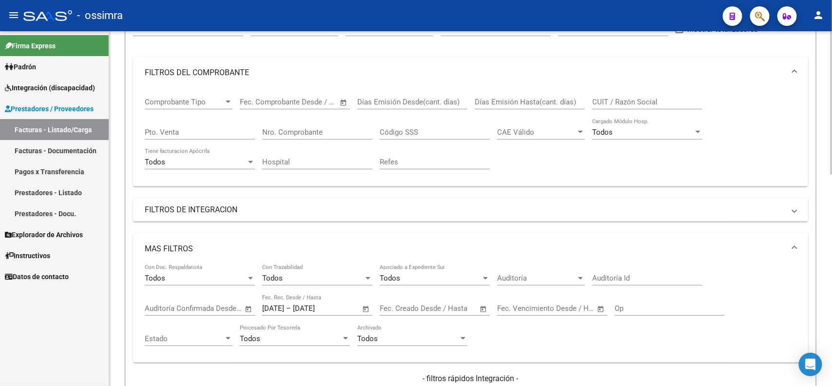
scroll to position [96, 0]
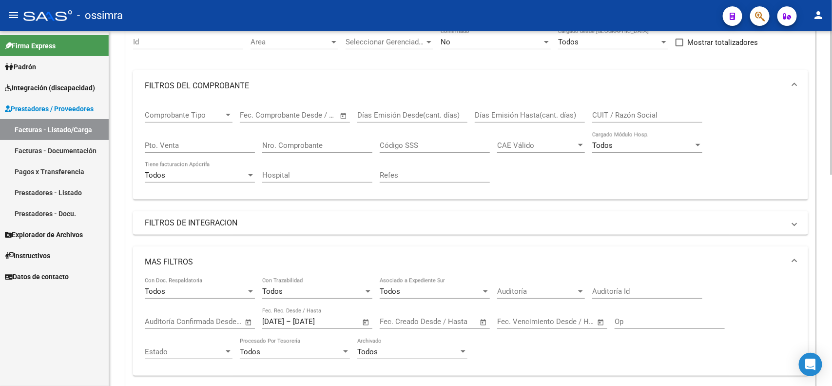
click at [346, 145] on input "Nro. Comprobante" at bounding box center [317, 145] width 110 height 9
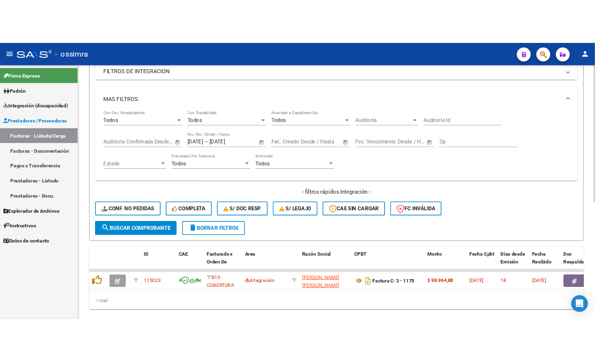
scroll to position [303, 0]
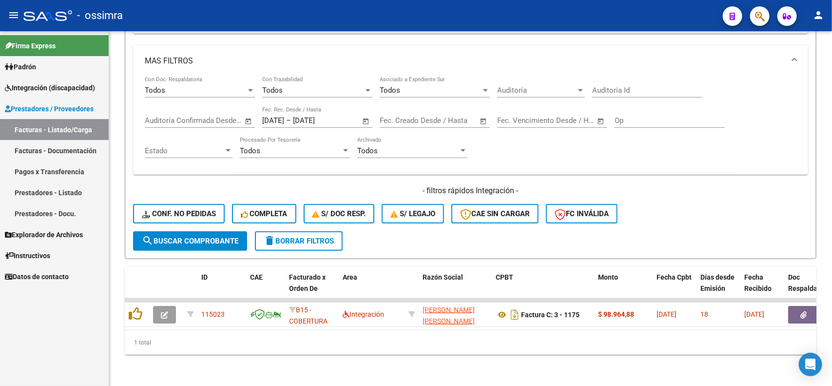
type input "1174"
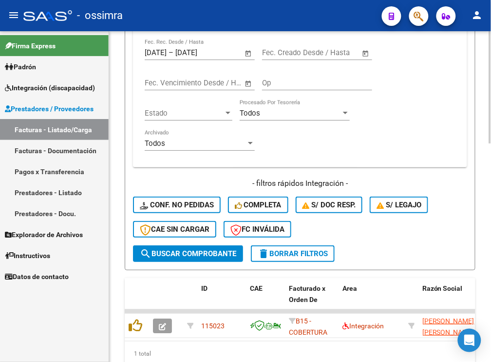
scroll to position [645, 0]
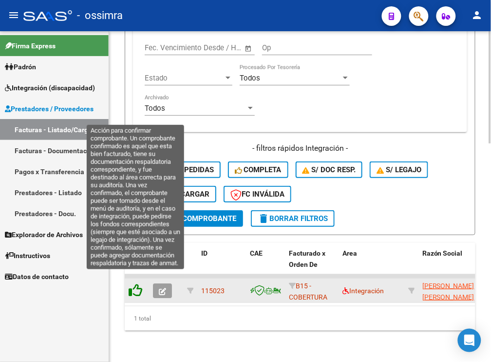
click at [136, 283] on icon at bounding box center [136, 290] width 14 height 14
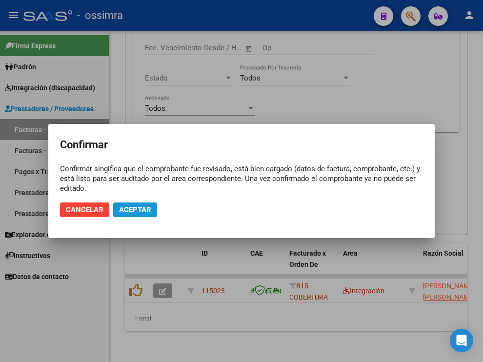
click at [134, 213] on button "Aceptar" at bounding box center [135, 209] width 44 height 15
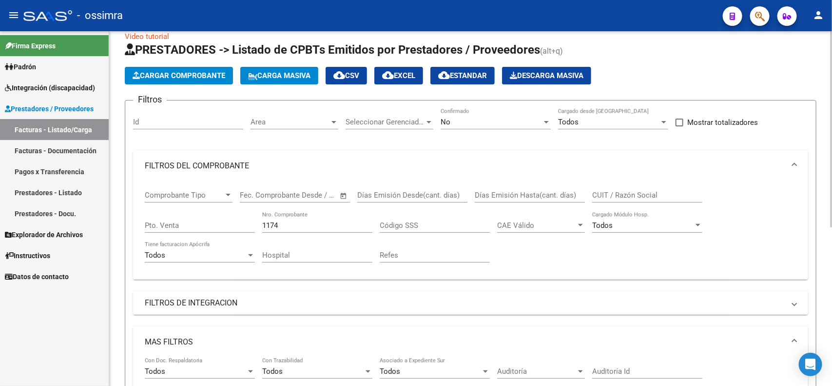
scroll to position [0, 0]
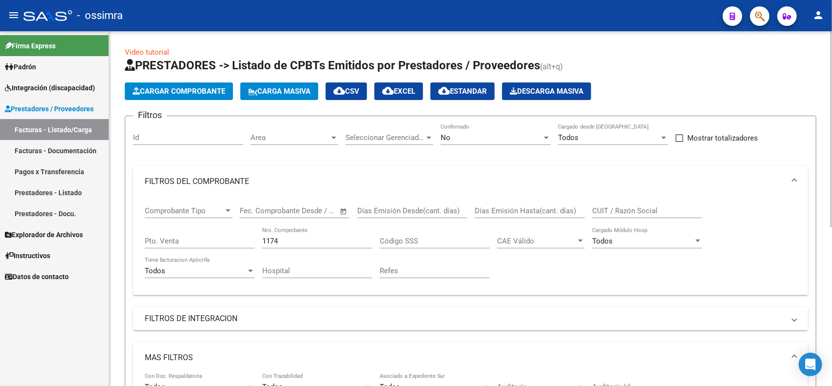
click at [528, 139] on div "No" at bounding box center [491, 137] width 101 height 9
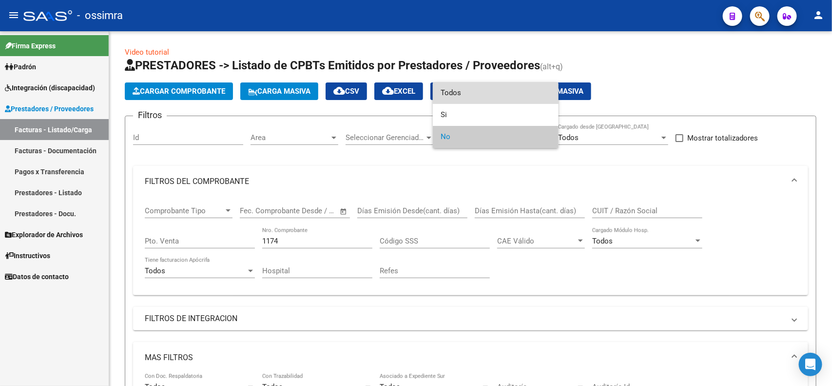
click at [456, 96] on span "Todos" at bounding box center [496, 93] width 110 height 22
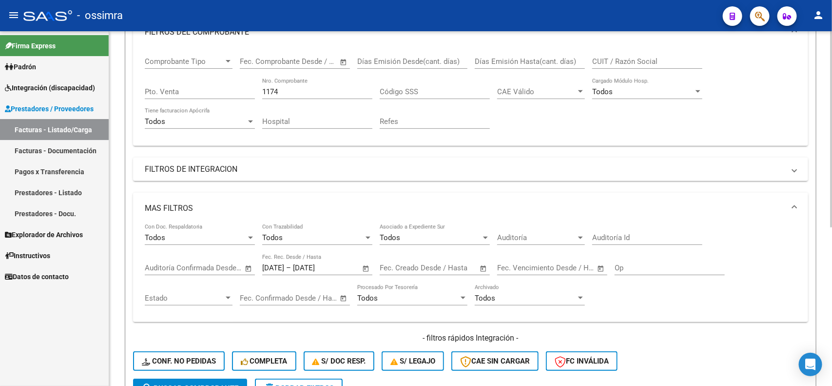
scroll to position [286, 0]
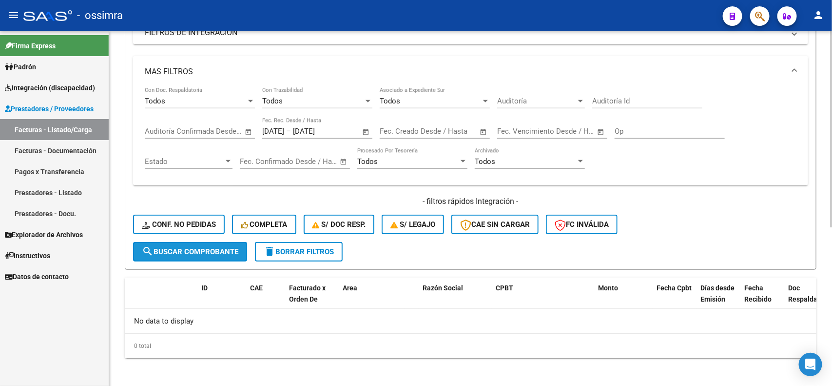
click at [175, 250] on span "search Buscar Comprobante" at bounding box center [190, 251] width 97 height 9
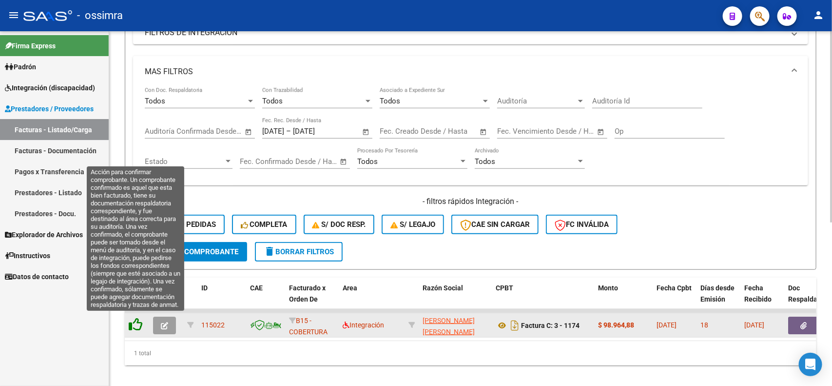
click at [137, 319] on icon at bounding box center [136, 324] width 14 height 14
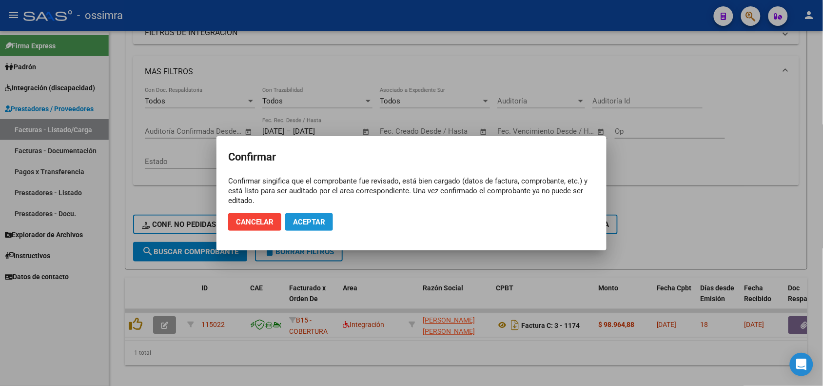
click at [304, 216] on button "Aceptar" at bounding box center [309, 222] width 48 height 18
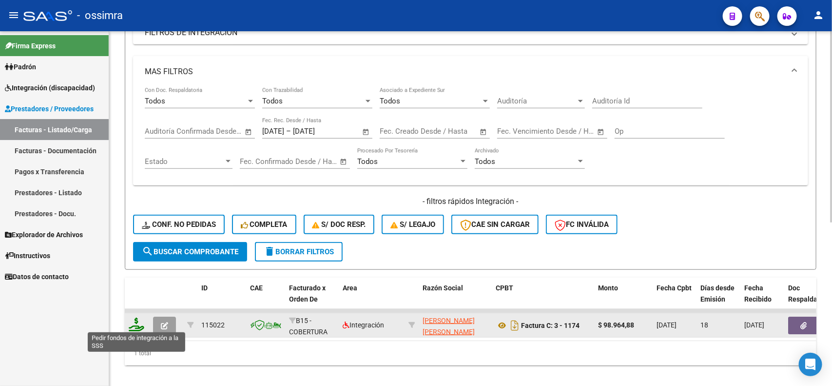
click at [135, 321] on icon at bounding box center [137, 324] width 16 height 14
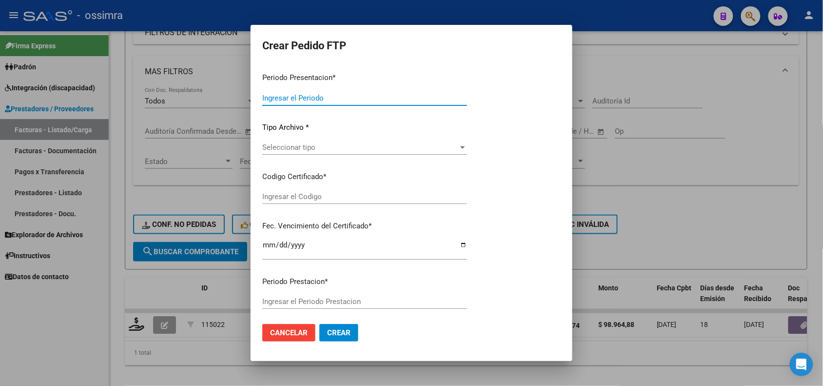
type input "202507"
type input "$ 98.964,88"
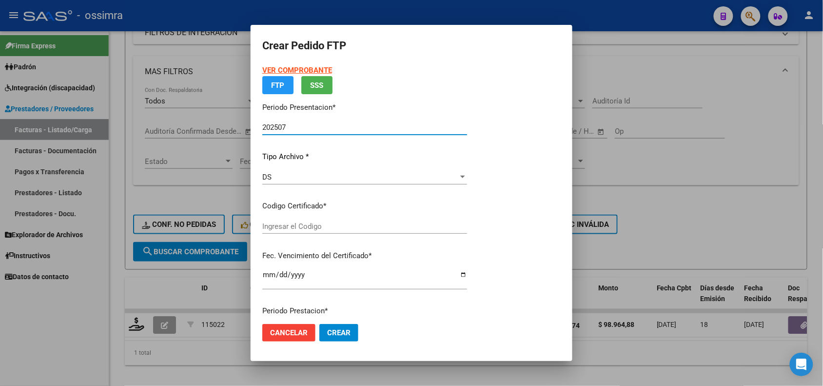
type input "ARG02000527342802022030820270308TUC138"
type input "2027-03-08"
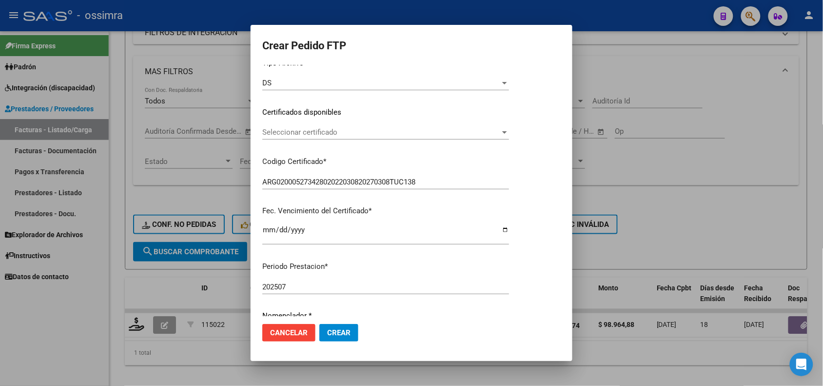
scroll to position [122, 0]
click at [347, 123] on div "Seleccionar certificado Seleccionar certificado" at bounding box center [385, 129] width 247 height 15
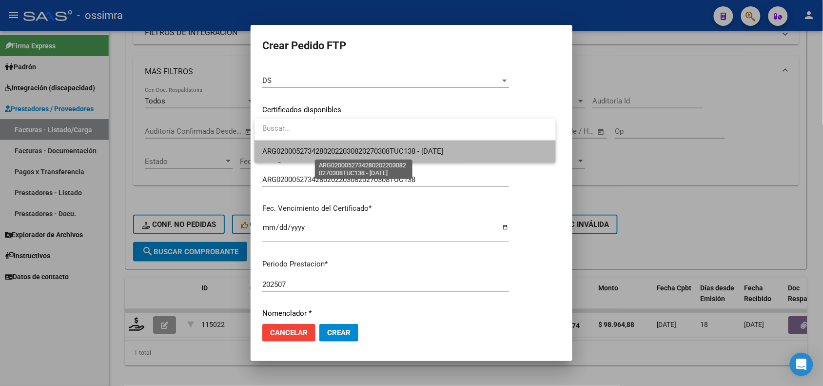
click at [327, 152] on span "ARG02000527342802022030820270308TUC138 - 2027-03-08" at bounding box center [352, 151] width 181 height 9
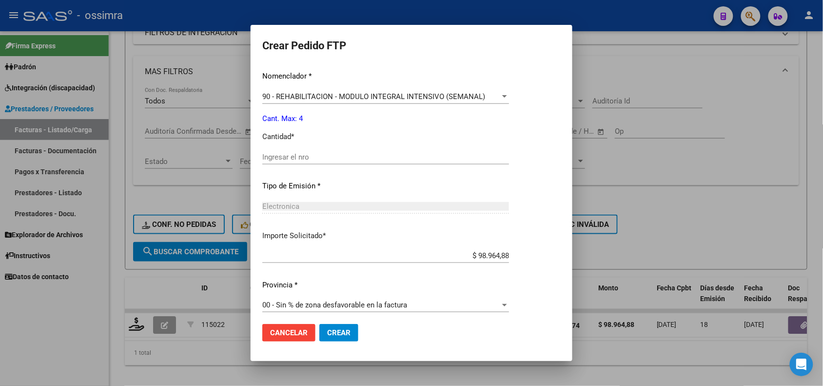
scroll to position [364, 0]
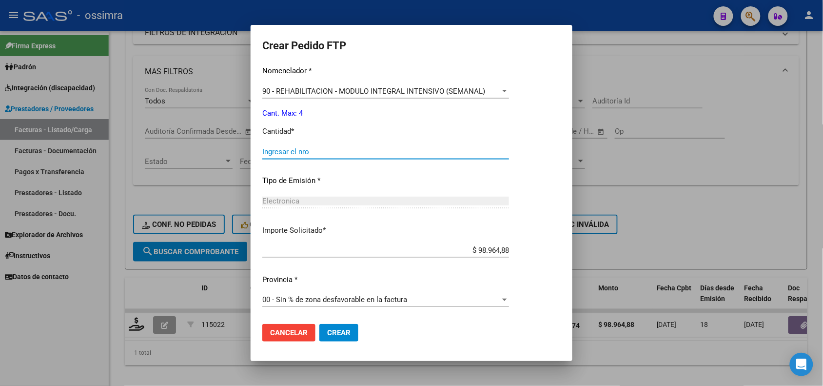
click at [295, 149] on input "Ingresar el nro" at bounding box center [385, 151] width 247 height 9
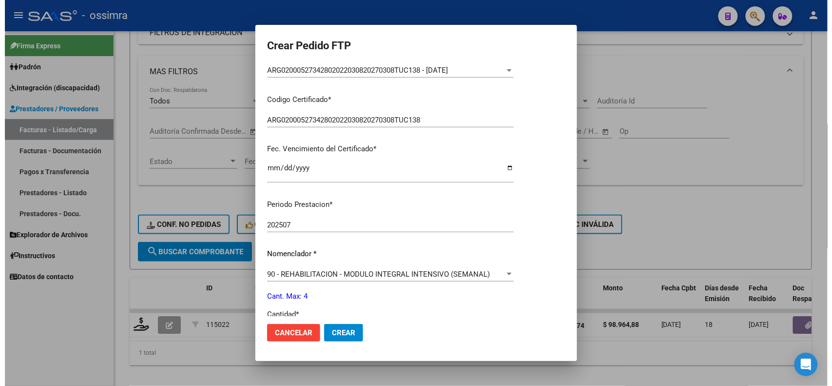
scroll to position [0, 0]
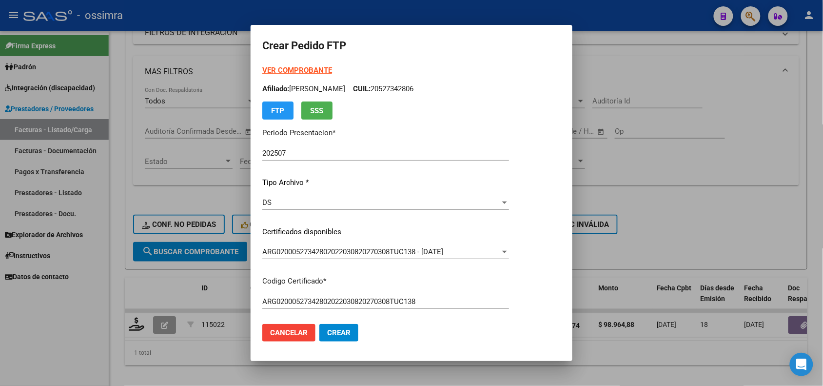
type input "4"
click at [694, 191] on div at bounding box center [411, 193] width 823 height 386
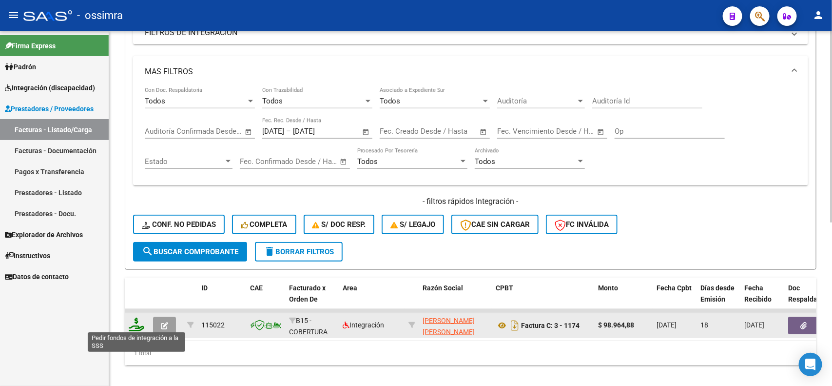
click at [138, 319] on icon at bounding box center [137, 324] width 16 height 14
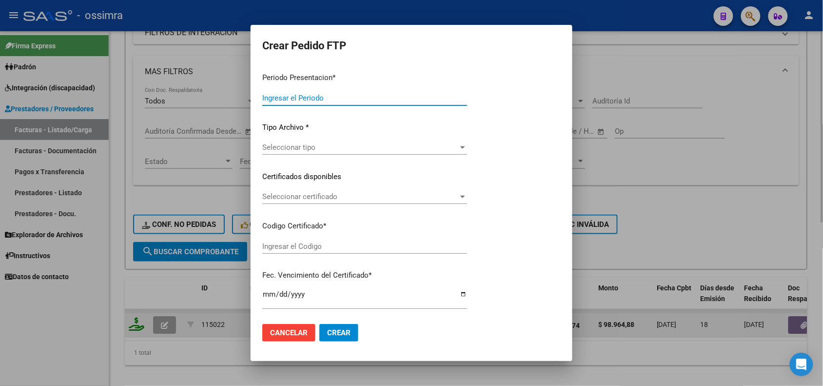
type input "202507"
type input "$ 98.964,88"
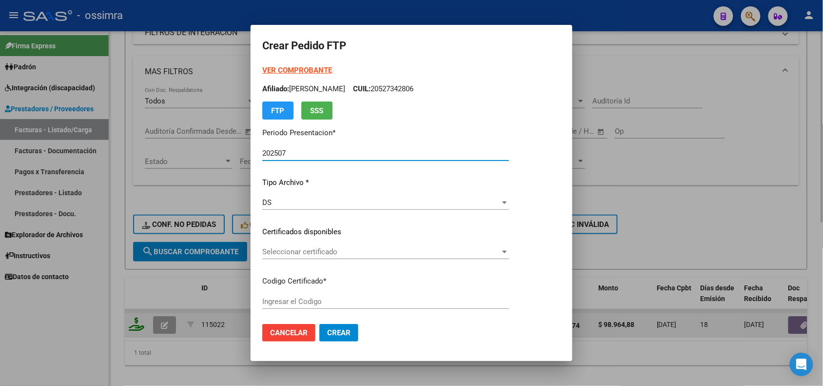
type input "ARG02000527342802022030820270308TUC138"
type input "2027-03-08"
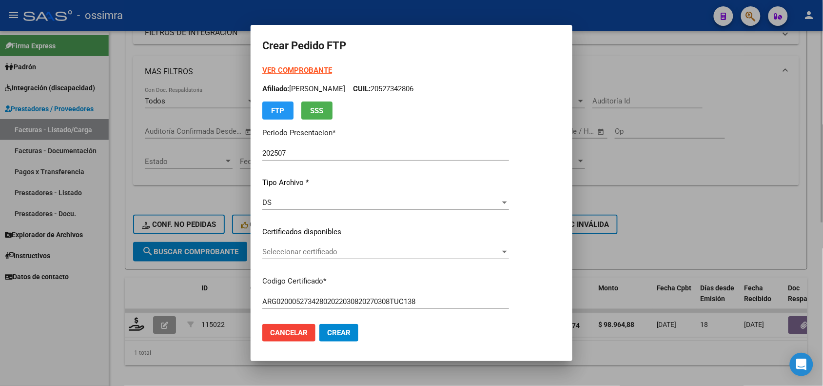
click at [183, 348] on div at bounding box center [411, 193] width 823 height 386
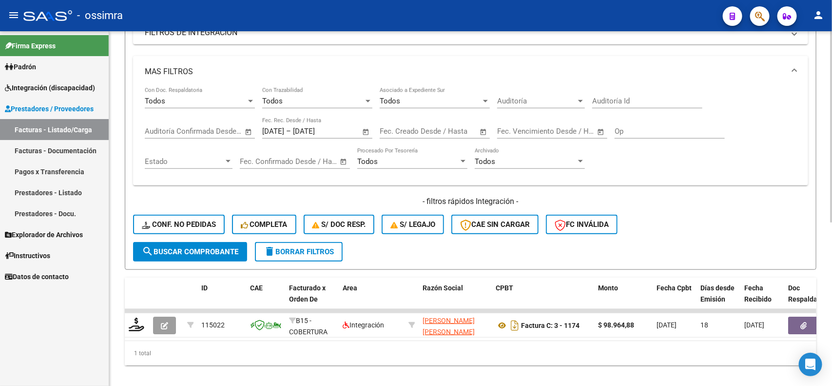
click at [244, 354] on div "1 total" at bounding box center [471, 353] width 692 height 24
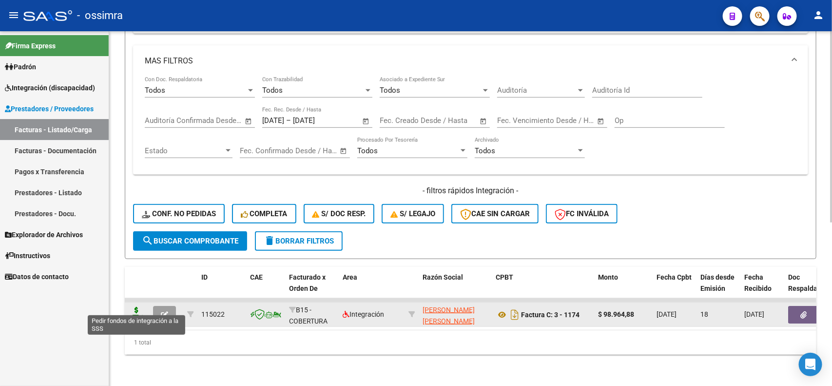
click at [140, 307] on icon at bounding box center [137, 314] width 16 height 14
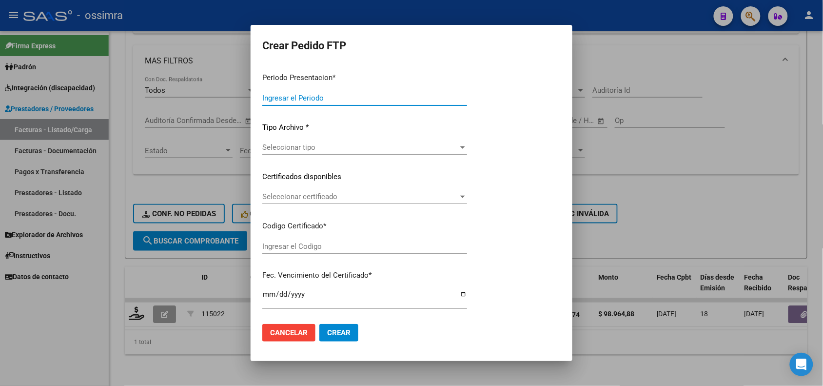
type input "202507"
type input "$ 98.964,88"
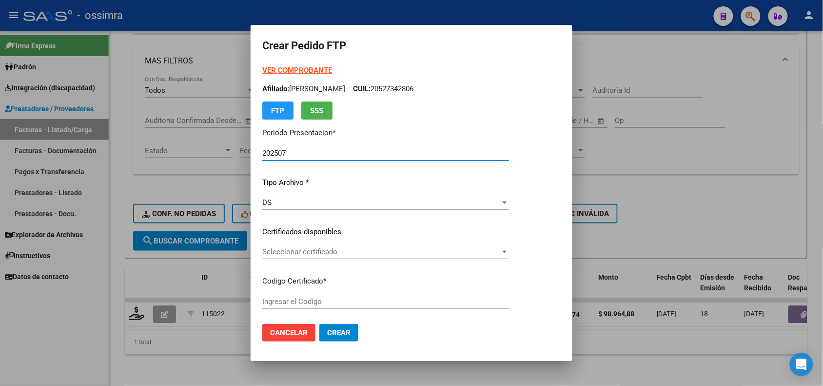
type input "ARG02000527342802022030820270308TUC138"
type input "2027-03-08"
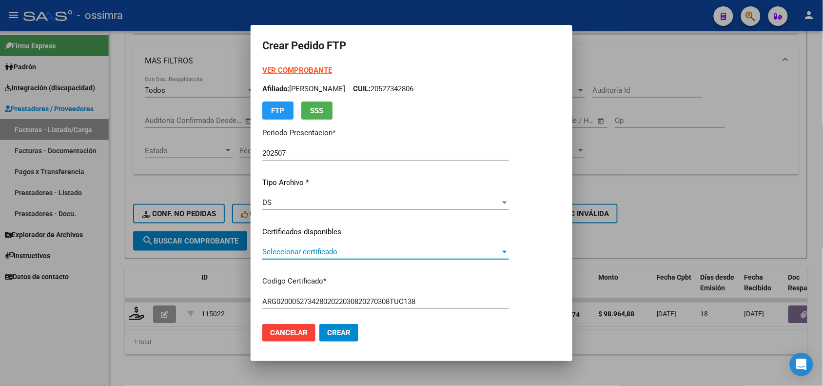
click at [338, 251] on span "Seleccionar certificado" at bounding box center [381, 251] width 238 height 9
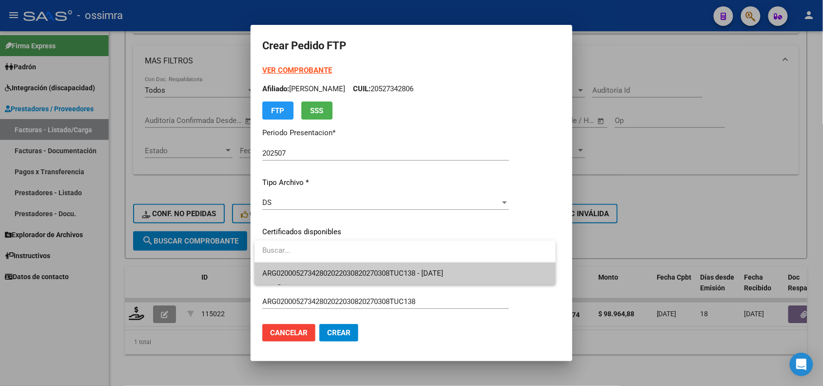
click at [352, 279] on span "ARG02000527342802022030820270308TUC138 - 2027-03-08" at bounding box center [405, 273] width 286 height 22
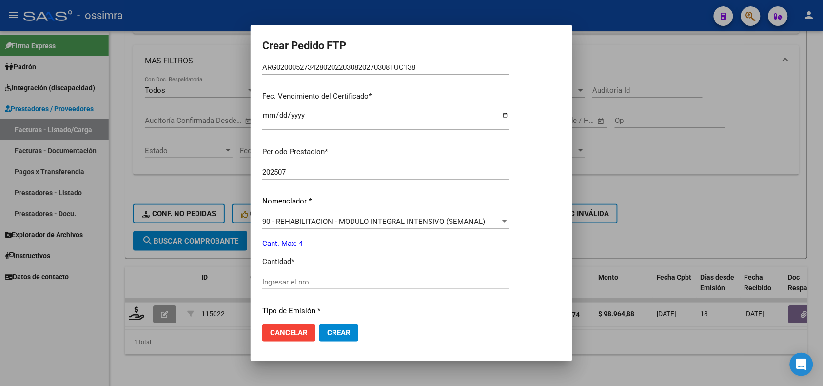
scroll to position [305, 0]
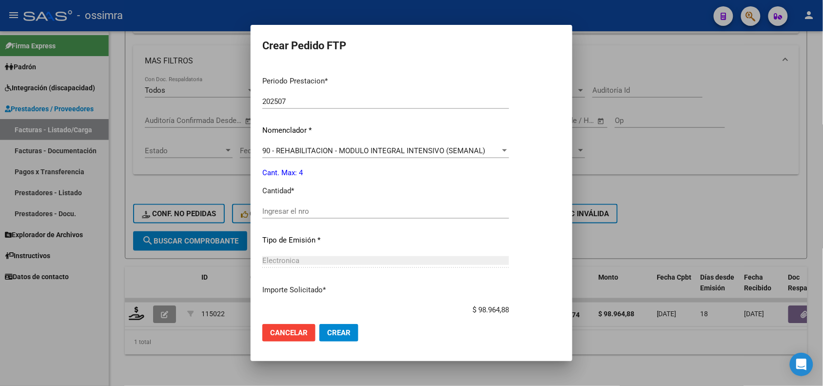
click at [289, 220] on div "Ingresar el nro" at bounding box center [385, 216] width 247 height 24
click at [288, 211] on input "Ingresar el nro" at bounding box center [385, 211] width 247 height 9
type input "7"
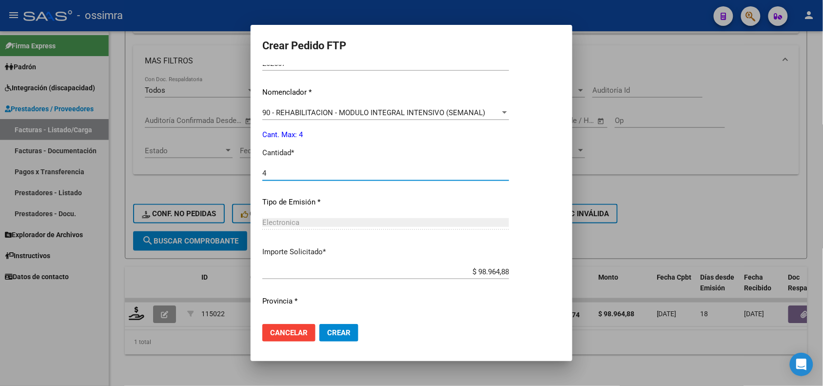
scroll to position [364, 0]
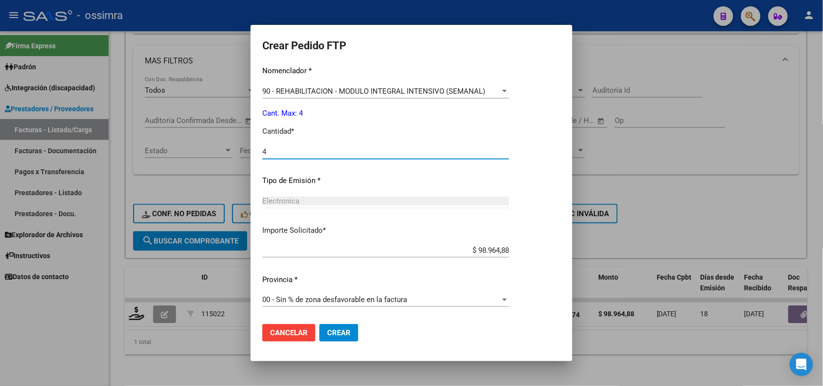
type input "4"
click at [339, 330] on span "Crear" at bounding box center [338, 332] width 23 height 9
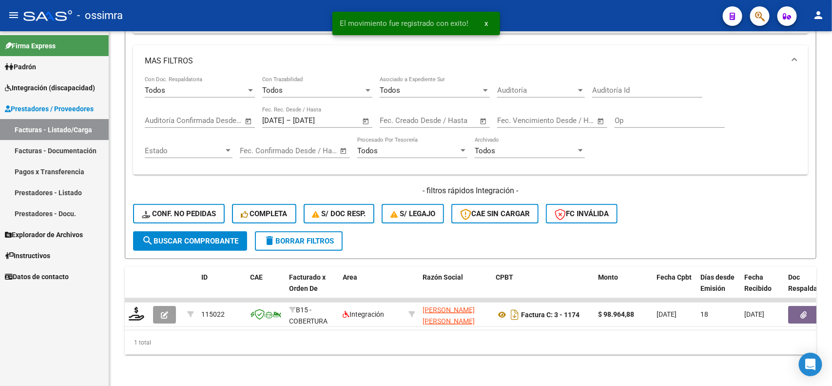
scroll to position [0, 0]
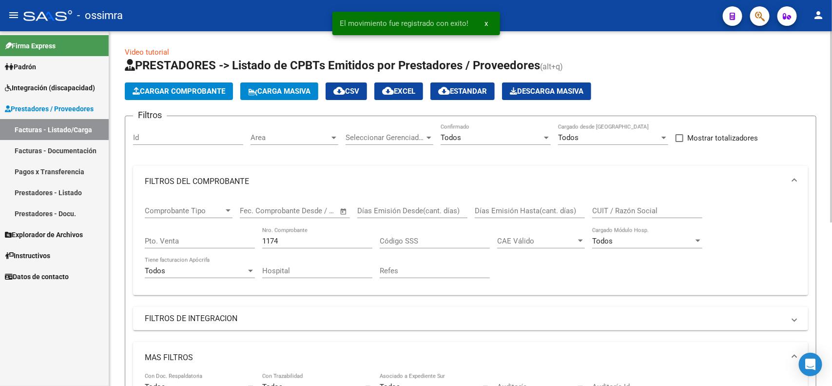
click at [542, 141] on div "Todos Confirmado" at bounding box center [496, 134] width 110 height 21
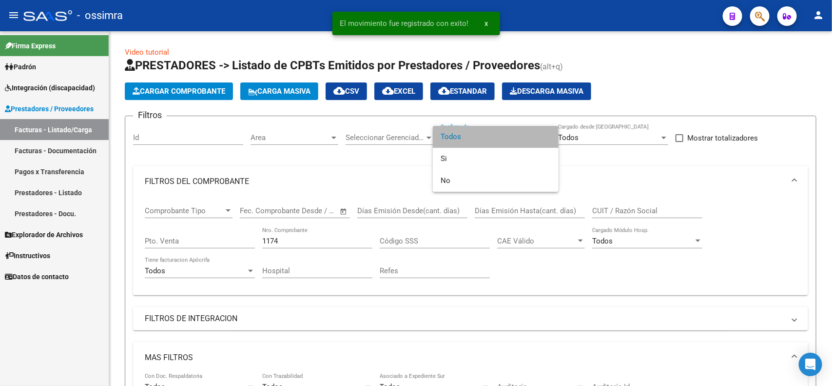
click at [457, 135] on span "Todos" at bounding box center [496, 137] width 110 height 22
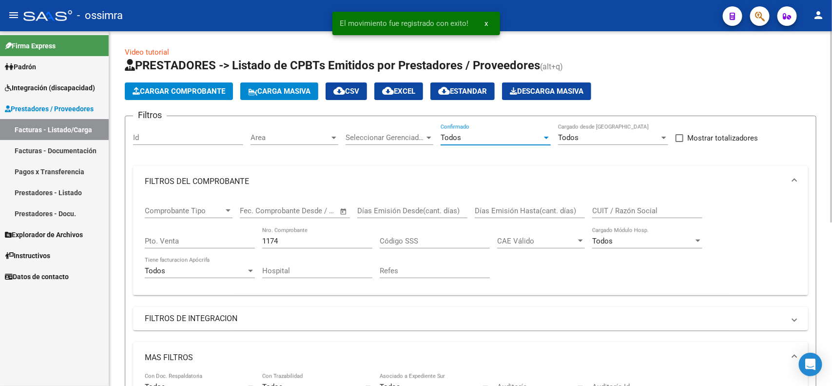
scroll to position [61, 0]
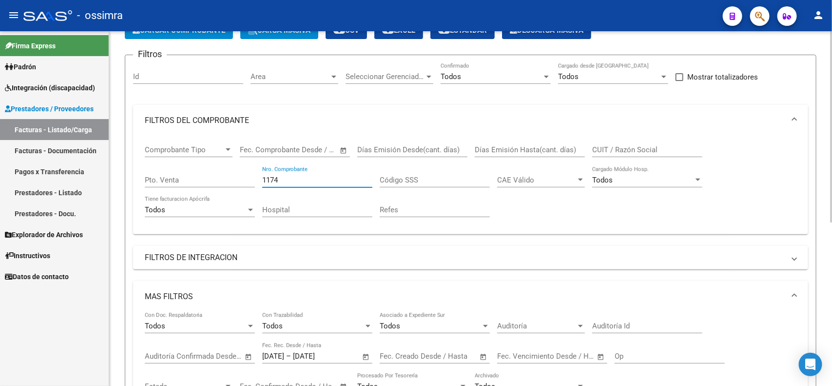
drag, startPoint x: 283, startPoint y: 180, endPoint x: 237, endPoint y: 180, distance: 45.8
click at [237, 180] on div "Comprobante Tipo Comprobante Tipo Start date – End date Fec. Comprobante Desde …" at bounding box center [471, 181] width 652 height 90
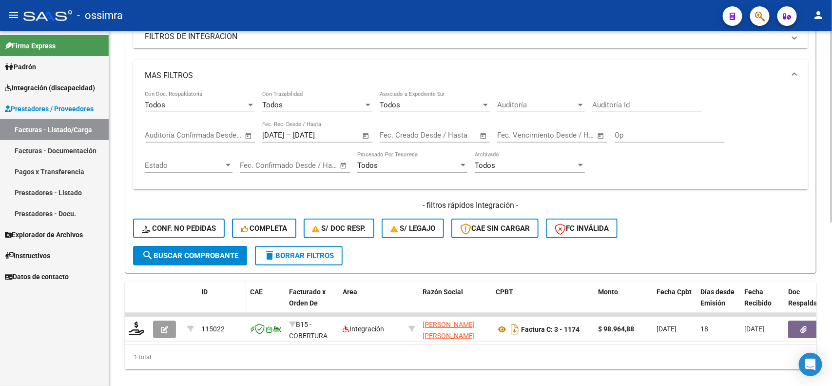
scroll to position [303, 0]
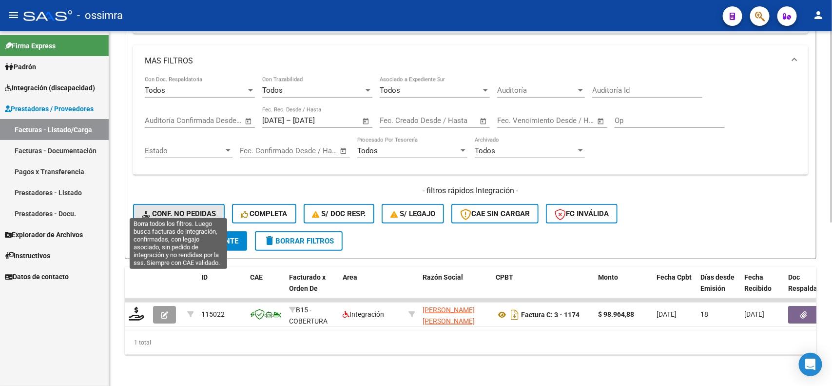
click at [174, 209] on span "Conf. no pedidas" at bounding box center [179, 213] width 74 height 9
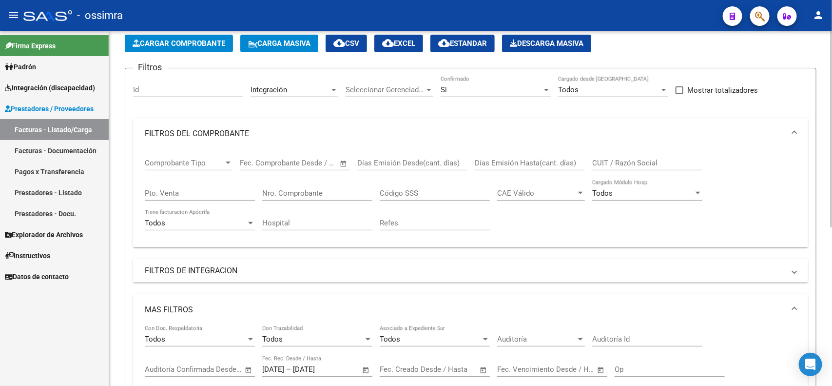
scroll to position [42, 0]
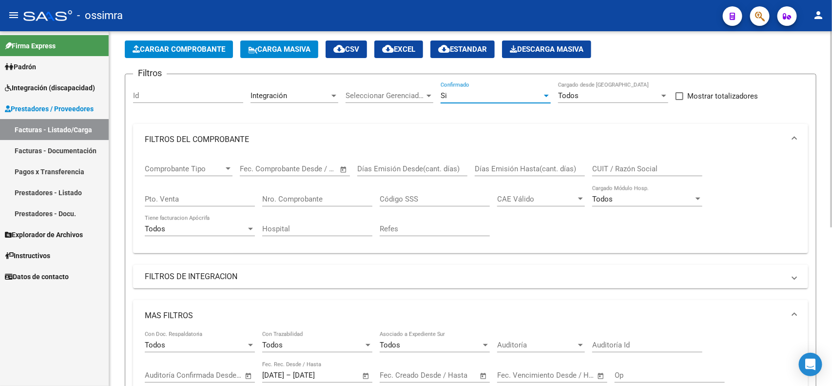
click at [544, 95] on div at bounding box center [546, 96] width 5 height 2
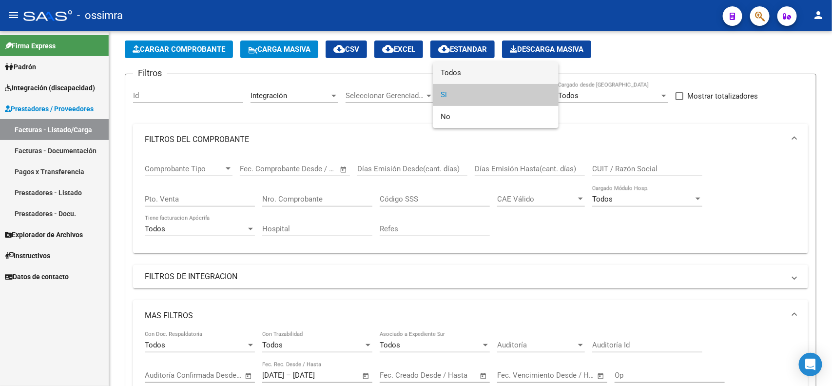
click at [476, 78] on span "Todos" at bounding box center [496, 73] width 110 height 22
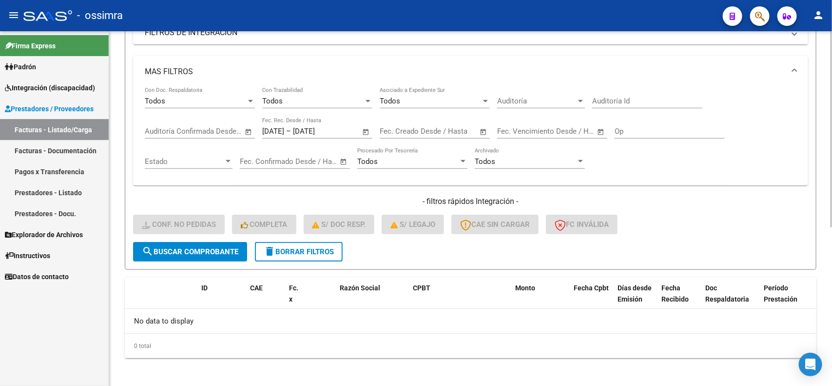
click at [195, 251] on span "search Buscar Comprobante" at bounding box center [190, 251] width 97 height 9
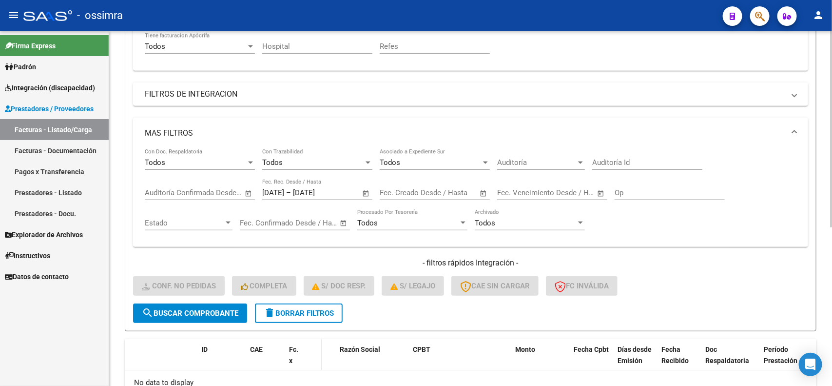
scroll to position [103, 0]
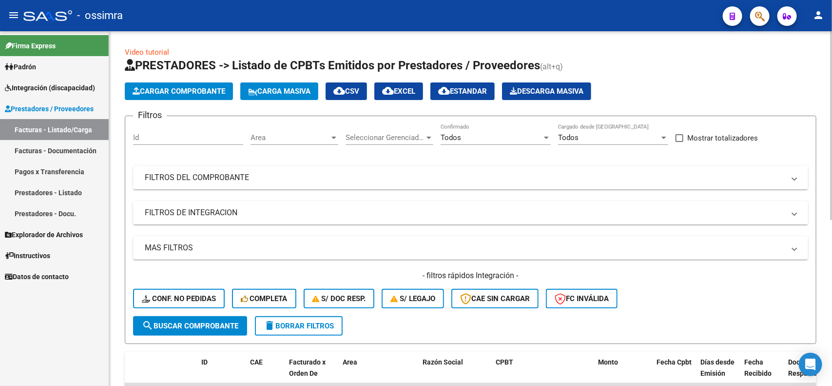
click at [235, 213] on mat-panel-title "FILTROS DE INTEGRACION" at bounding box center [465, 212] width 640 height 11
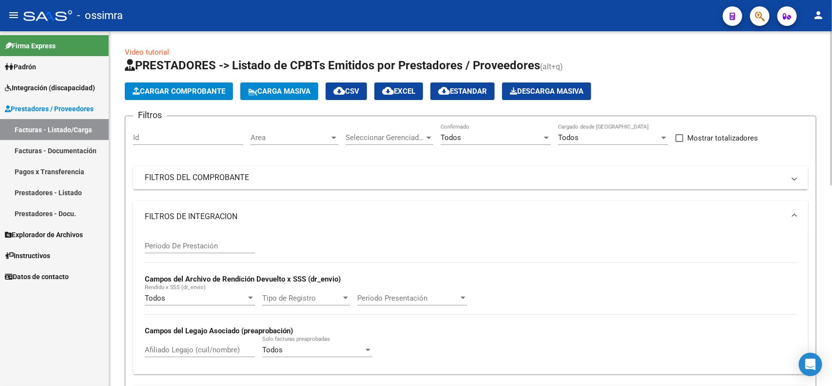
click at [235, 213] on mat-panel-title "FILTROS DE INTEGRACION" at bounding box center [465, 216] width 640 height 11
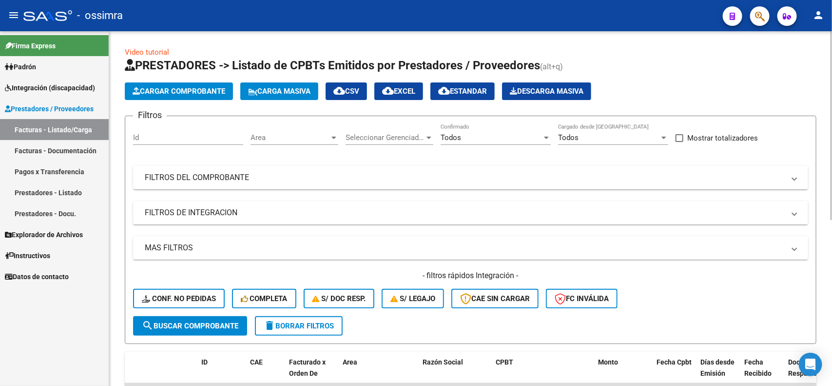
click at [228, 254] on mat-expansion-panel-header "MAS FILTROS" at bounding box center [470, 247] width 675 height 23
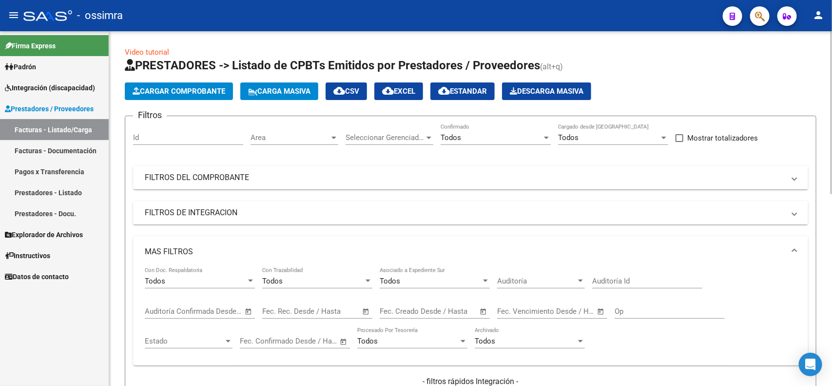
click at [367, 311] on span "Open calendar" at bounding box center [365, 311] width 23 height 23
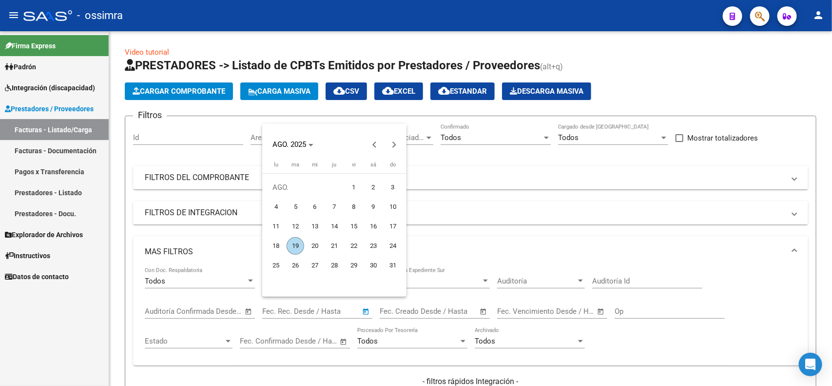
click at [356, 183] on span "1" at bounding box center [354, 187] width 18 height 18
type input "1/8/2025"
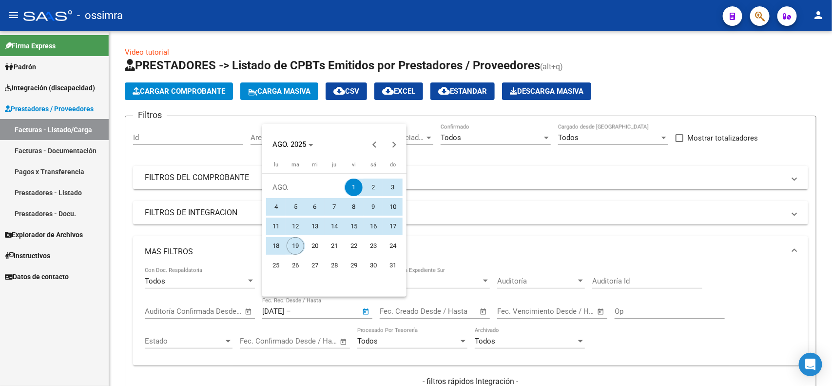
click at [293, 242] on span "19" at bounding box center [296, 246] width 18 height 18
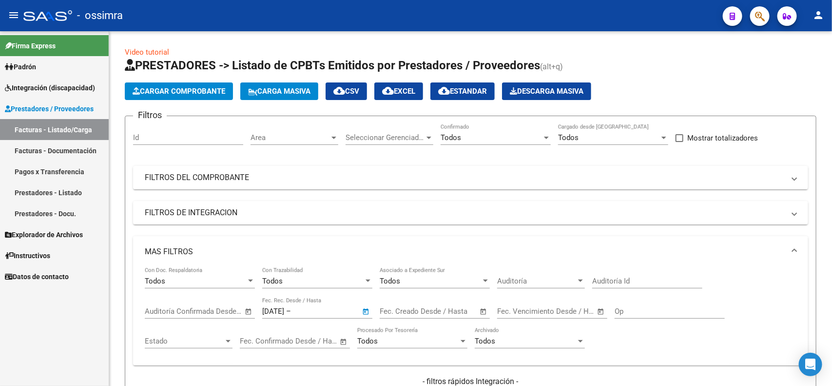
type input "19/8/2025"
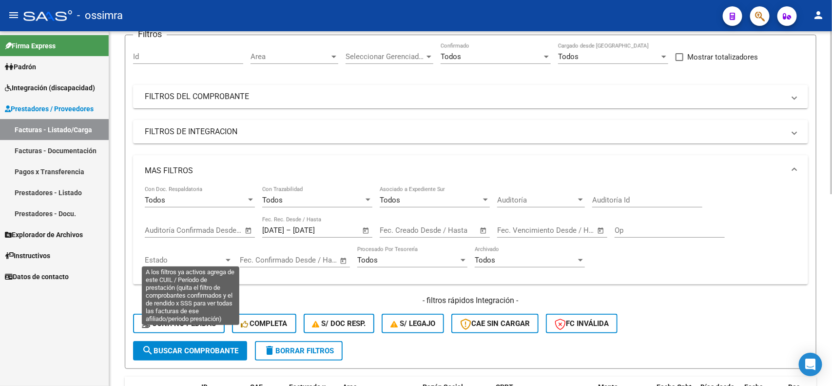
scroll to position [305, 0]
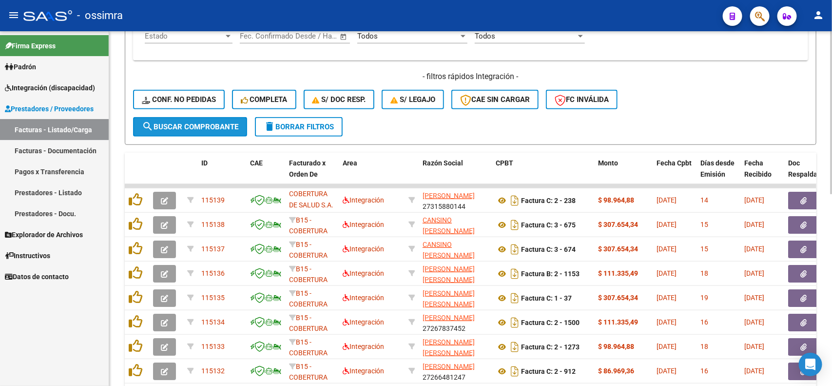
click at [180, 123] on span "search Buscar Comprobante" at bounding box center [190, 126] width 97 height 9
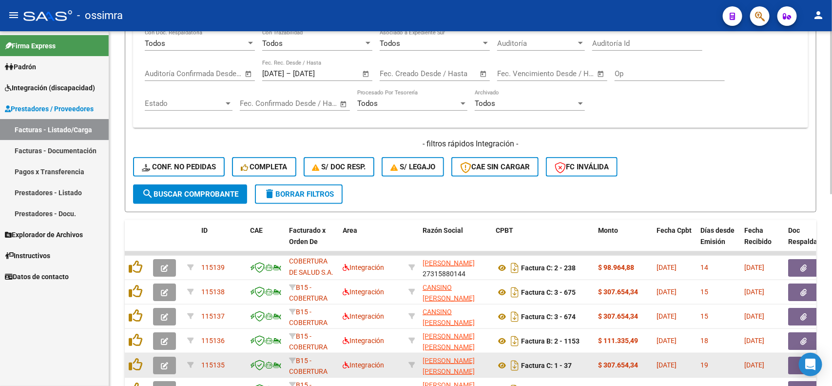
scroll to position [244, 0]
